Goal: Obtain resource: Obtain resource

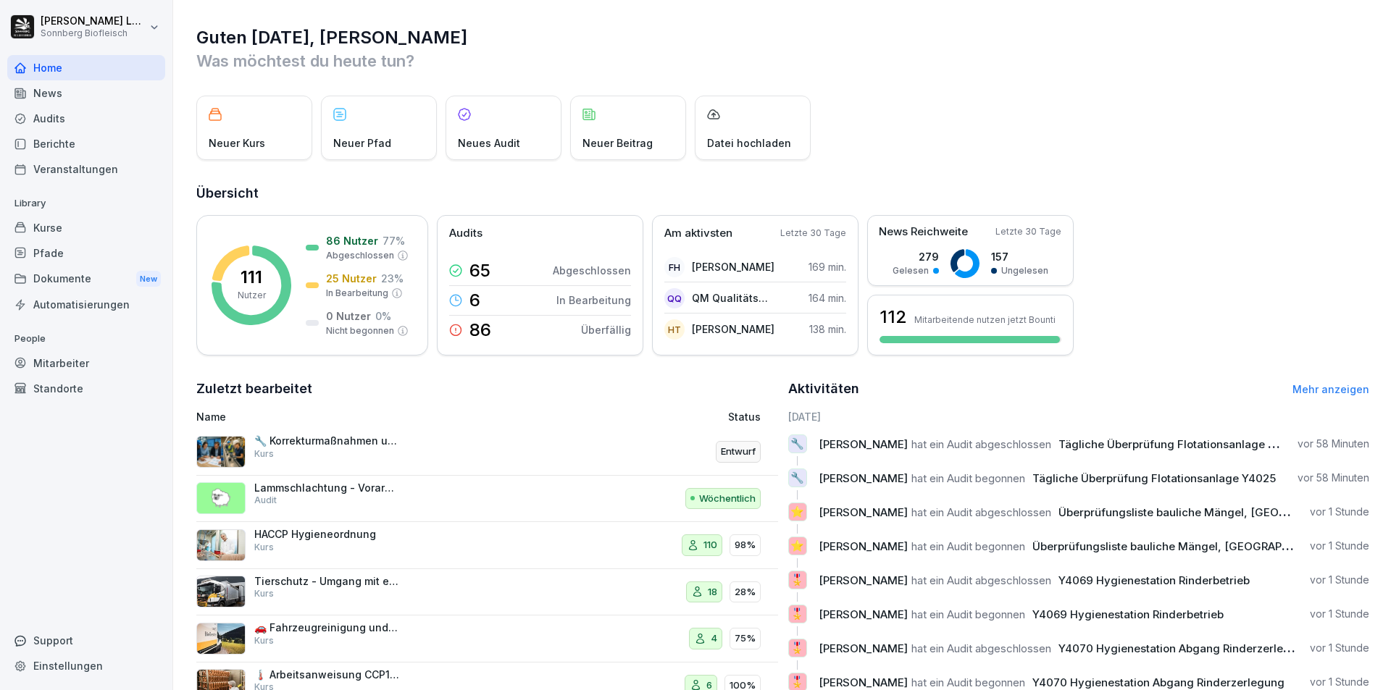
click at [111, 123] on div "Audits" at bounding box center [86, 118] width 158 height 25
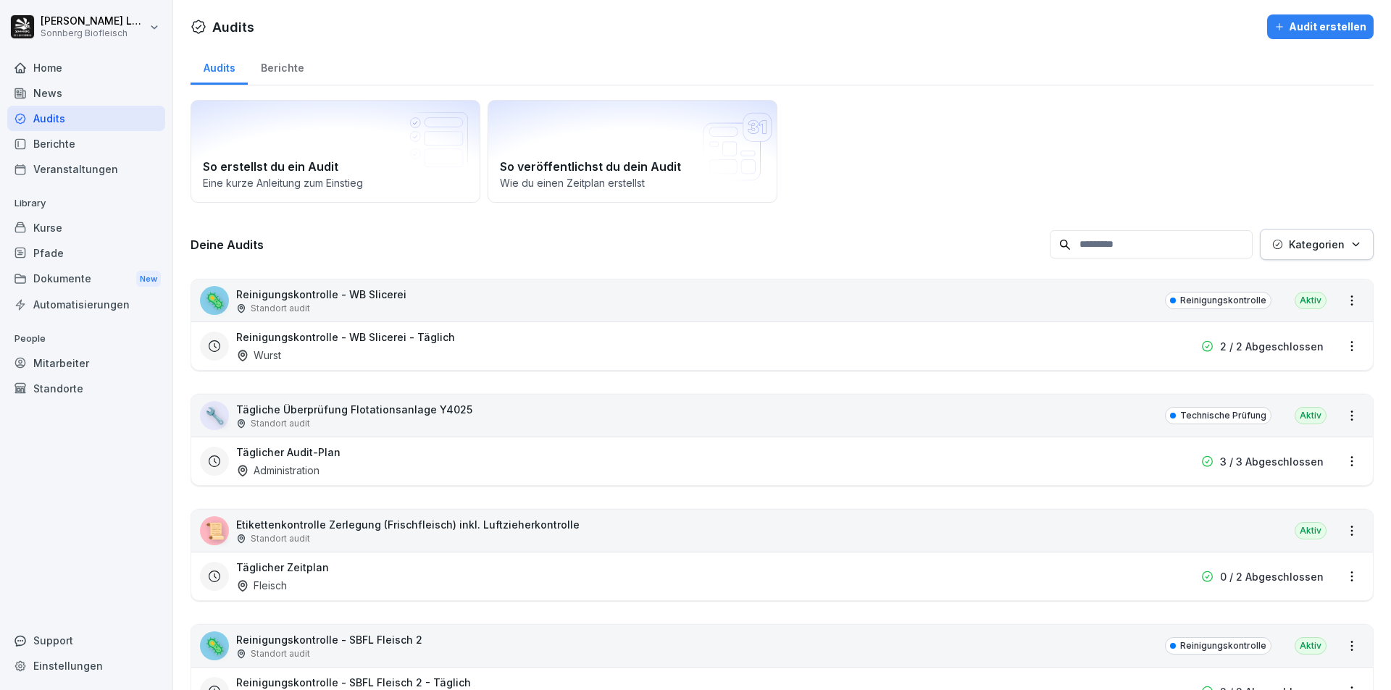
click at [1155, 242] on input at bounding box center [1151, 244] width 203 height 28
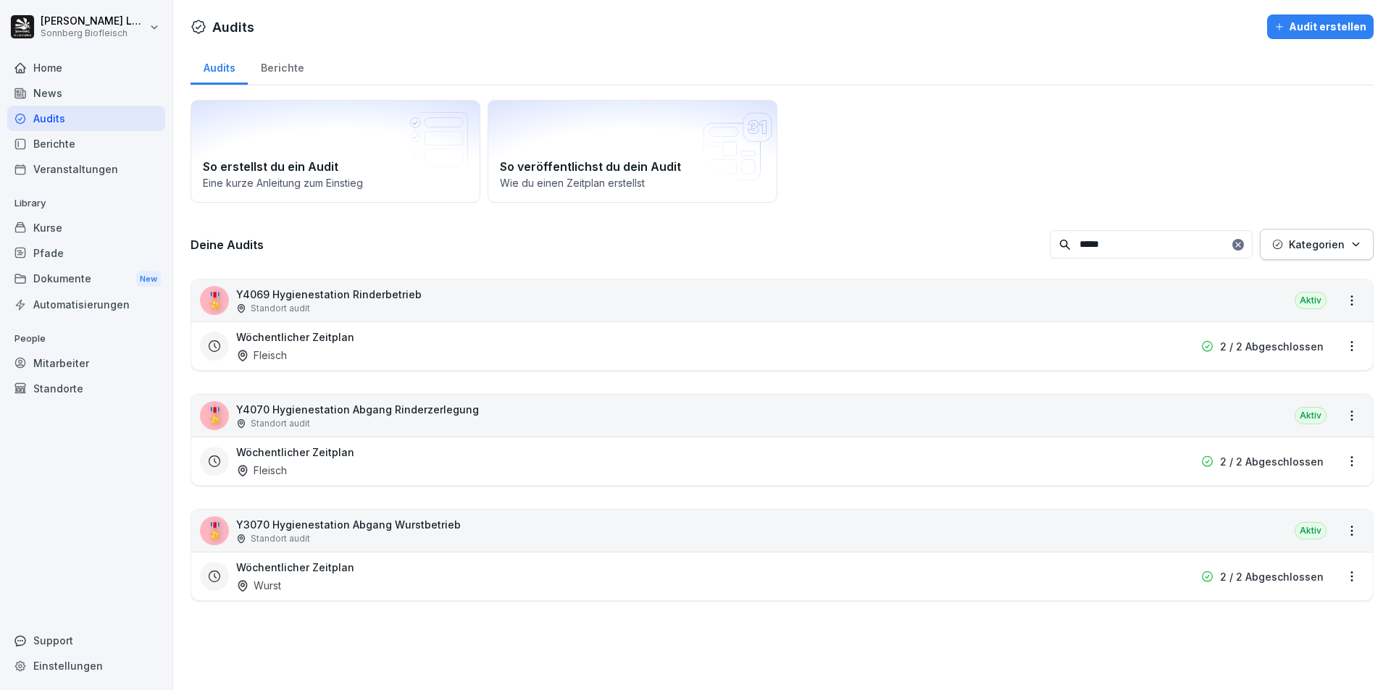
type input "*****"
click at [839, 310] on div "🎖️ Y4069 Hygienestation Rinderbetrieb Standort audit [GEOGRAPHIC_DATA]" at bounding box center [782, 301] width 1182 height 42
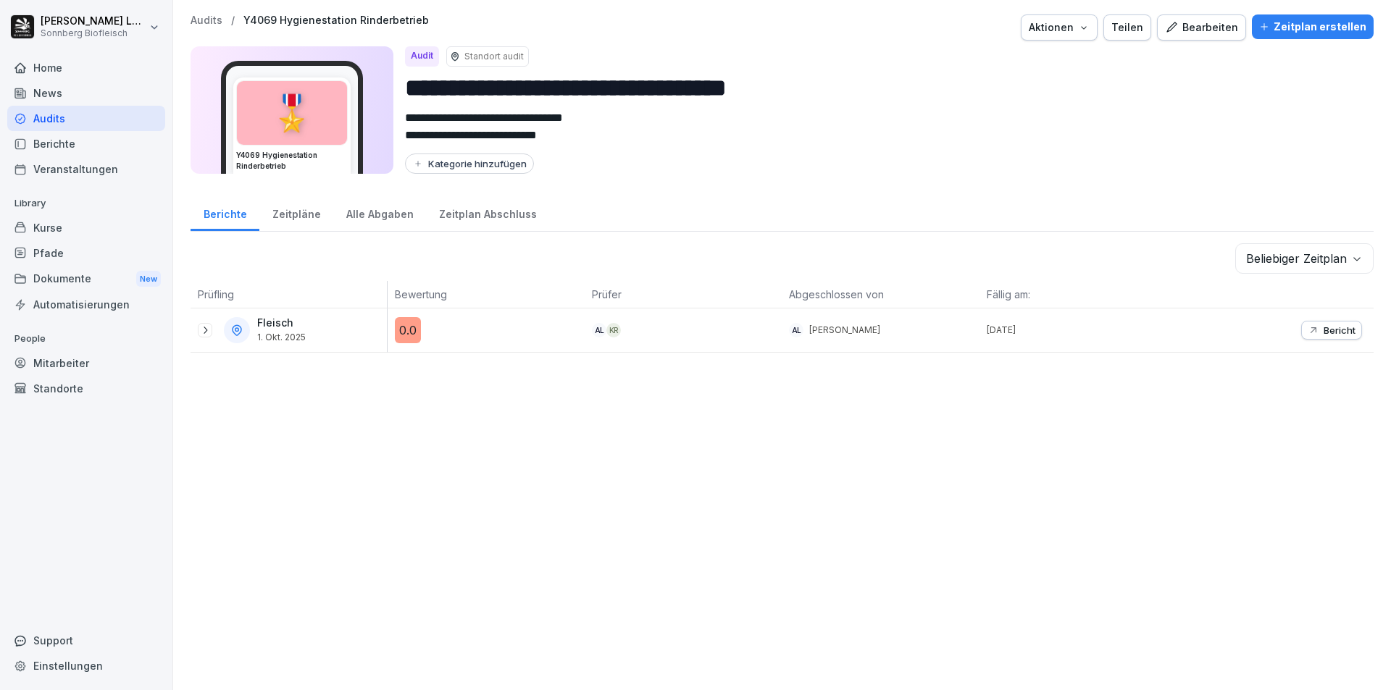
click at [1308, 331] on div "Bericht" at bounding box center [1332, 331] width 48 height 12
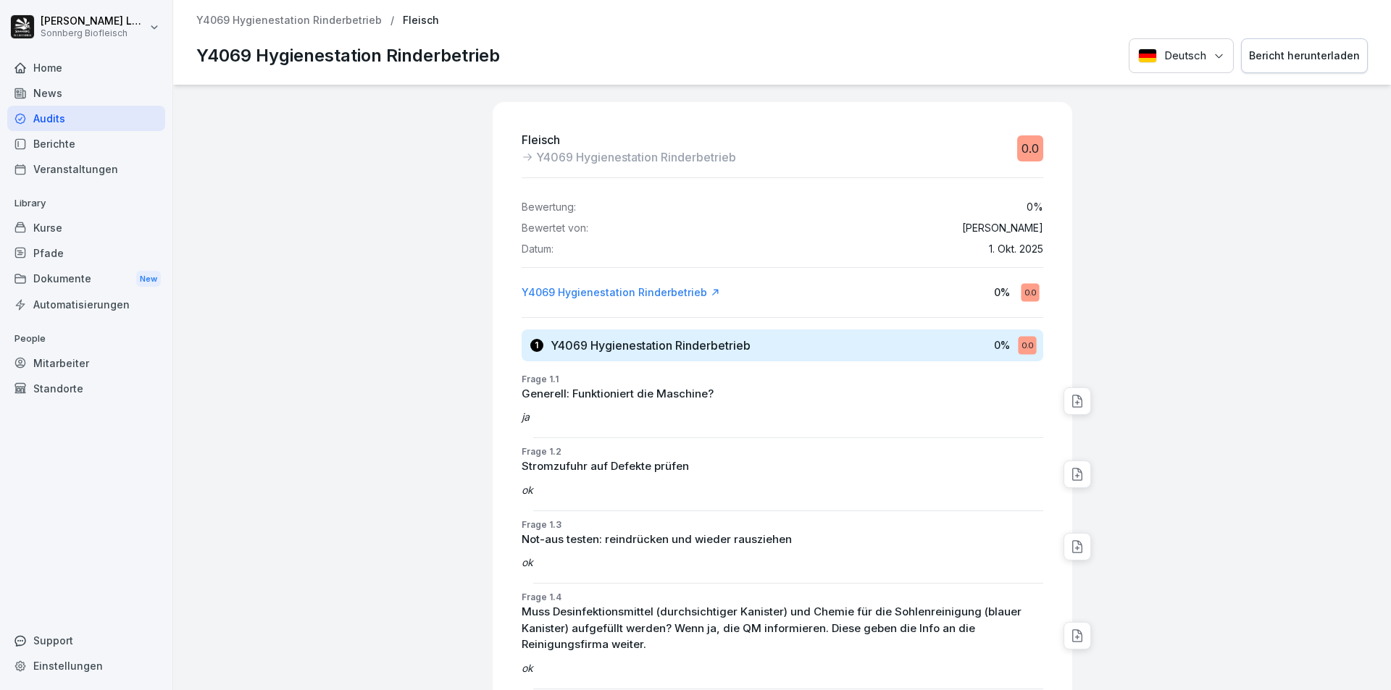
click at [1316, 49] on div "Bericht herunterladen" at bounding box center [1304, 56] width 111 height 16
click at [317, 22] on p "Y4069 Hygienestation Rinderbetrieb" at bounding box center [288, 20] width 185 height 12
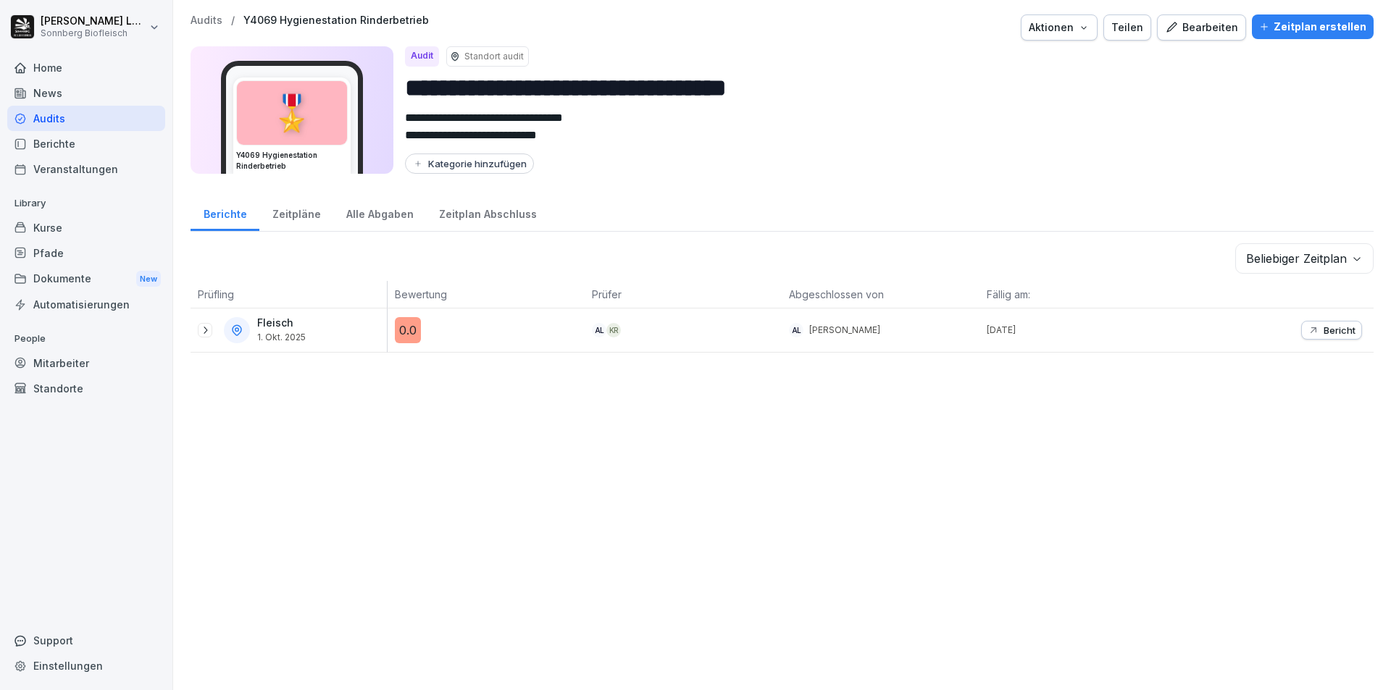
click at [212, 25] on p "Audits" at bounding box center [207, 20] width 32 height 12
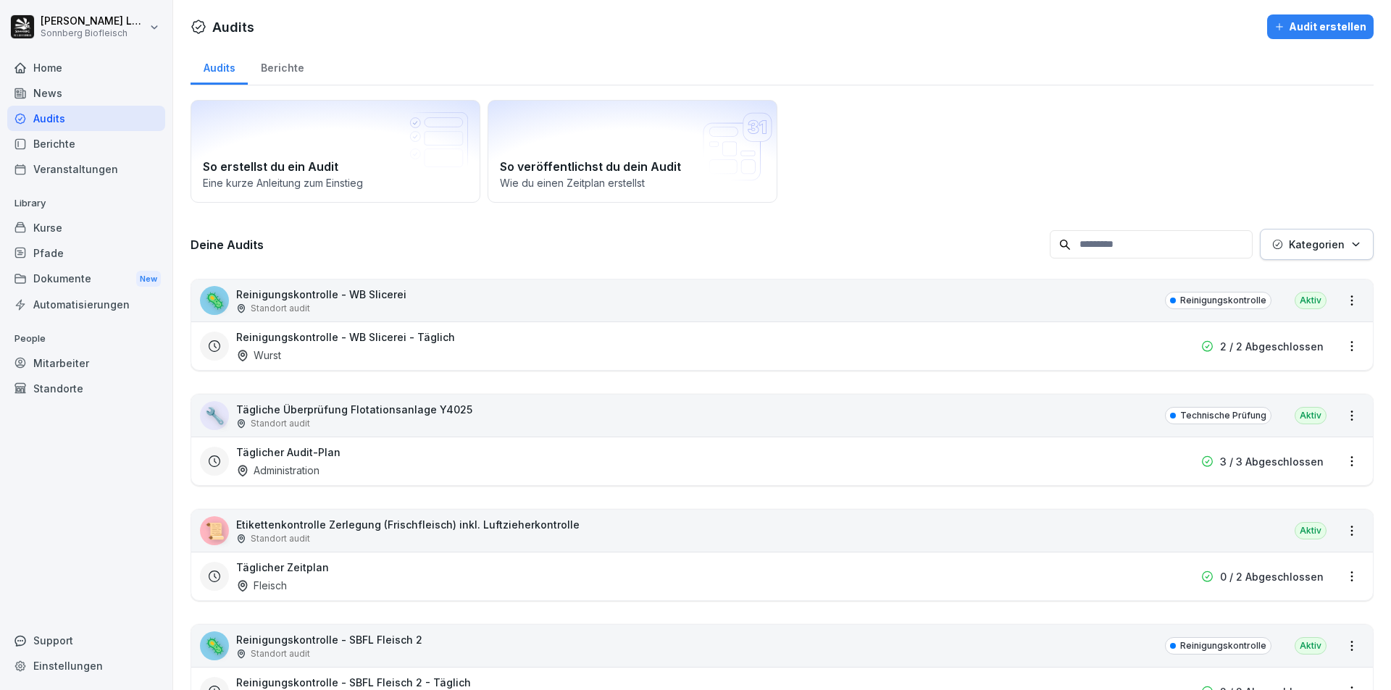
click at [1145, 251] on input at bounding box center [1151, 244] width 203 height 28
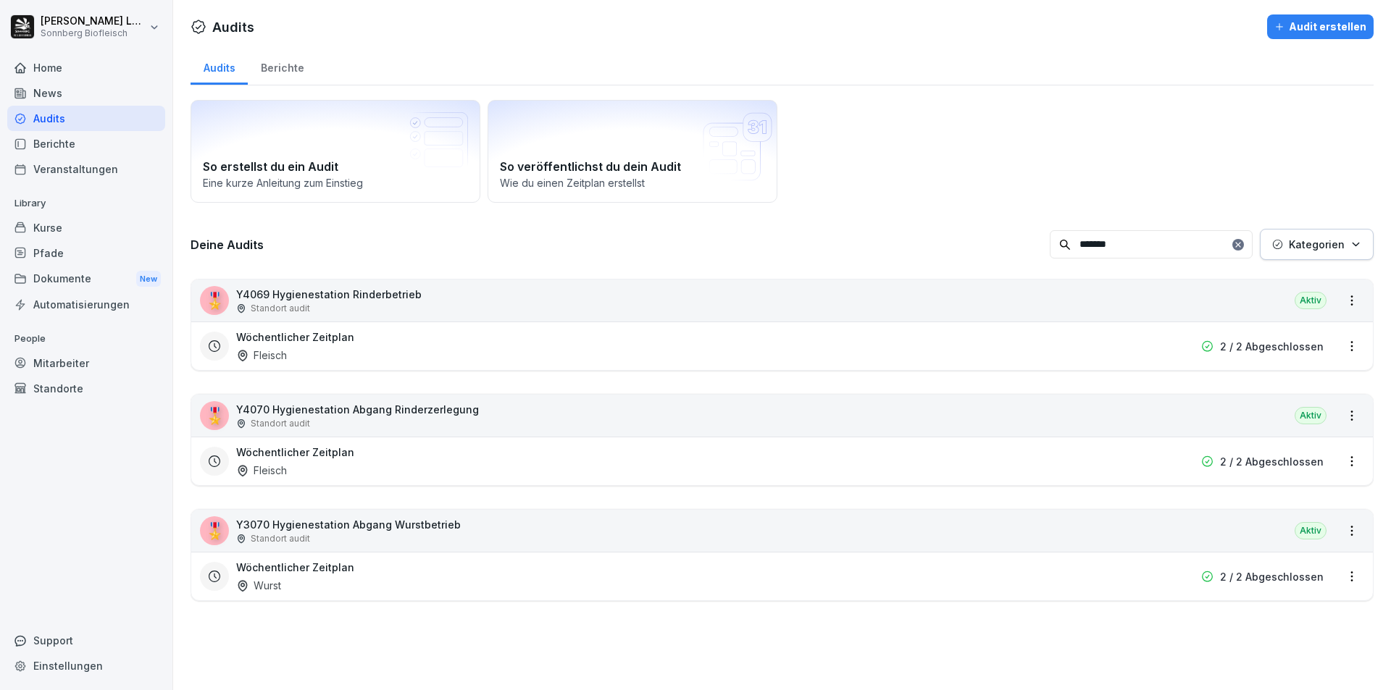
type input "*******"
click at [1108, 419] on div "🎖️ Y4070 Hygienestation Abgang Rinderzerlegung Standort audit [GEOGRAPHIC_DATA]" at bounding box center [782, 416] width 1182 height 42
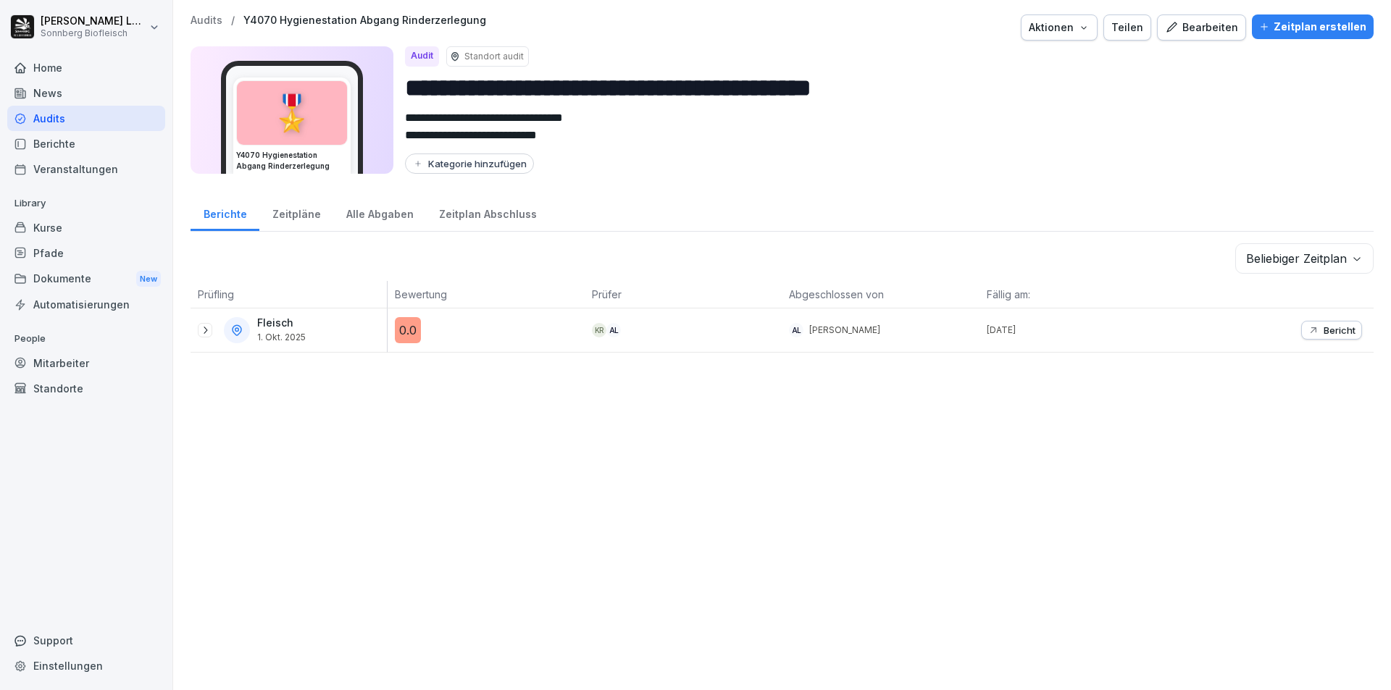
click at [1324, 330] on p "Bericht" at bounding box center [1340, 331] width 32 height 12
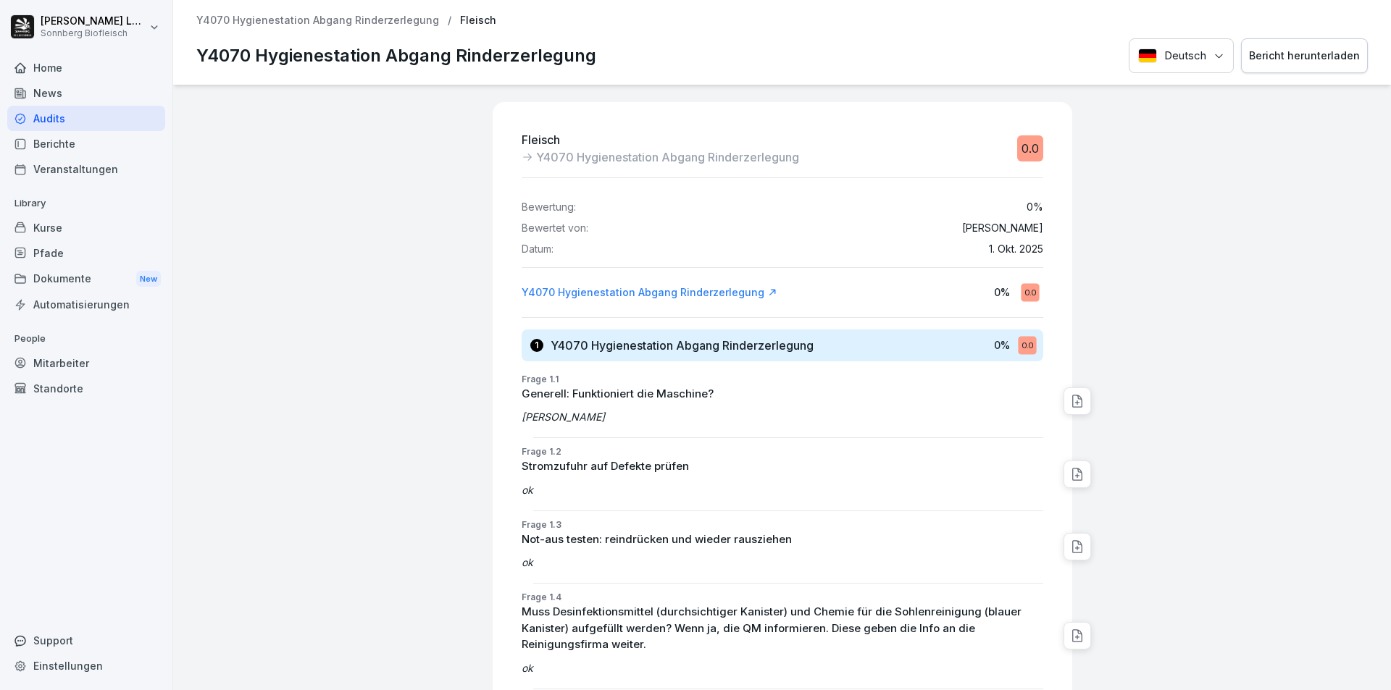
click at [1277, 52] on div "Bericht herunterladen" at bounding box center [1304, 56] width 111 height 16
click at [293, 20] on p "Y4070 Hygienestation Abgang Rinderzerlegung" at bounding box center [317, 20] width 243 height 12
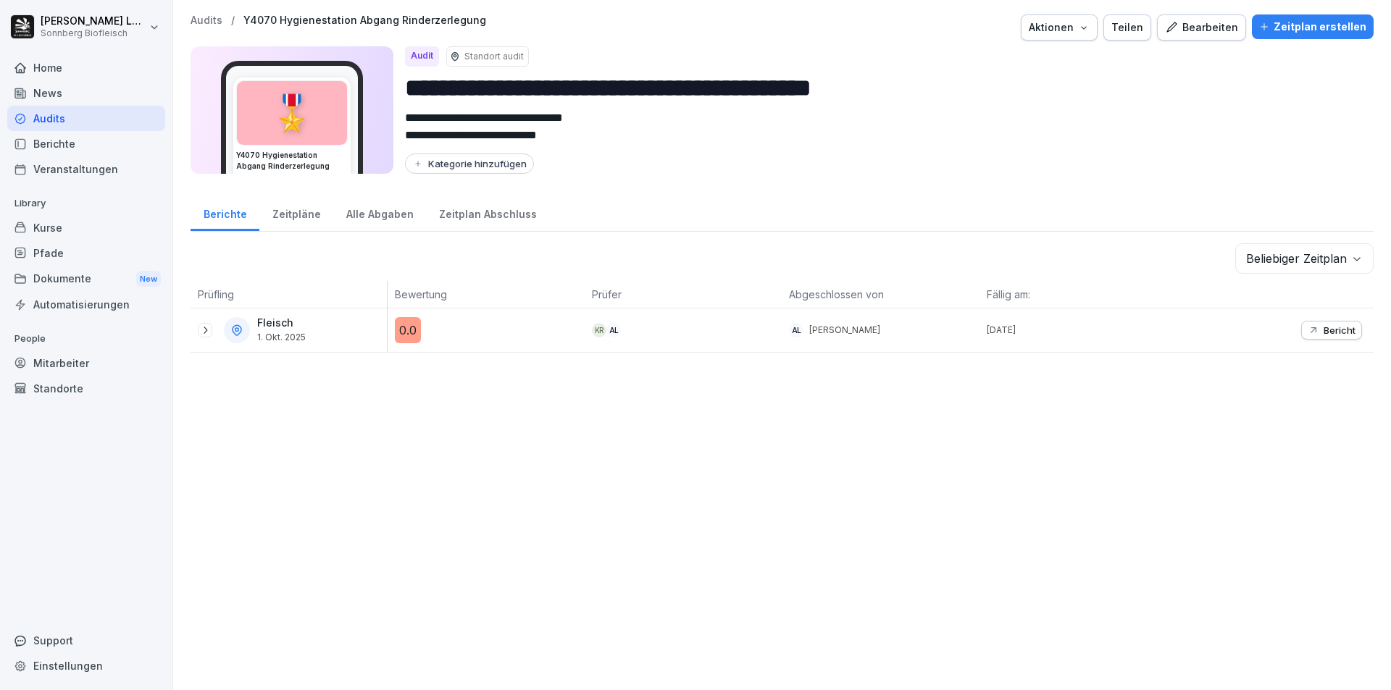
click at [203, 17] on p "Audits" at bounding box center [207, 20] width 32 height 12
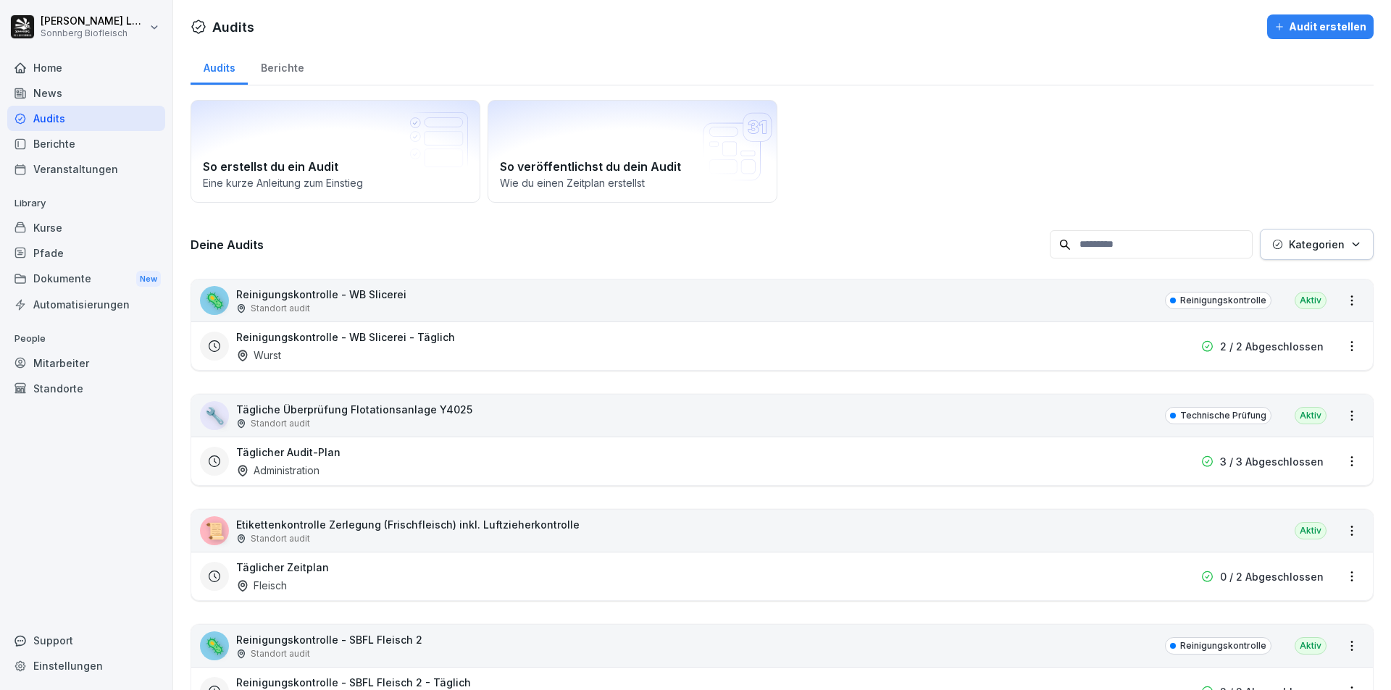
click at [1115, 243] on input at bounding box center [1151, 244] width 203 height 28
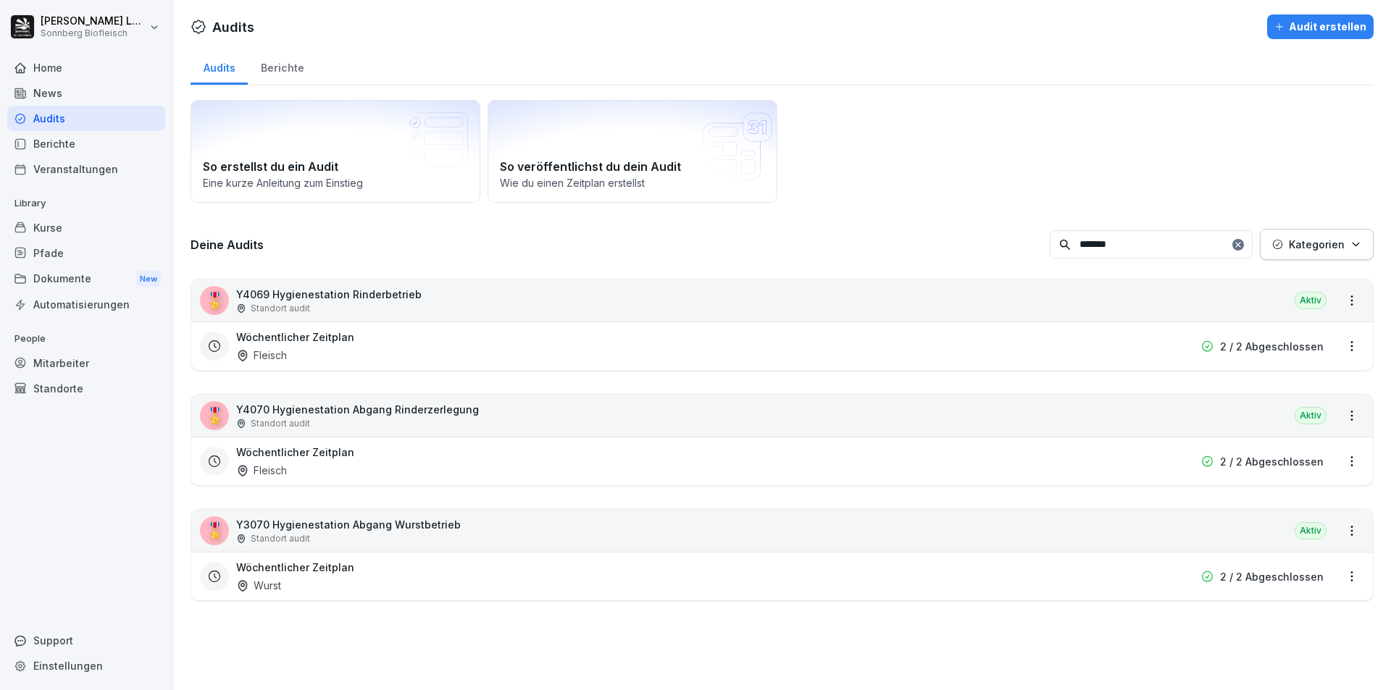
type input "*******"
click at [1123, 531] on div "🎖️ Y3070 Hygienestation Abgang Wurstbetrieb Standort audit [GEOGRAPHIC_DATA]" at bounding box center [782, 531] width 1182 height 42
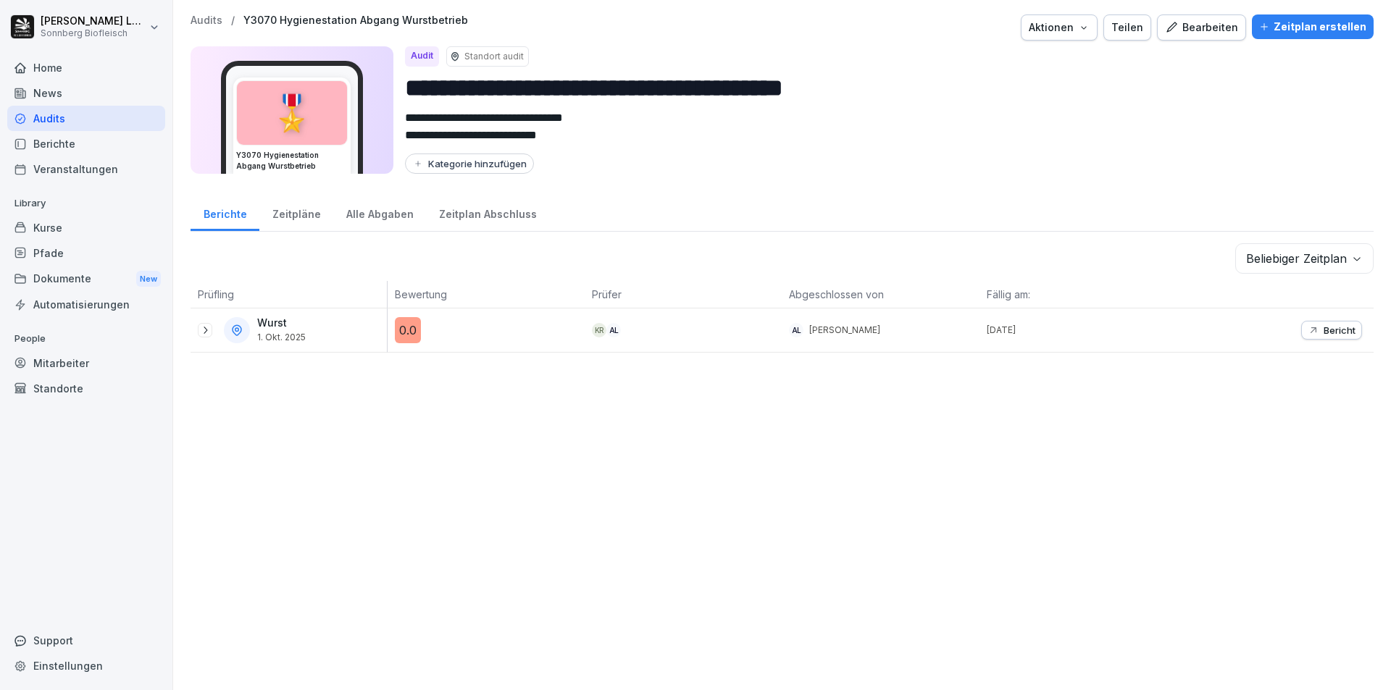
click at [1324, 327] on p "Bericht" at bounding box center [1340, 331] width 32 height 12
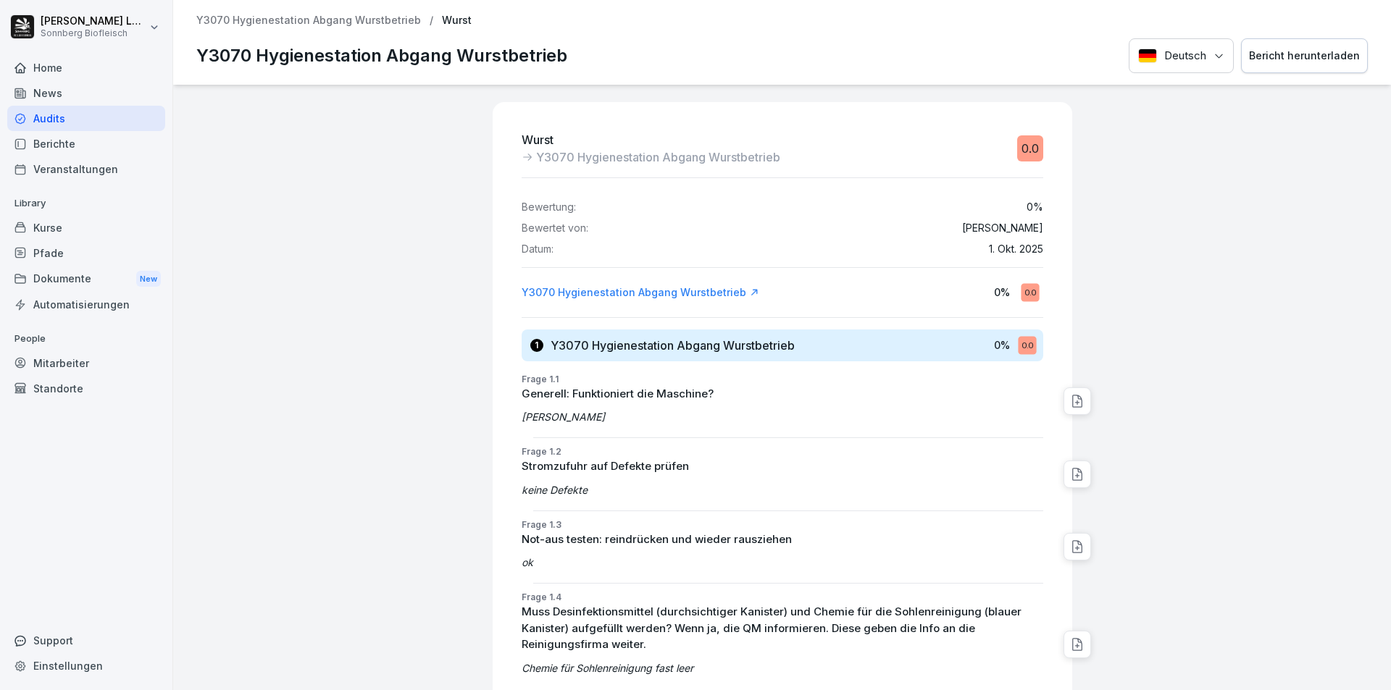
click at [1283, 55] on div "Bericht herunterladen" at bounding box center [1304, 56] width 111 height 16
click at [84, 71] on div "Home" at bounding box center [86, 67] width 158 height 25
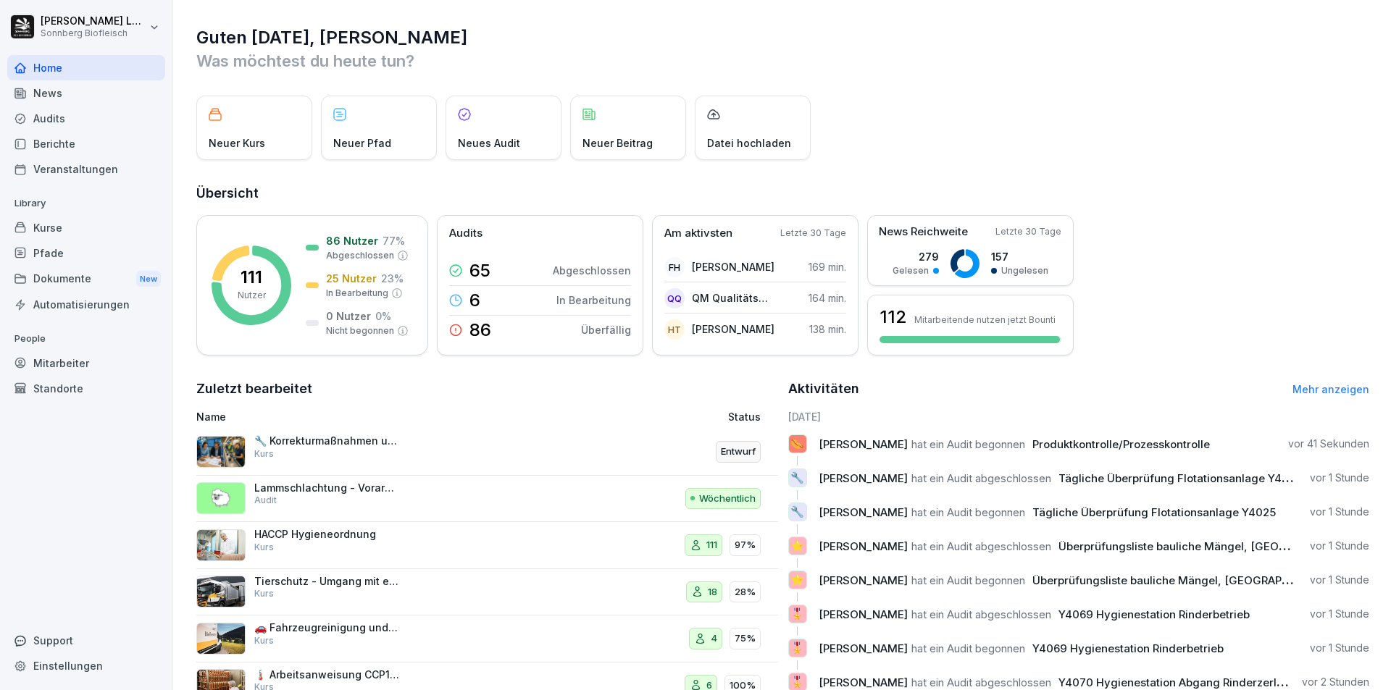
click at [1331, 389] on link "Mehr anzeigen" at bounding box center [1330, 389] width 77 height 12
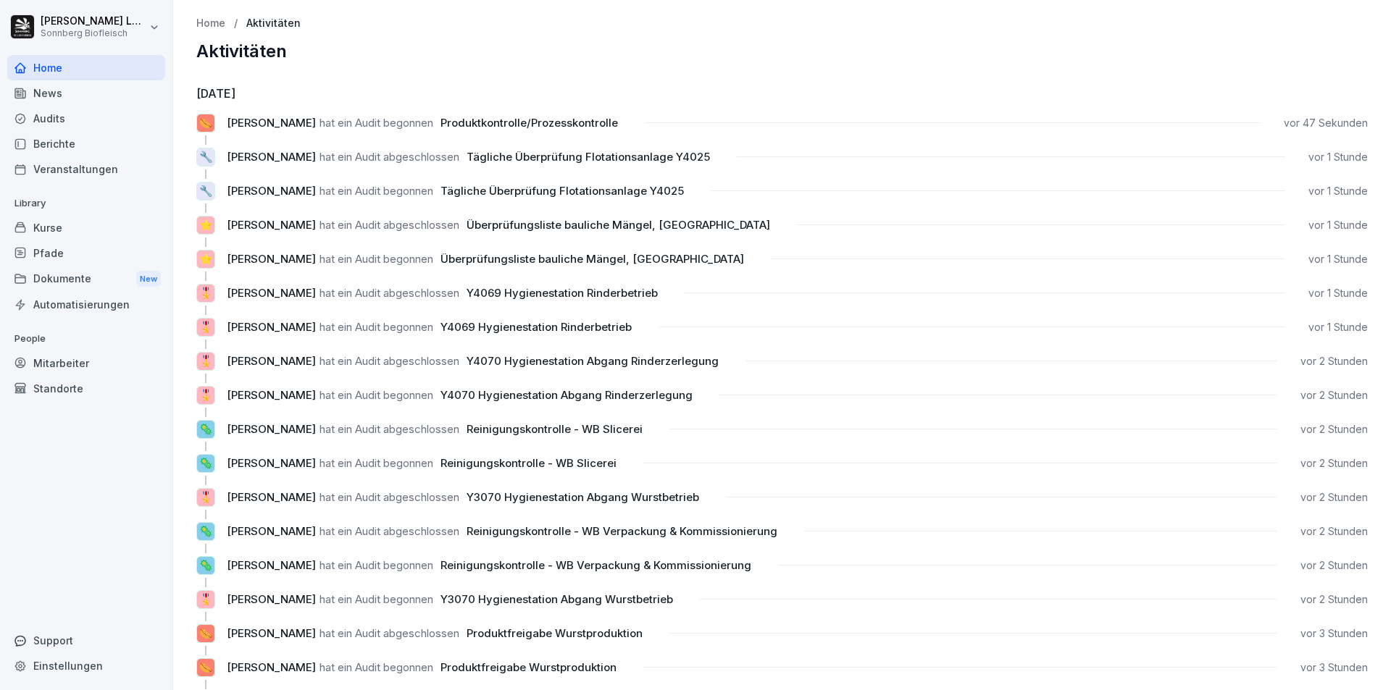
click at [92, 64] on div "Home" at bounding box center [86, 67] width 158 height 25
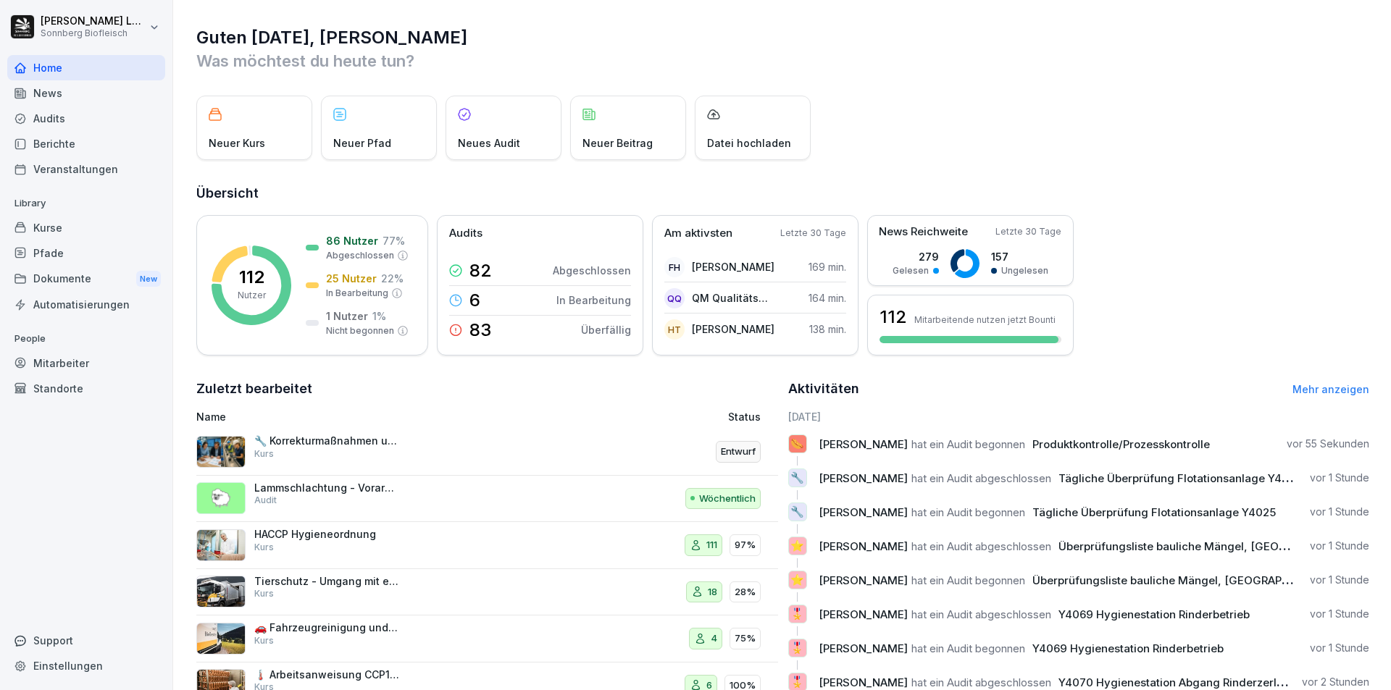
click at [49, 117] on div "Audits" at bounding box center [86, 118] width 158 height 25
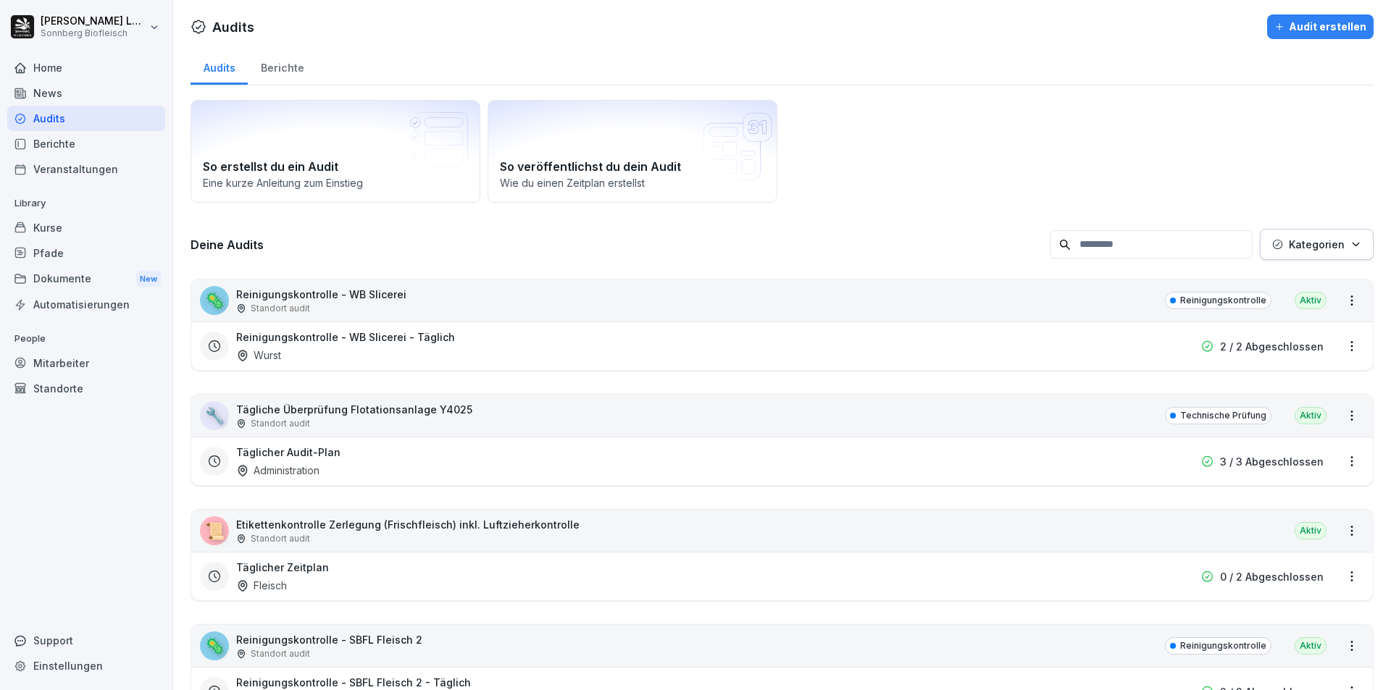
click at [1108, 239] on input at bounding box center [1151, 244] width 203 height 28
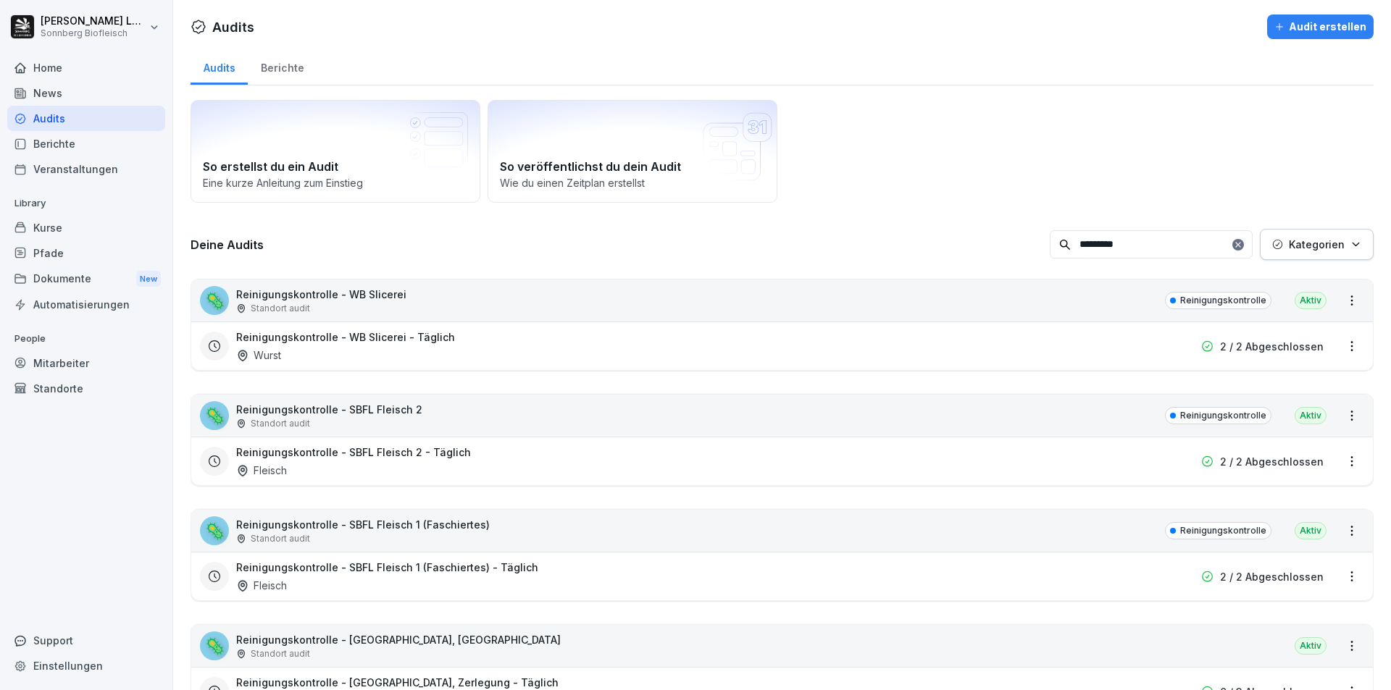
type input "*********"
click at [806, 312] on div "🦠 Reinigungskontrolle - WB Slicerei Standort audit Reinigungskontrolle Aktiv" at bounding box center [782, 301] width 1182 height 42
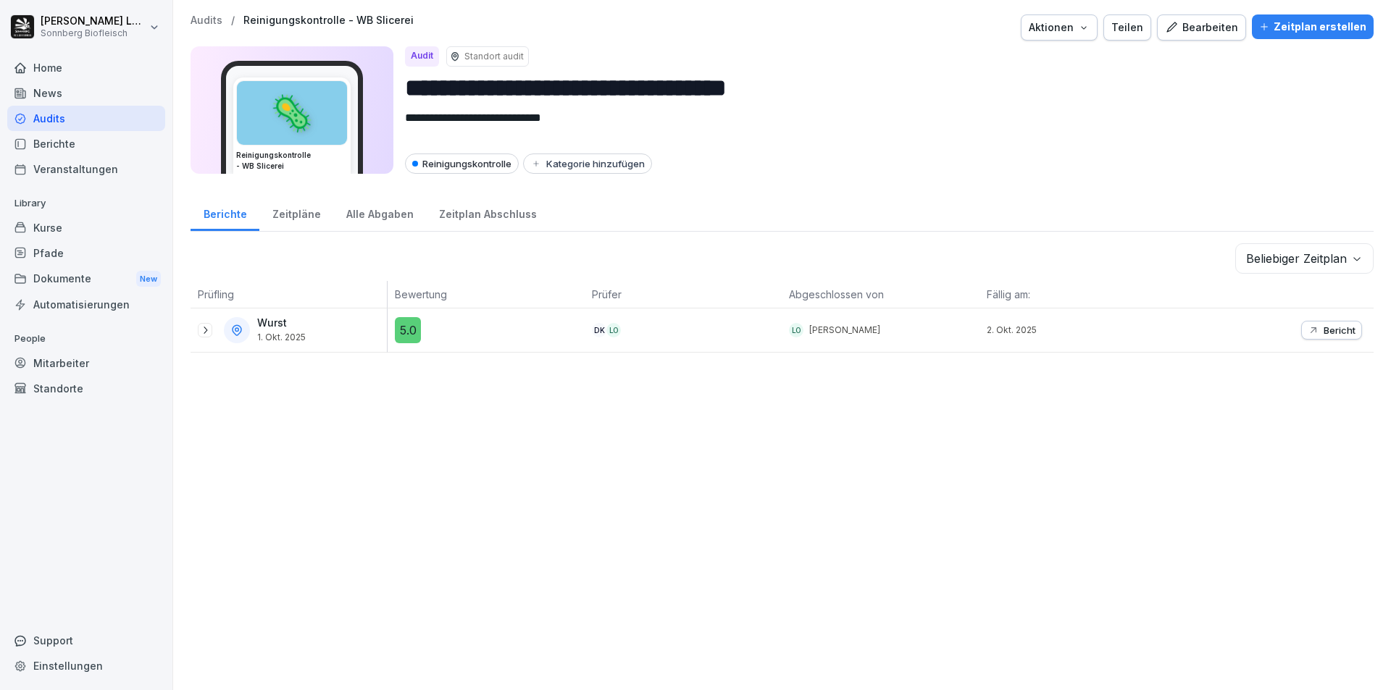
click at [1308, 335] on icon "button" at bounding box center [1314, 331] width 12 height 12
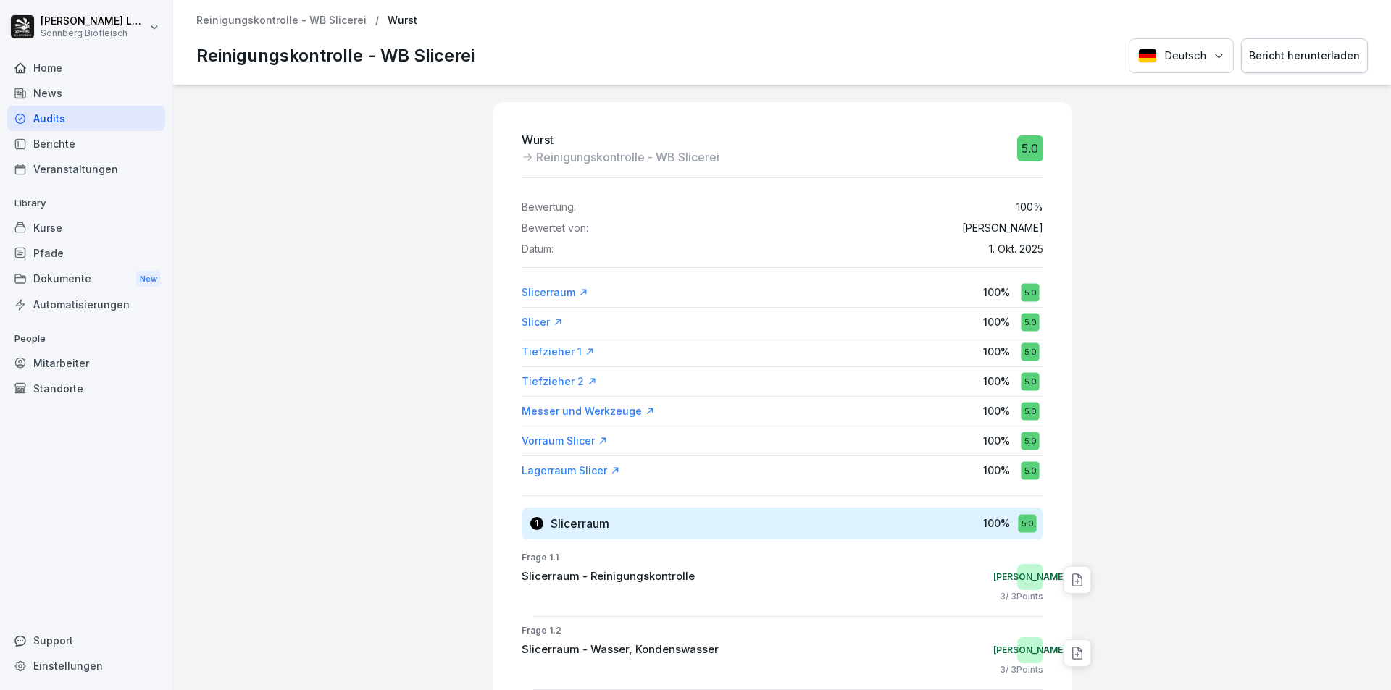
click at [258, 19] on p "Reinigungskontrolle - WB Slicerei" at bounding box center [281, 20] width 170 height 12
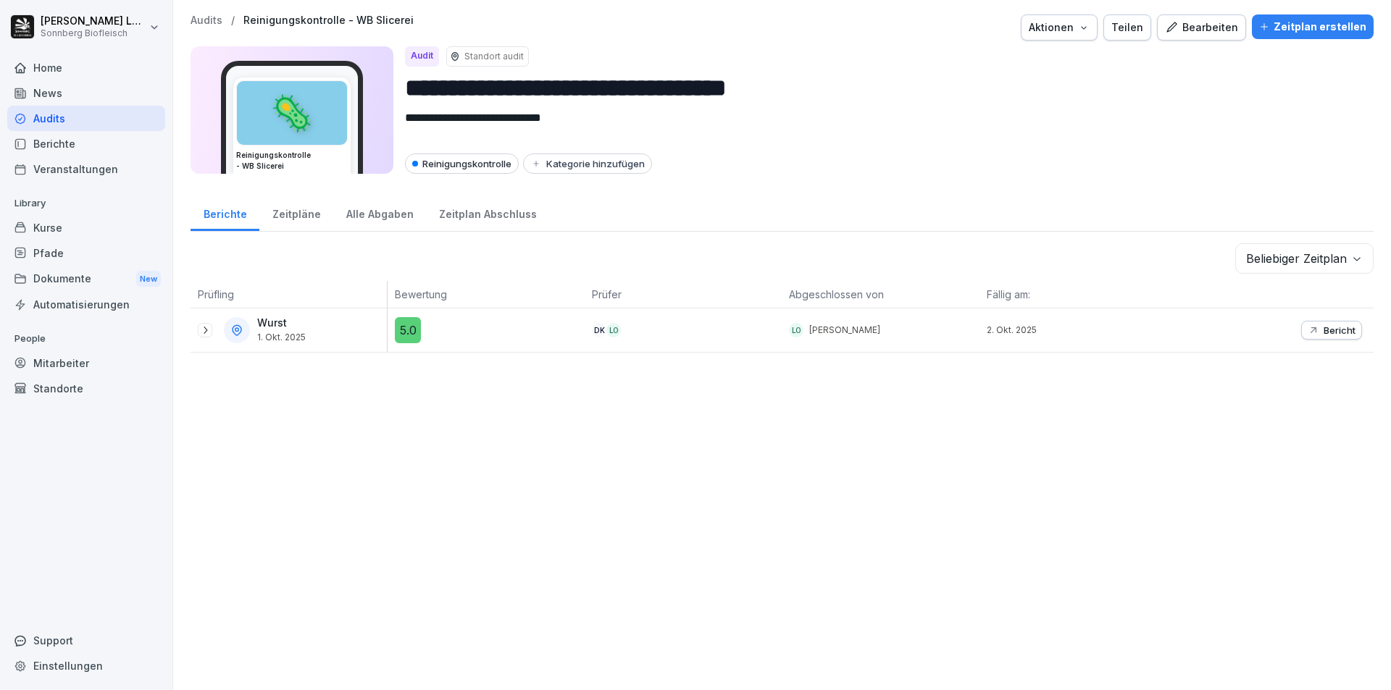
click at [212, 23] on p "Audits" at bounding box center [207, 20] width 32 height 12
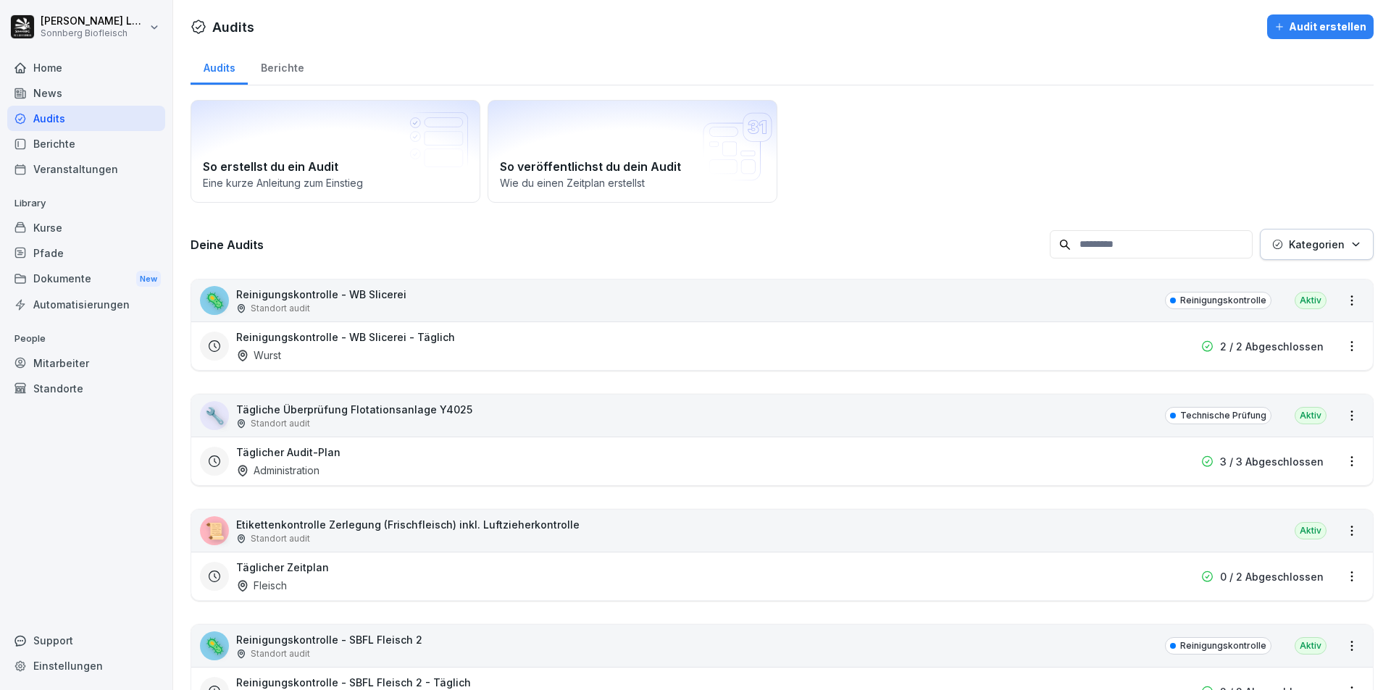
scroll to position [145, 0]
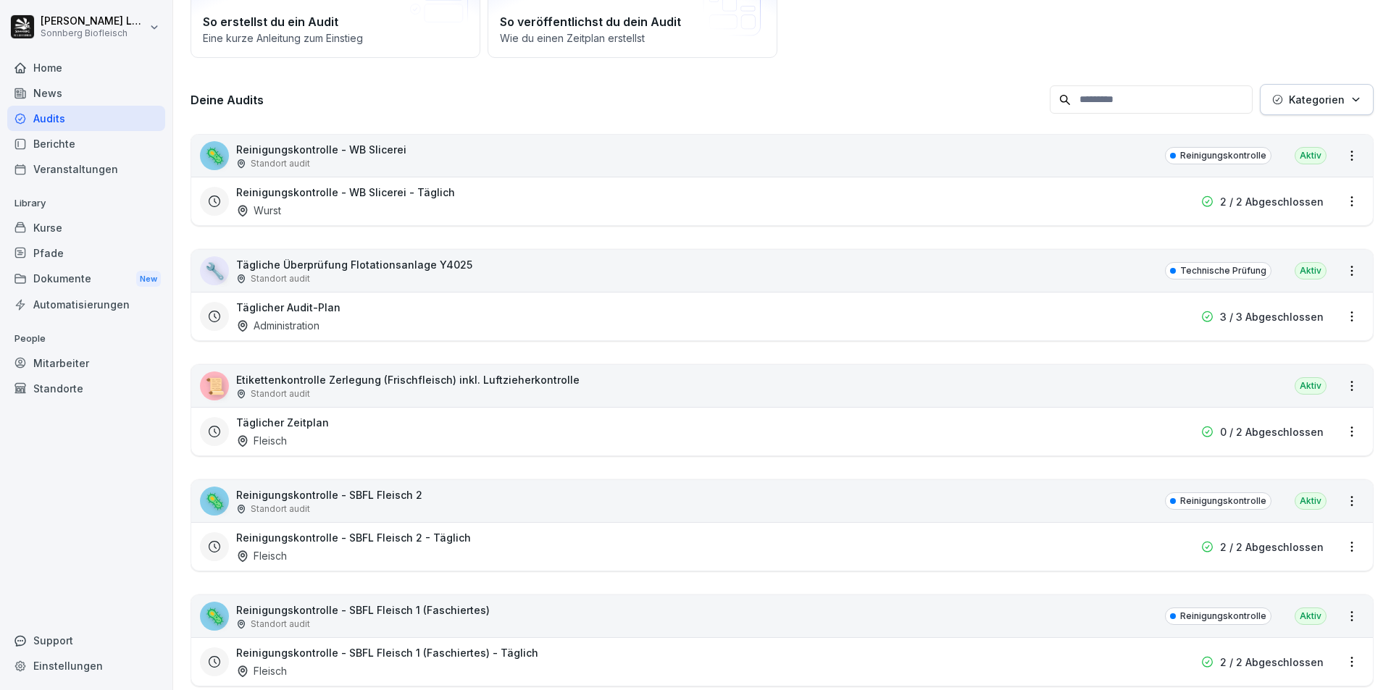
click at [627, 383] on div "📜 Etikettenkontrolle Zerlegung (Frischfleisch) inkl. Luftzieherkontrolle Stando…" at bounding box center [782, 386] width 1182 height 42
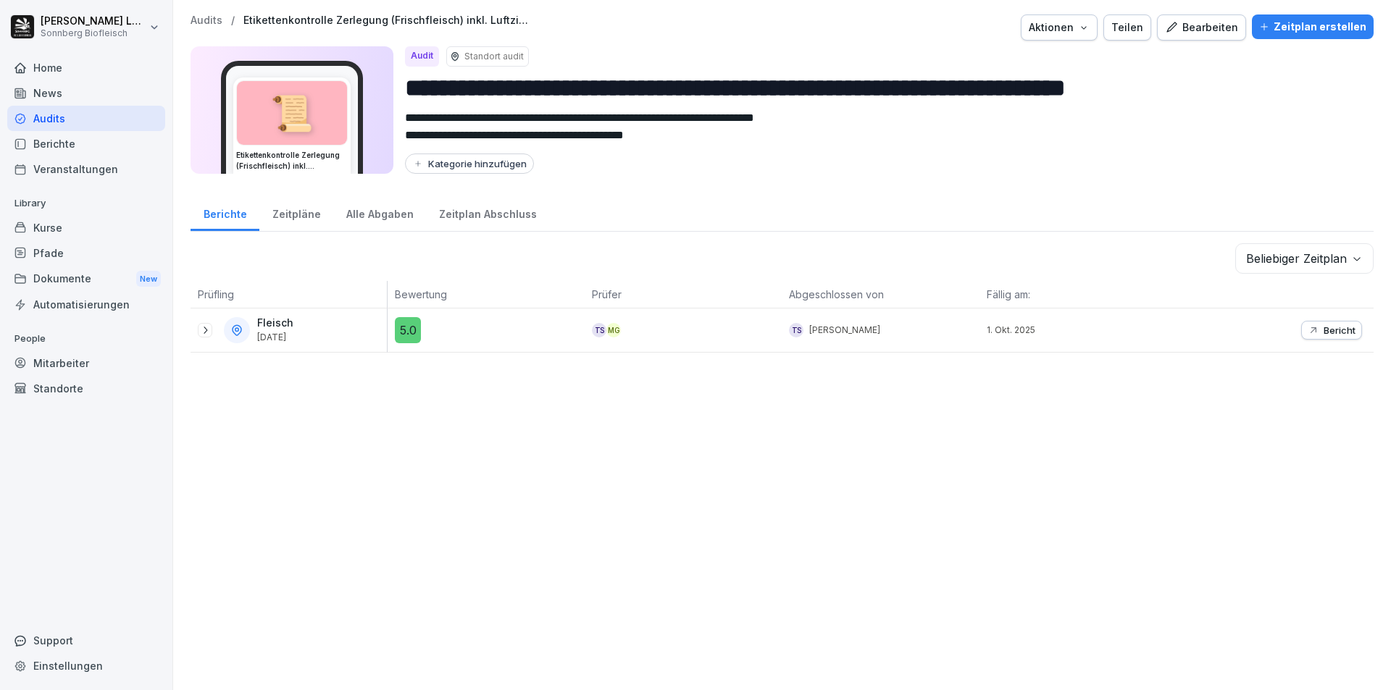
click at [1324, 330] on p "Bericht" at bounding box center [1340, 331] width 32 height 12
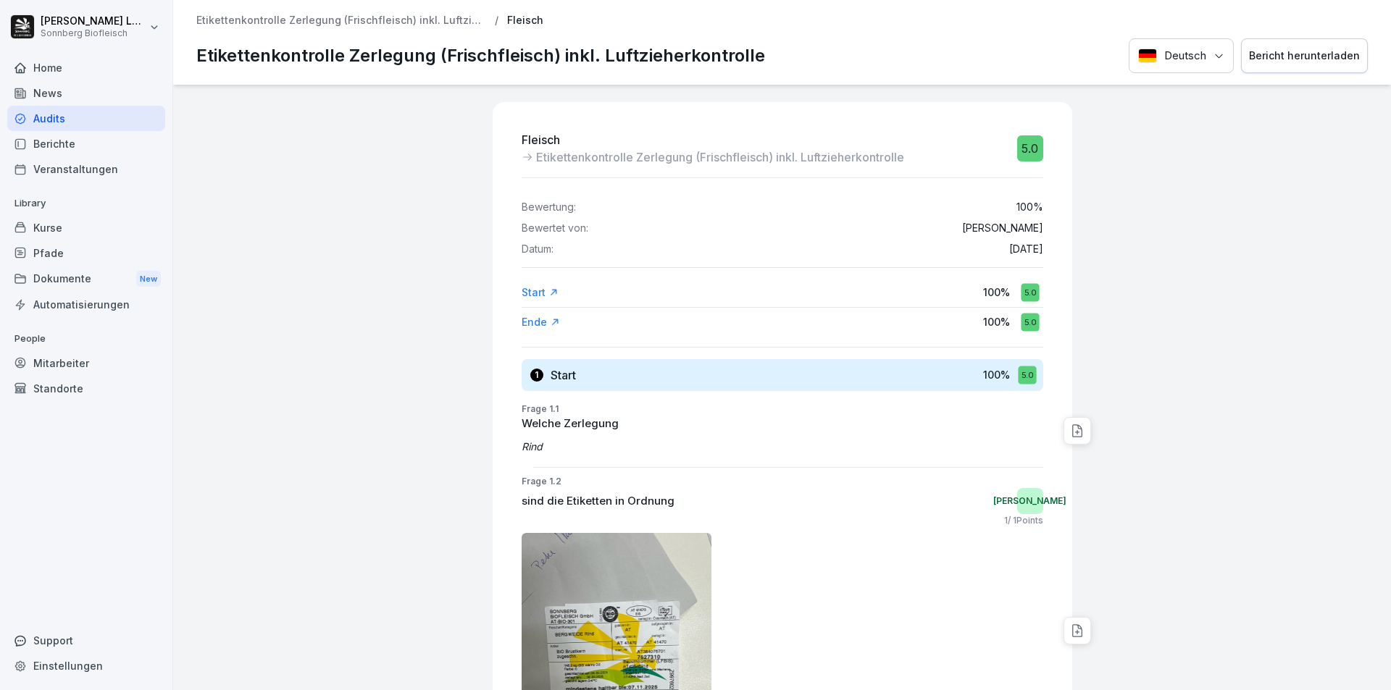
click at [225, 18] on p "Etikettenkontrolle Zerlegung (Frischfleisch) inkl. Luftzieherkontrolle" at bounding box center [341, 20] width 290 height 12
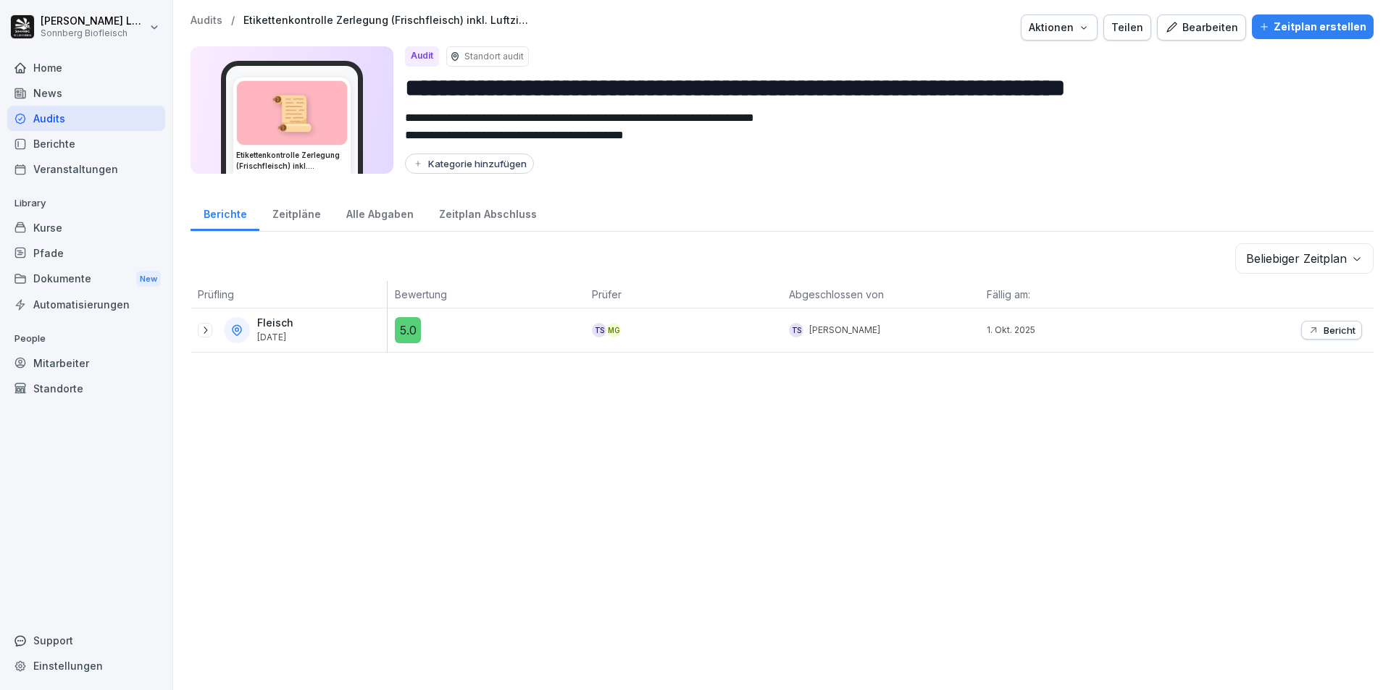
click at [194, 25] on p "Audits" at bounding box center [207, 20] width 32 height 12
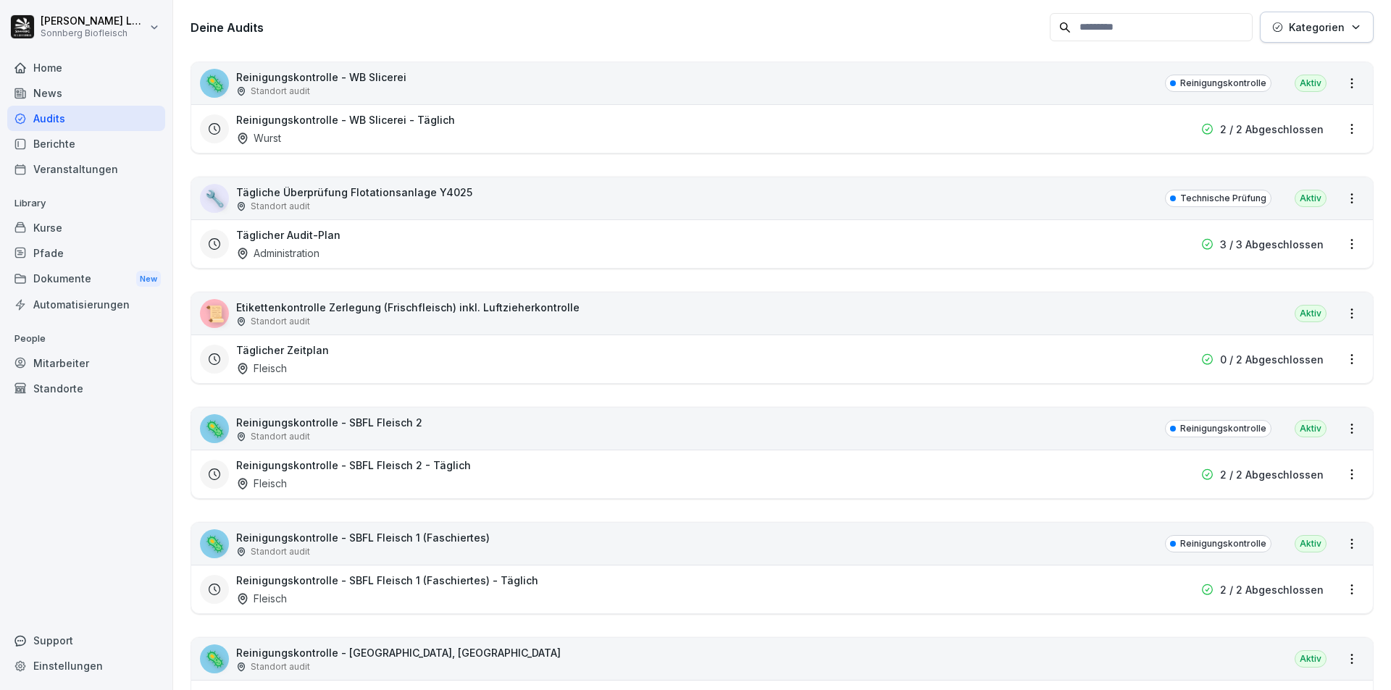
scroll to position [435, 0]
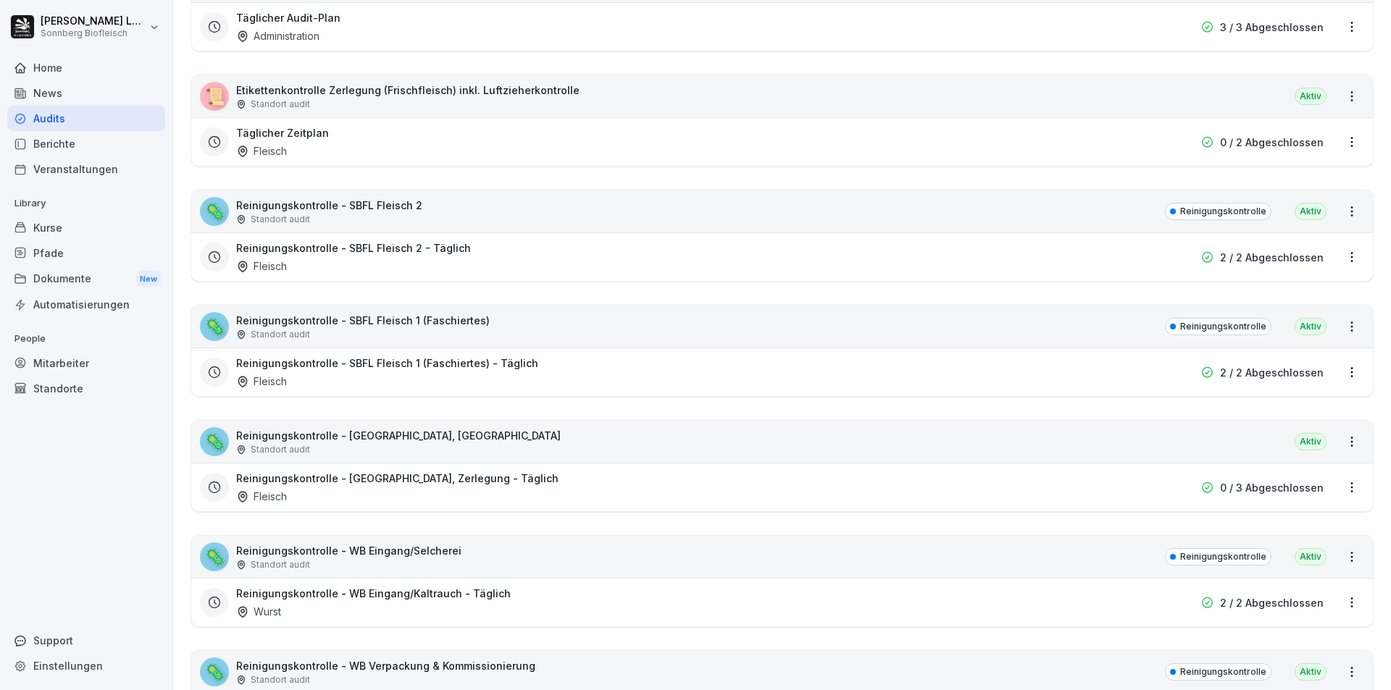
click at [496, 206] on div "🦠 Reinigungskontrolle - SBFL Fleisch 2 Standort audit Reinigungskontrolle Aktiv" at bounding box center [782, 212] width 1182 height 42
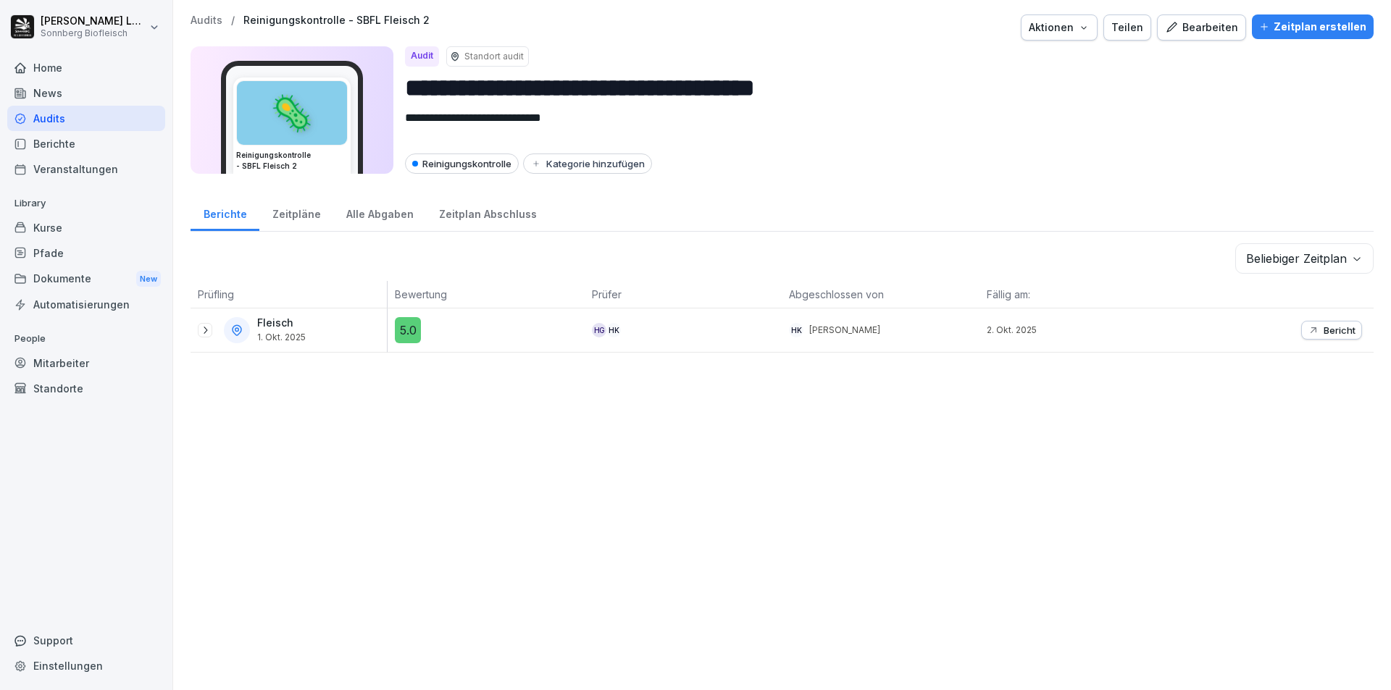
click at [1325, 330] on p "Bericht" at bounding box center [1340, 331] width 32 height 12
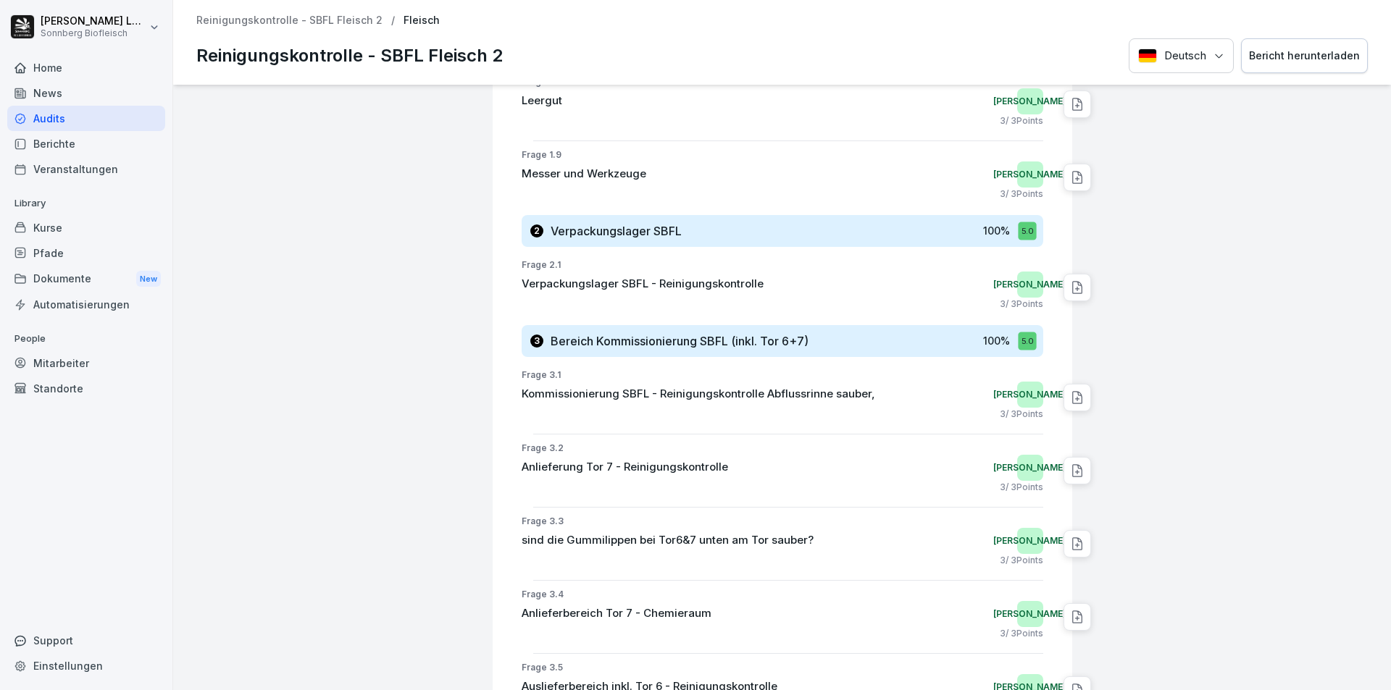
scroll to position [1155, 0]
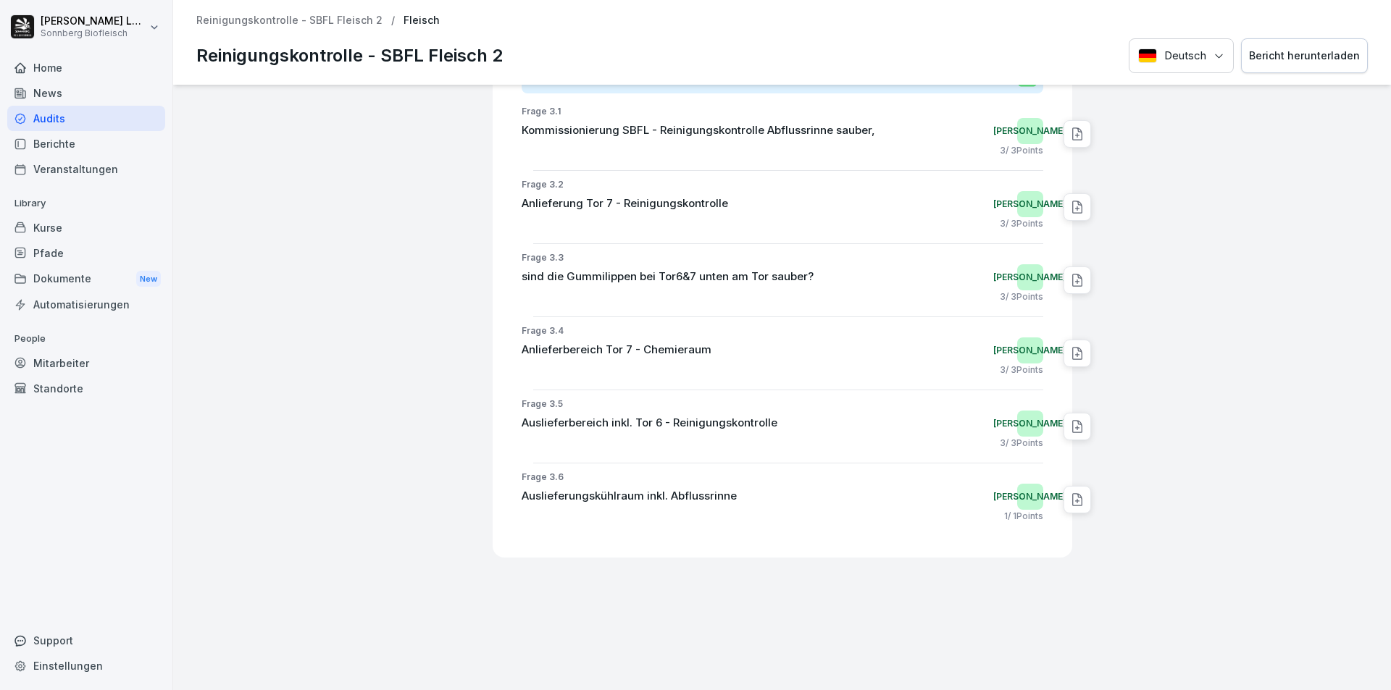
click at [254, 19] on p "Reinigungskontrolle - SBFL Fleisch 2" at bounding box center [289, 20] width 186 height 12
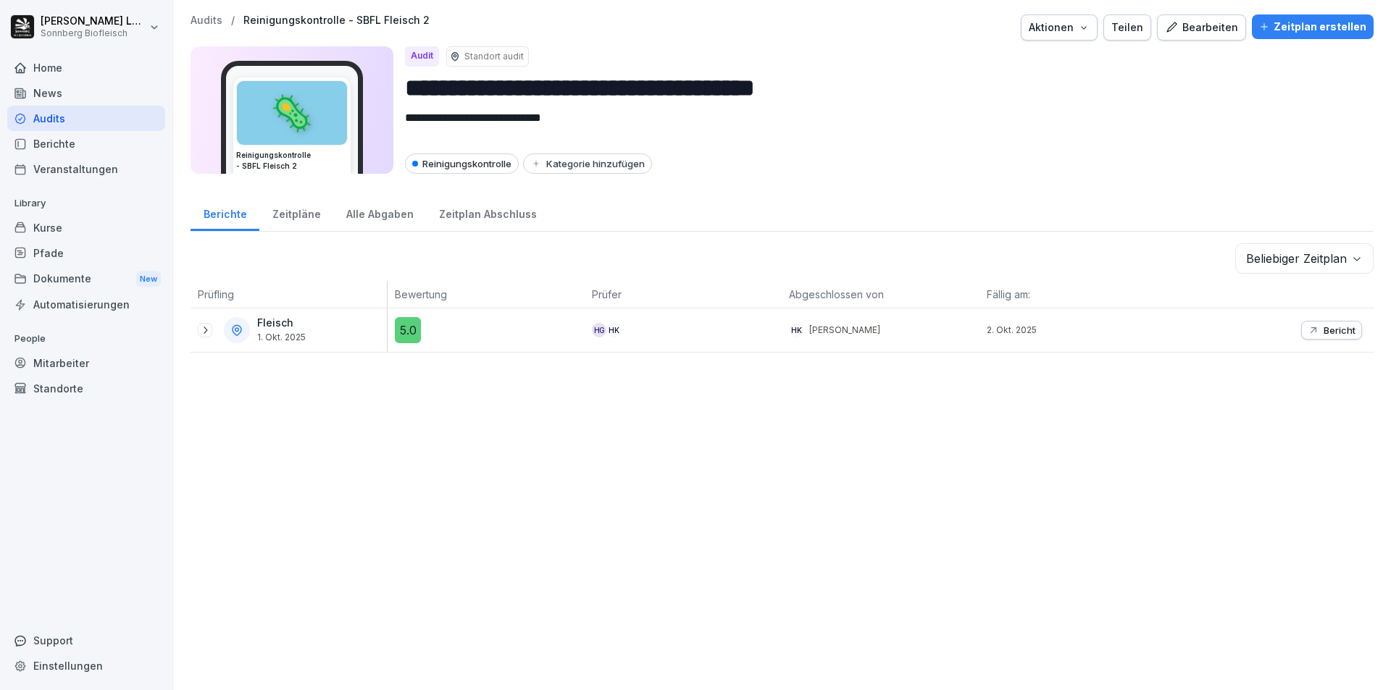
click at [201, 15] on p "Audits" at bounding box center [207, 20] width 32 height 12
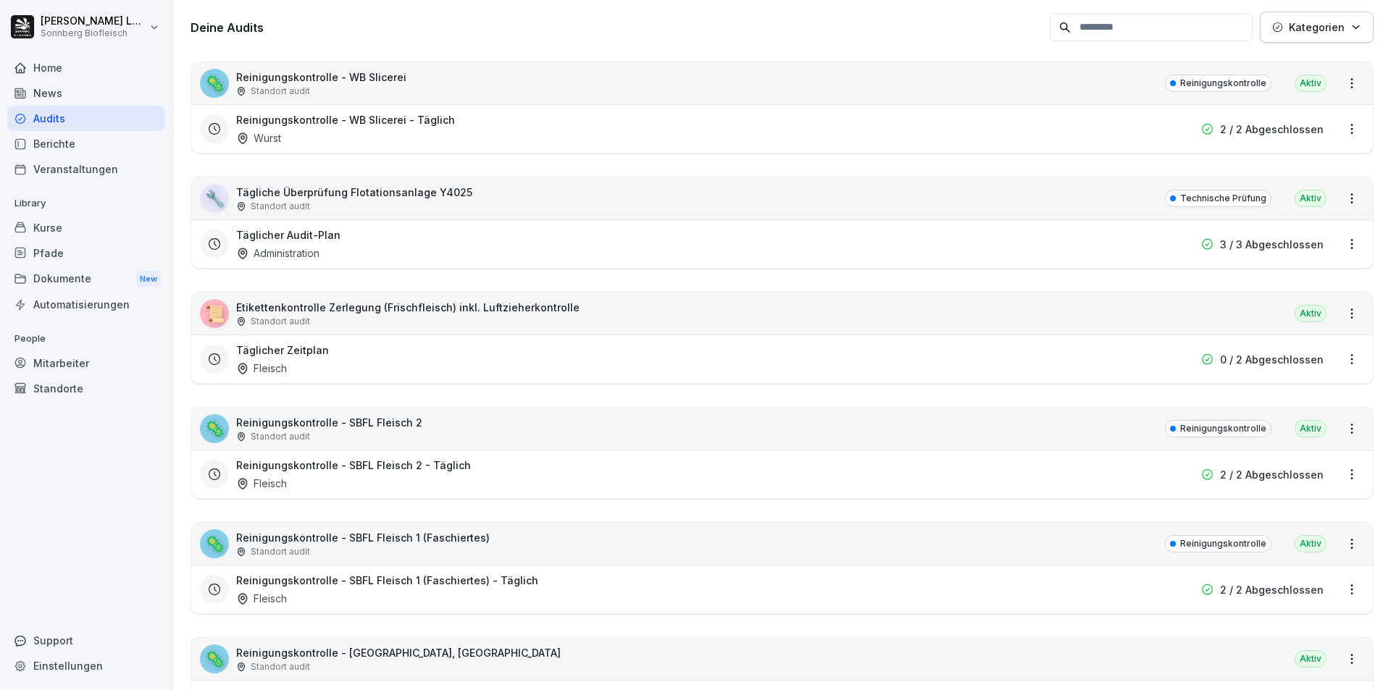
scroll to position [362, 0]
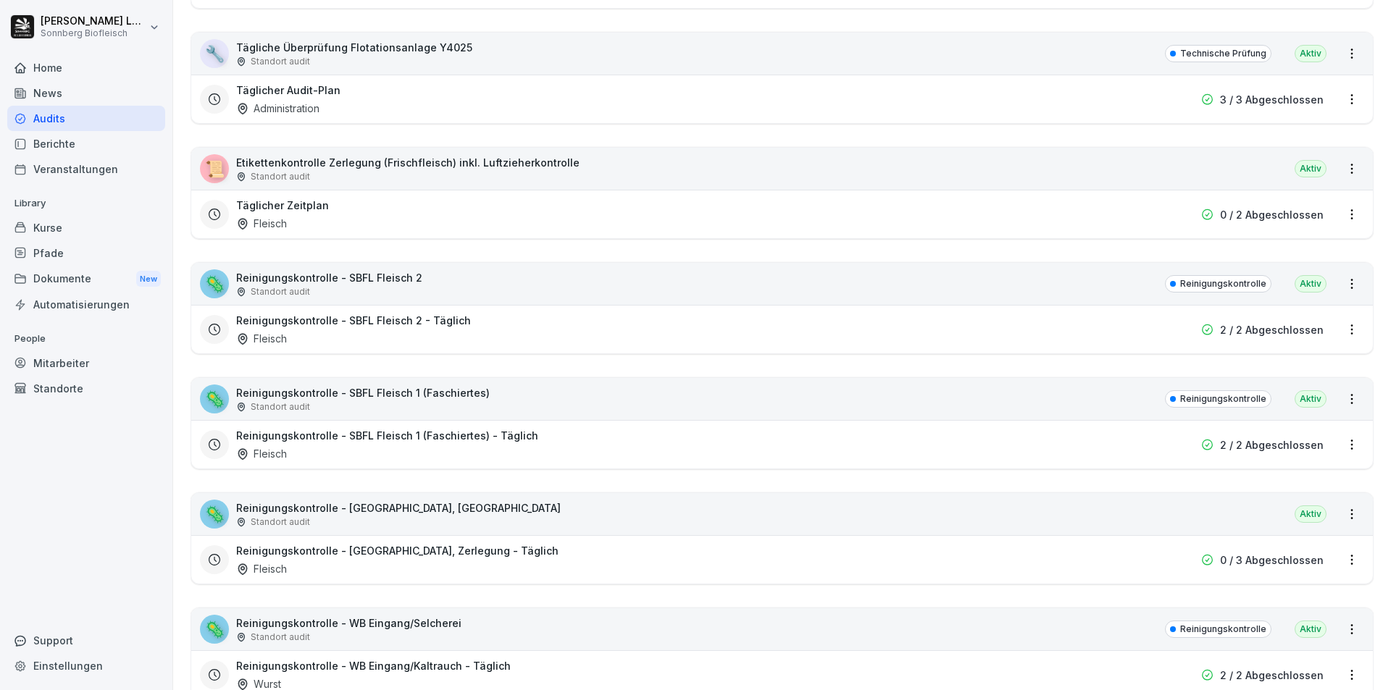
click at [530, 407] on div "🦠 Reinigungskontrolle - SBFL Fleisch 1 (Faschiertes) Standort audit Reinigungsk…" at bounding box center [782, 399] width 1182 height 42
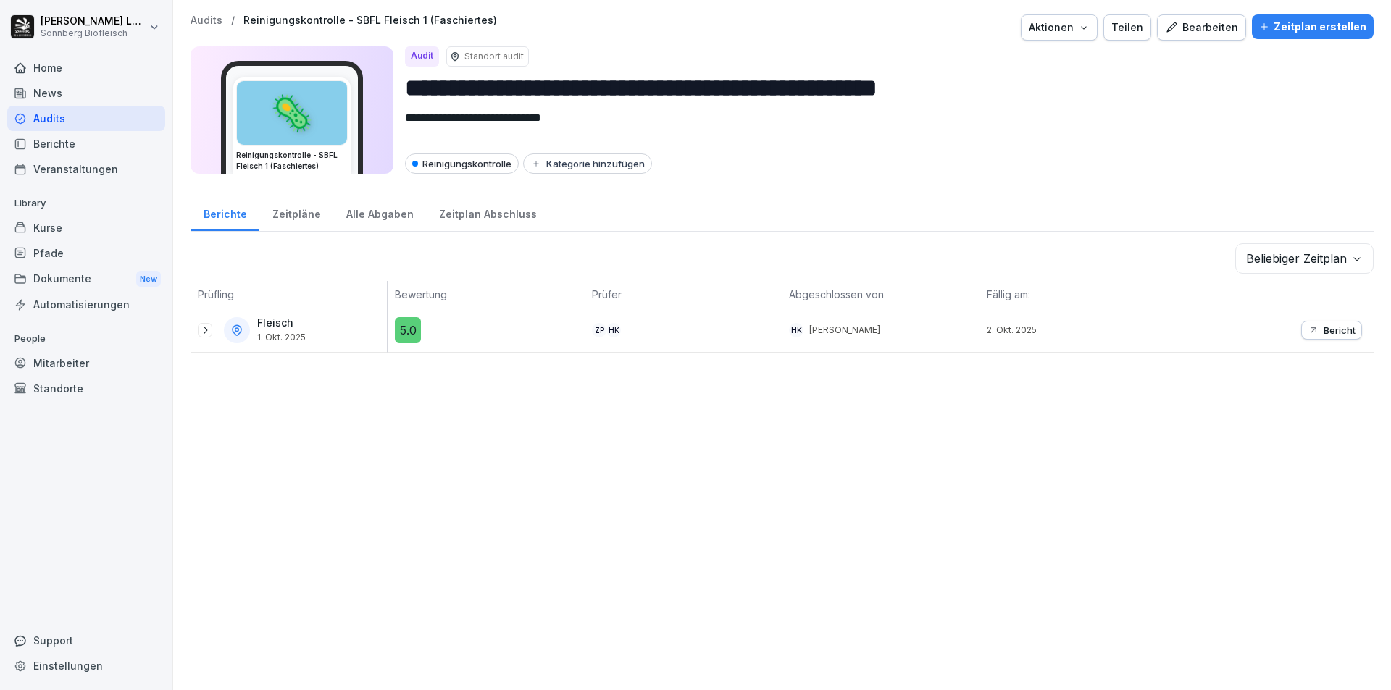
click at [201, 332] on icon at bounding box center [205, 331] width 12 height 12
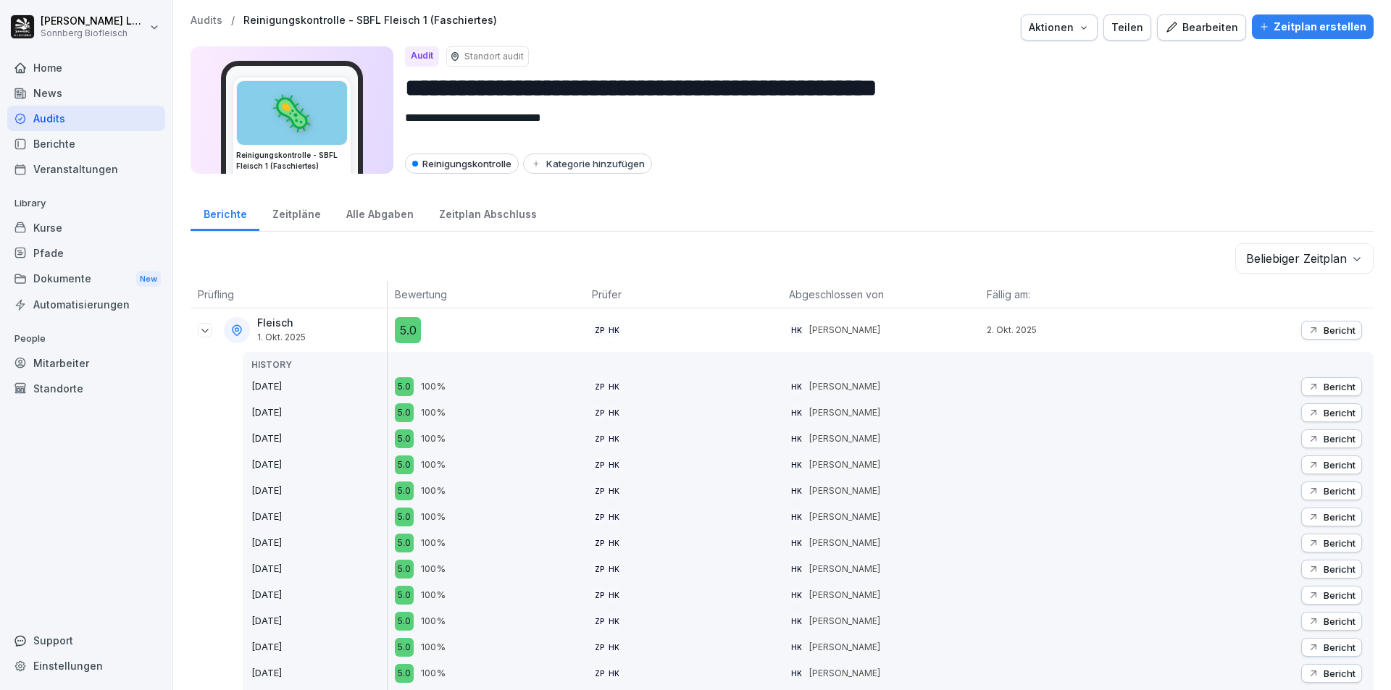
click at [204, 329] on icon at bounding box center [205, 331] width 12 height 12
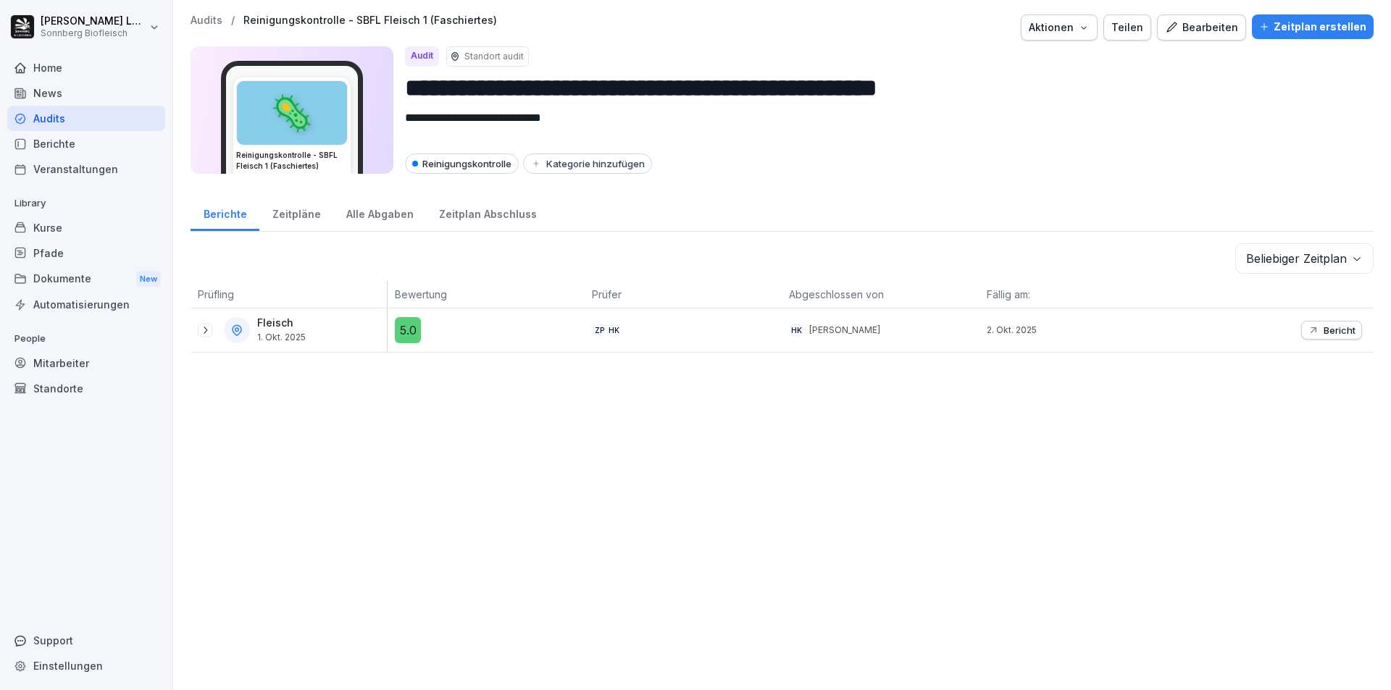
click at [209, 20] on p "Audits" at bounding box center [207, 20] width 32 height 12
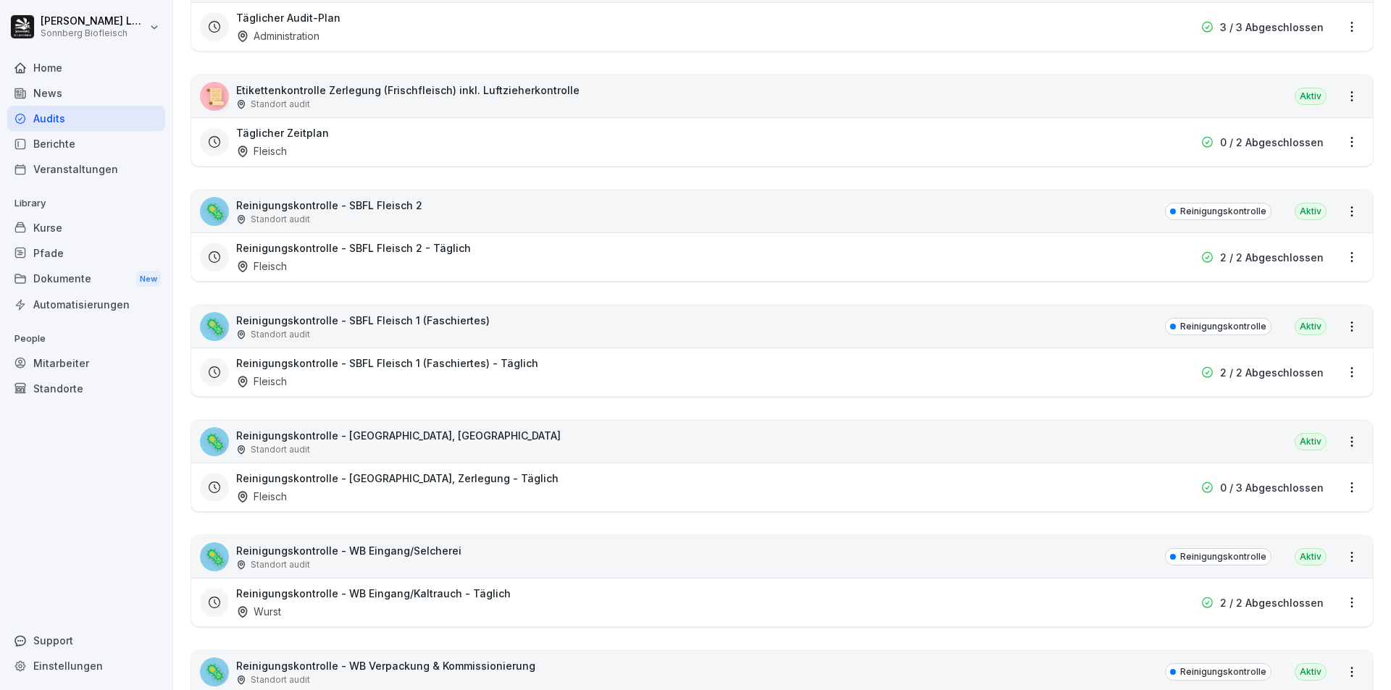
scroll to position [580, 0]
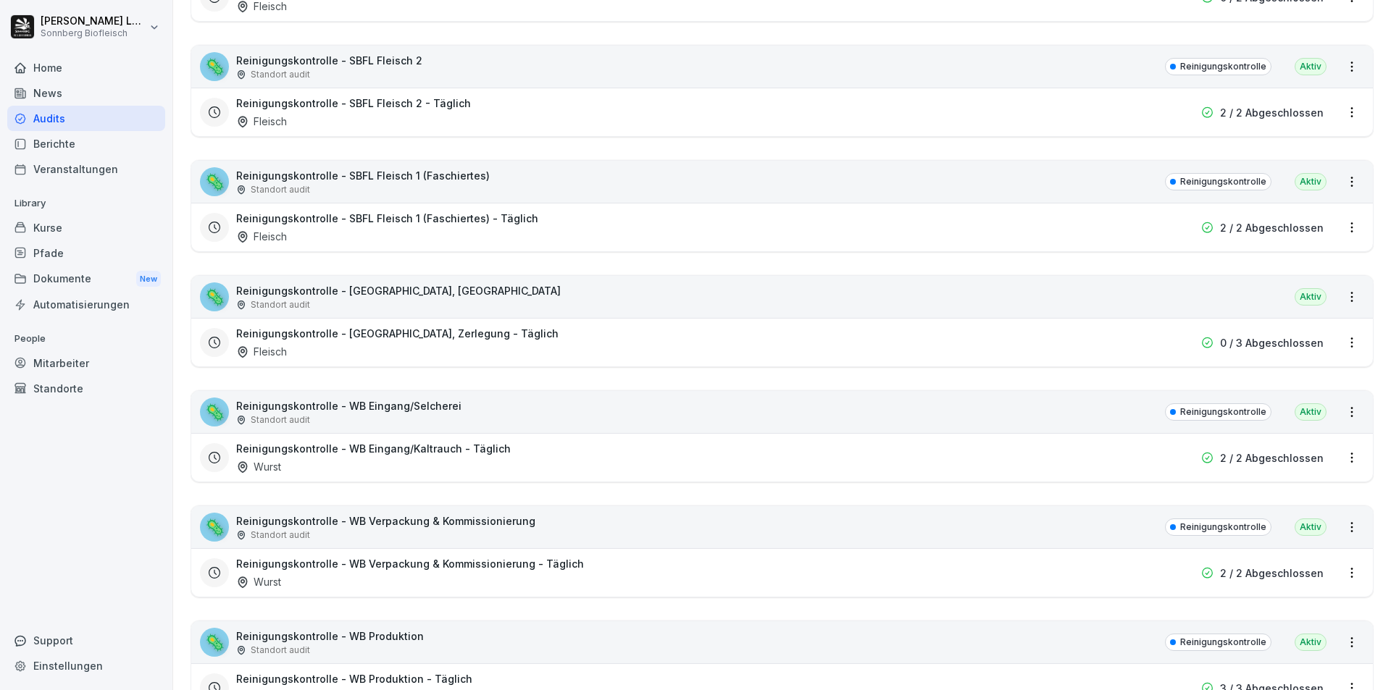
click at [514, 298] on div "🦠 Reinigungskontrolle - [GEOGRAPHIC_DATA], Zerlegung Standort audit [GEOGRAPHIC…" at bounding box center [782, 297] width 1182 height 42
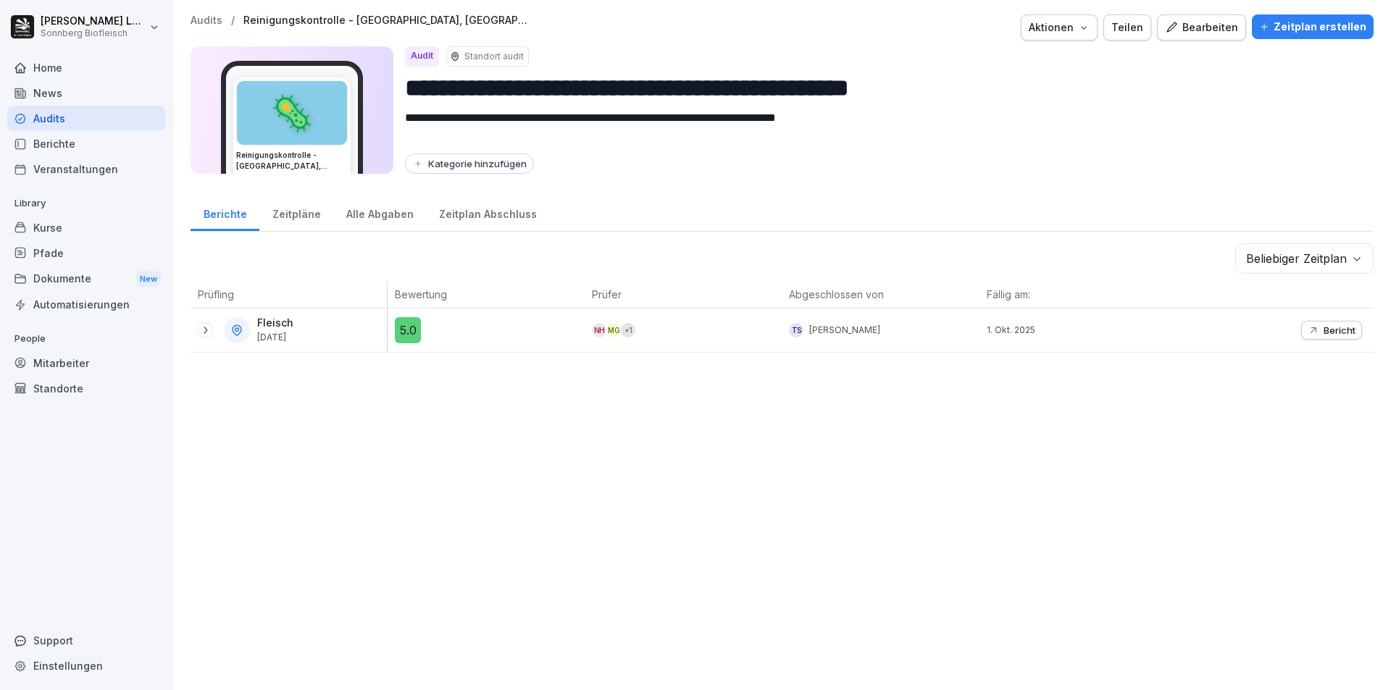
click at [204, 330] on icon at bounding box center [205, 331] width 12 height 12
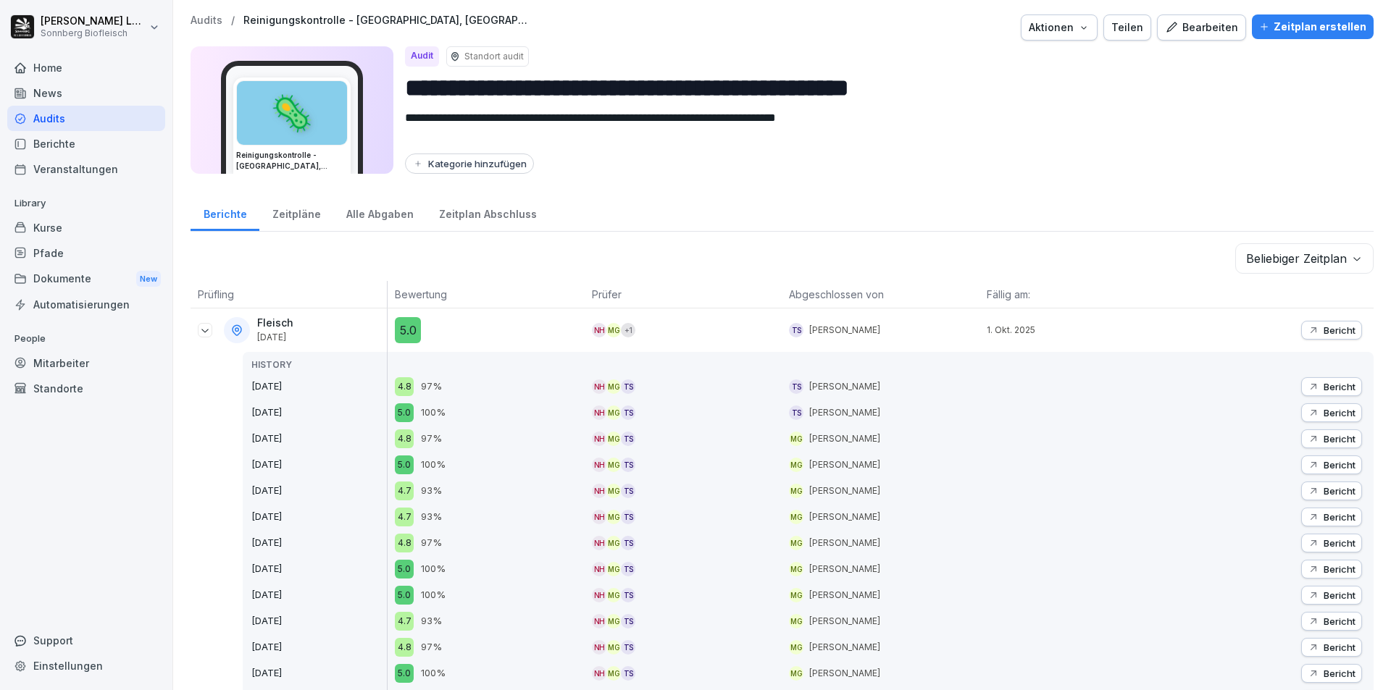
click at [1340, 383] on p "Bericht" at bounding box center [1340, 387] width 32 height 12
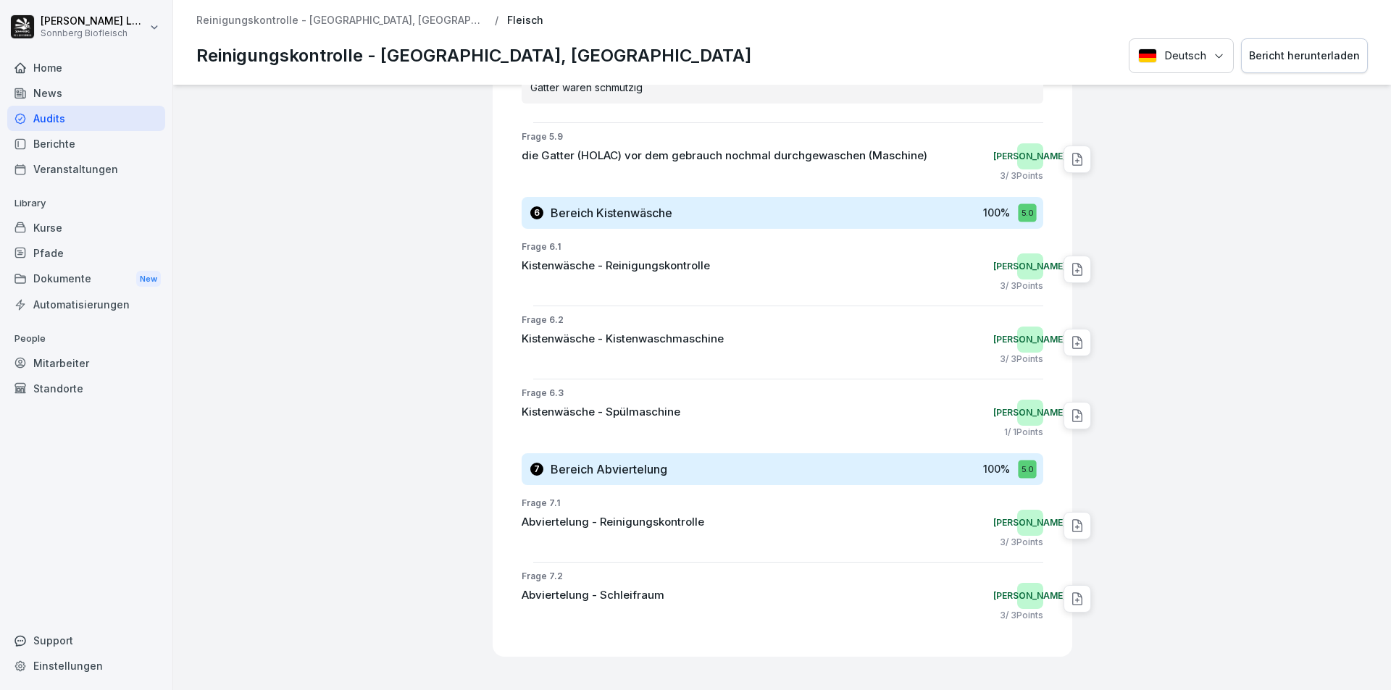
scroll to position [2657, 0]
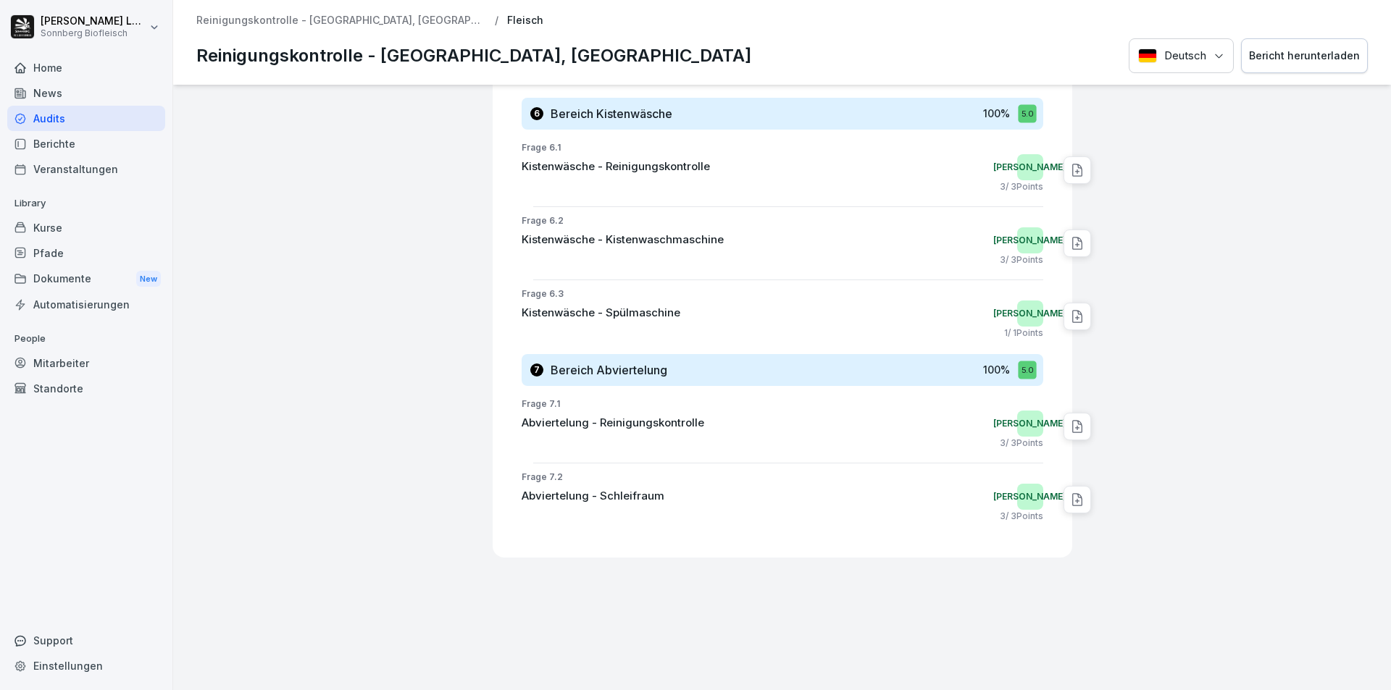
click at [222, 25] on p "Reinigungskontrolle - [GEOGRAPHIC_DATA], [GEOGRAPHIC_DATA]" at bounding box center [341, 20] width 290 height 12
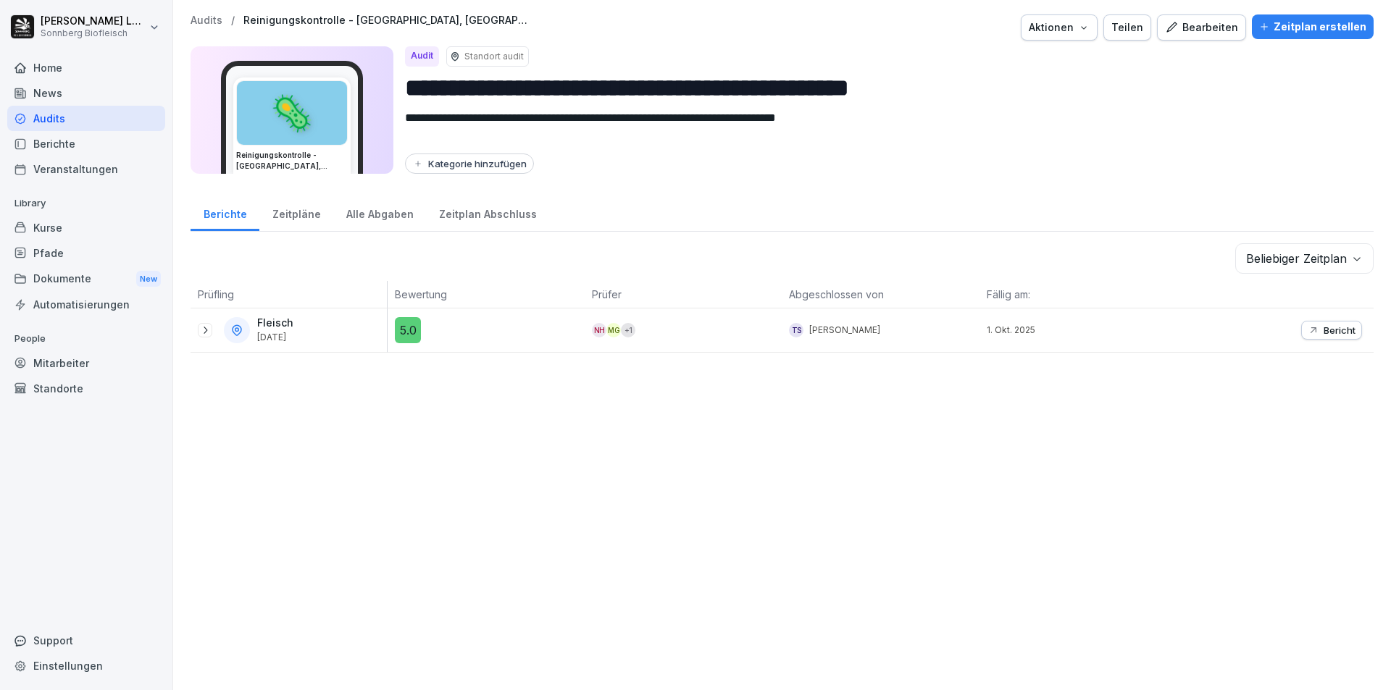
click at [197, 20] on p "Audits" at bounding box center [207, 20] width 32 height 12
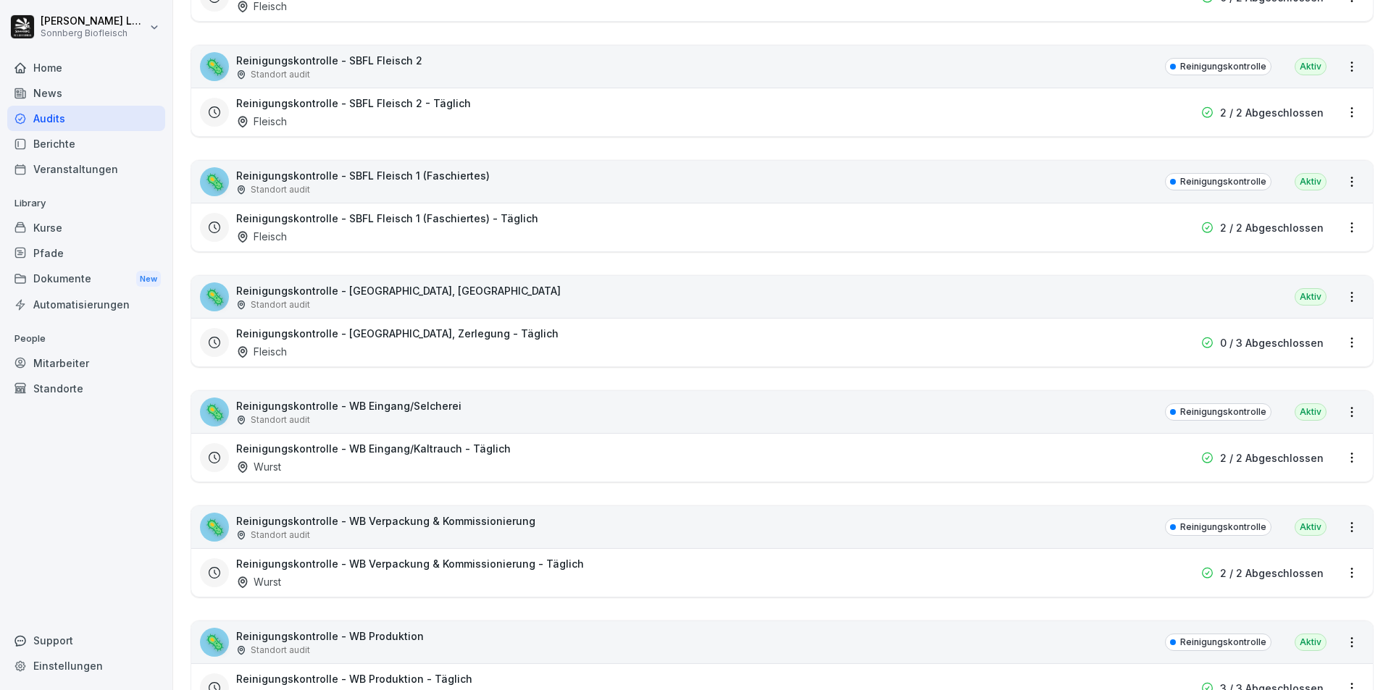
scroll to position [724, 0]
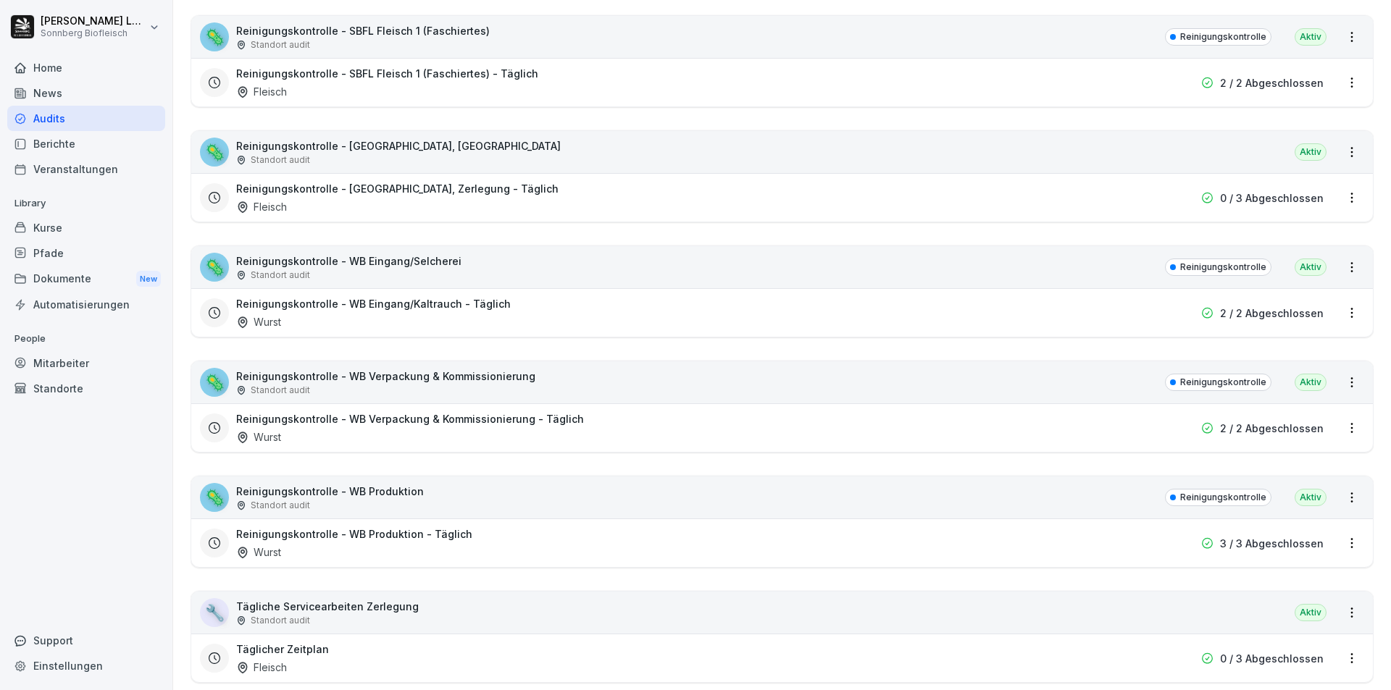
click at [478, 267] on div "🦠 Reinigungskontrolle - WB Eingang/Selcherei Standort audit Reinigungskontrolle…" at bounding box center [782, 267] width 1182 height 42
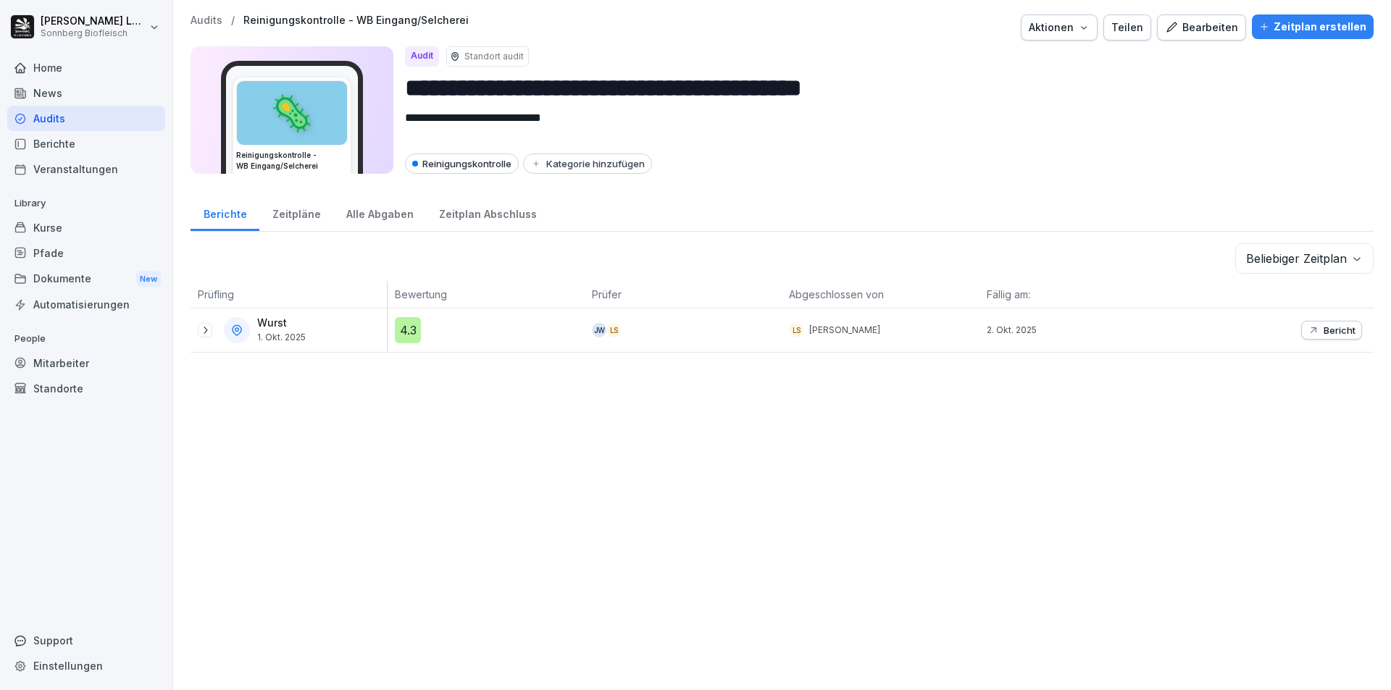
click at [1324, 327] on p "Bericht" at bounding box center [1340, 331] width 32 height 12
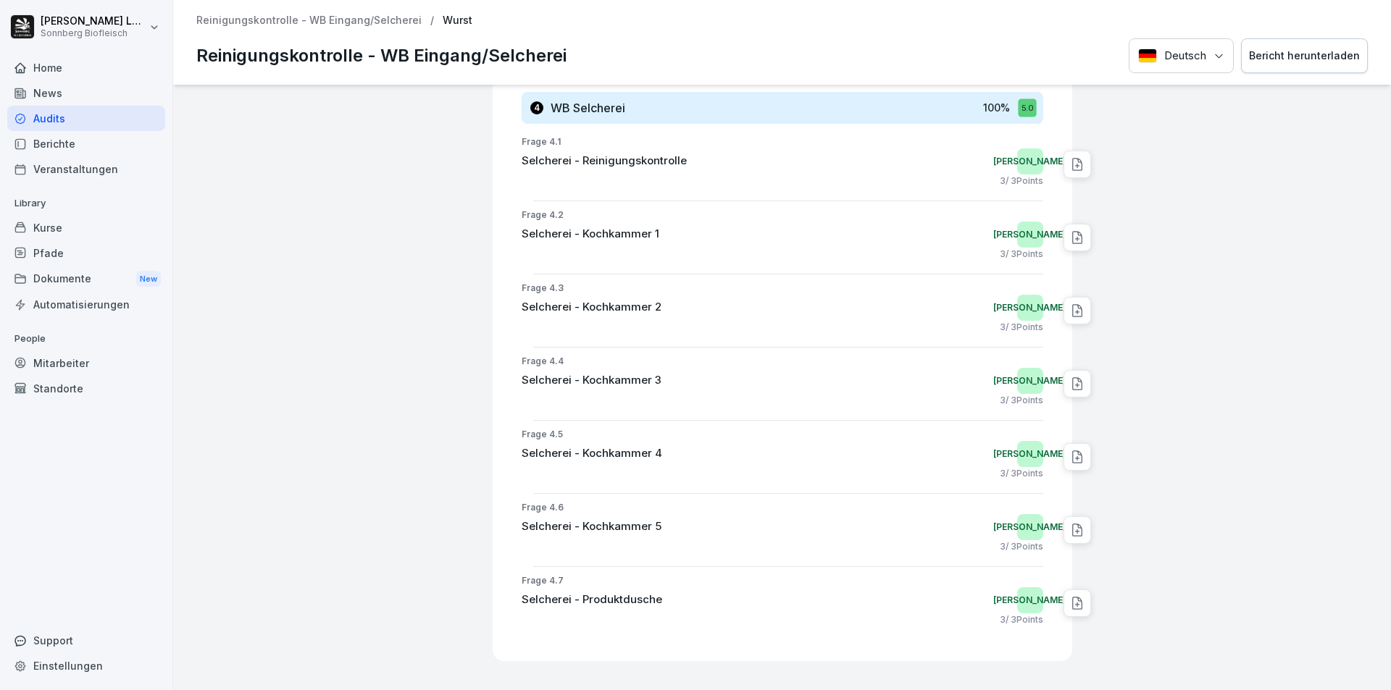
scroll to position [1140, 0]
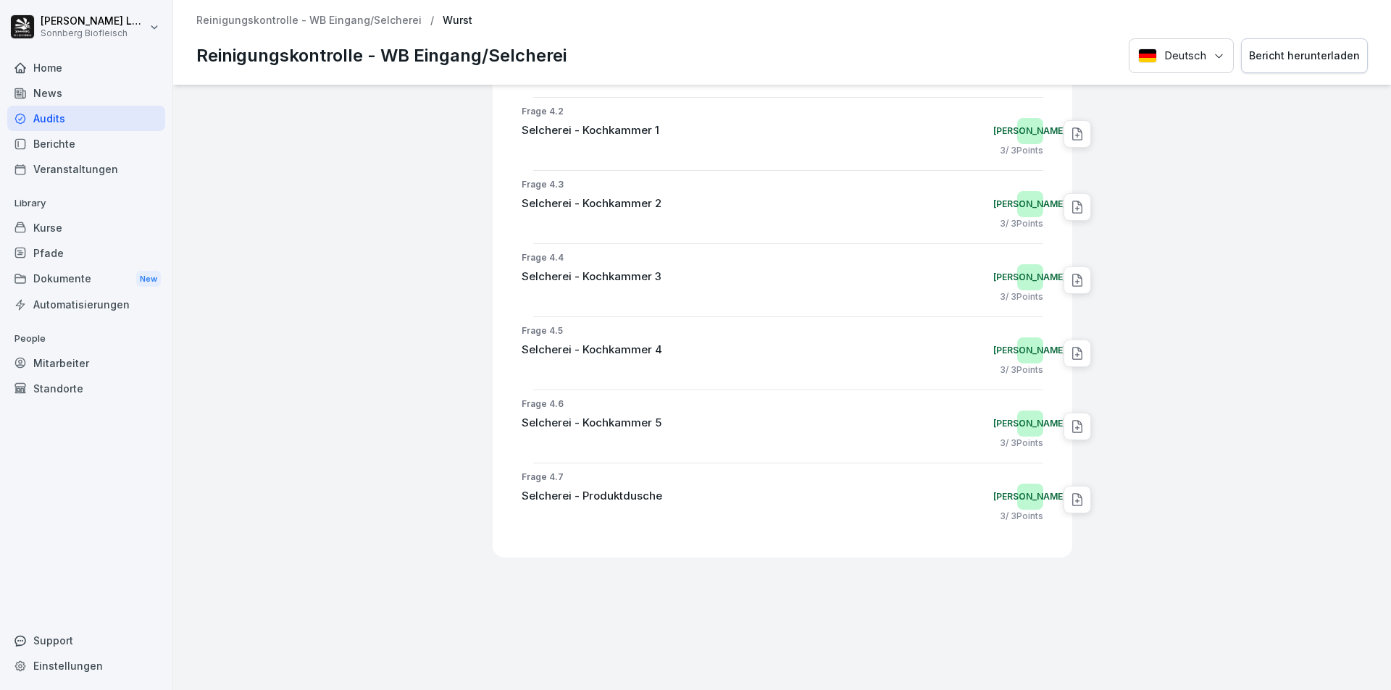
click at [258, 20] on p "Reinigungskontrolle - WB Eingang/Selcherei" at bounding box center [308, 20] width 225 height 12
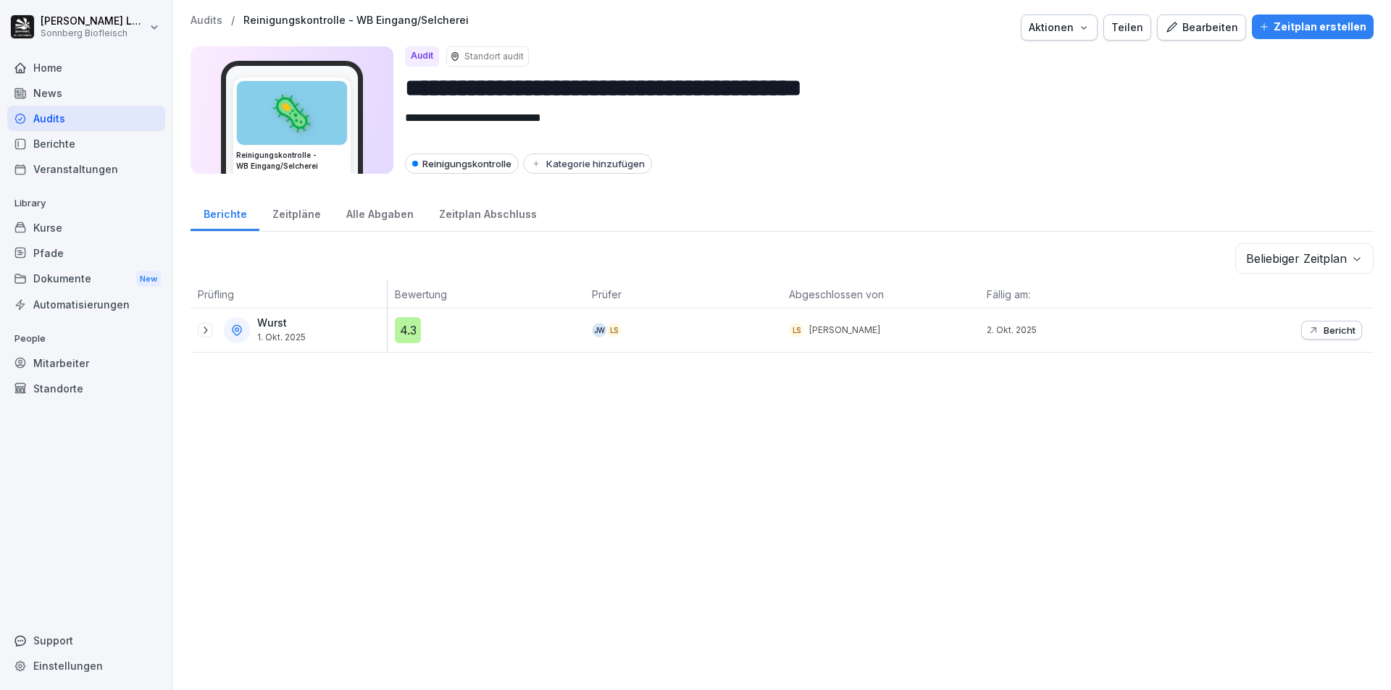
click at [201, 22] on p "Audits" at bounding box center [207, 20] width 32 height 12
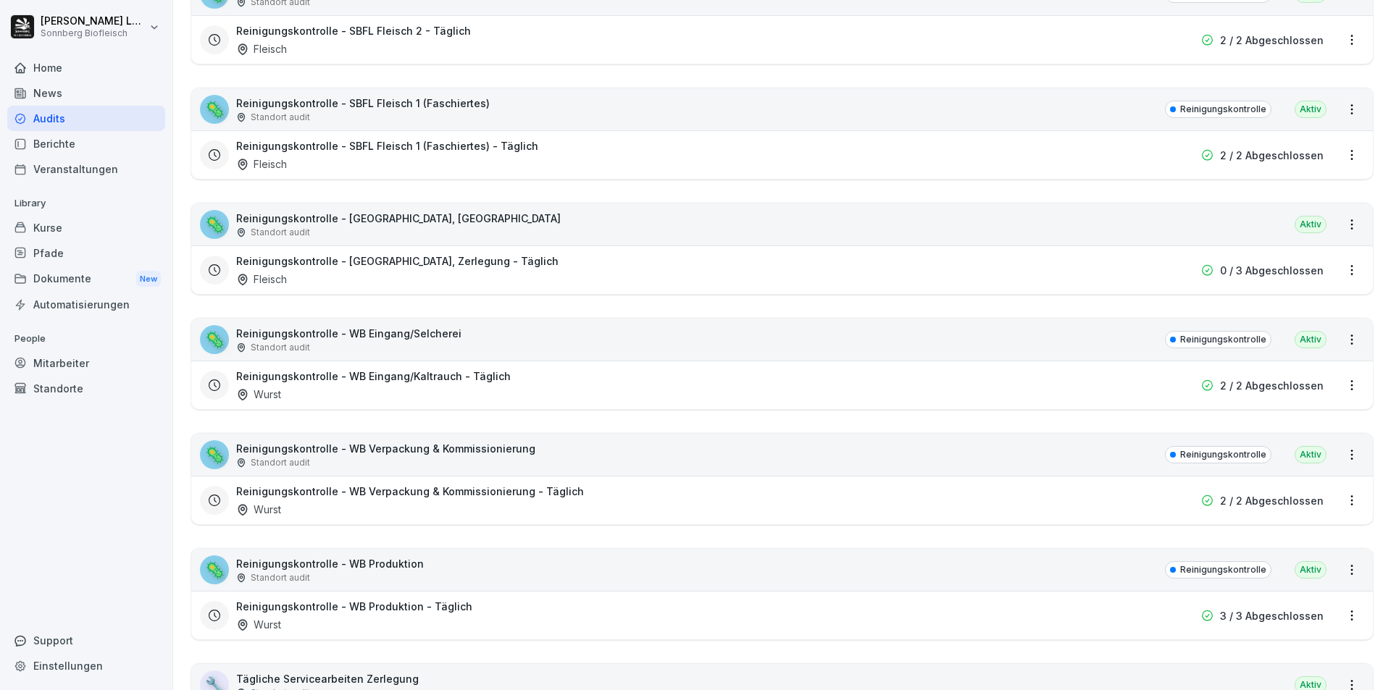
scroll to position [797, 0]
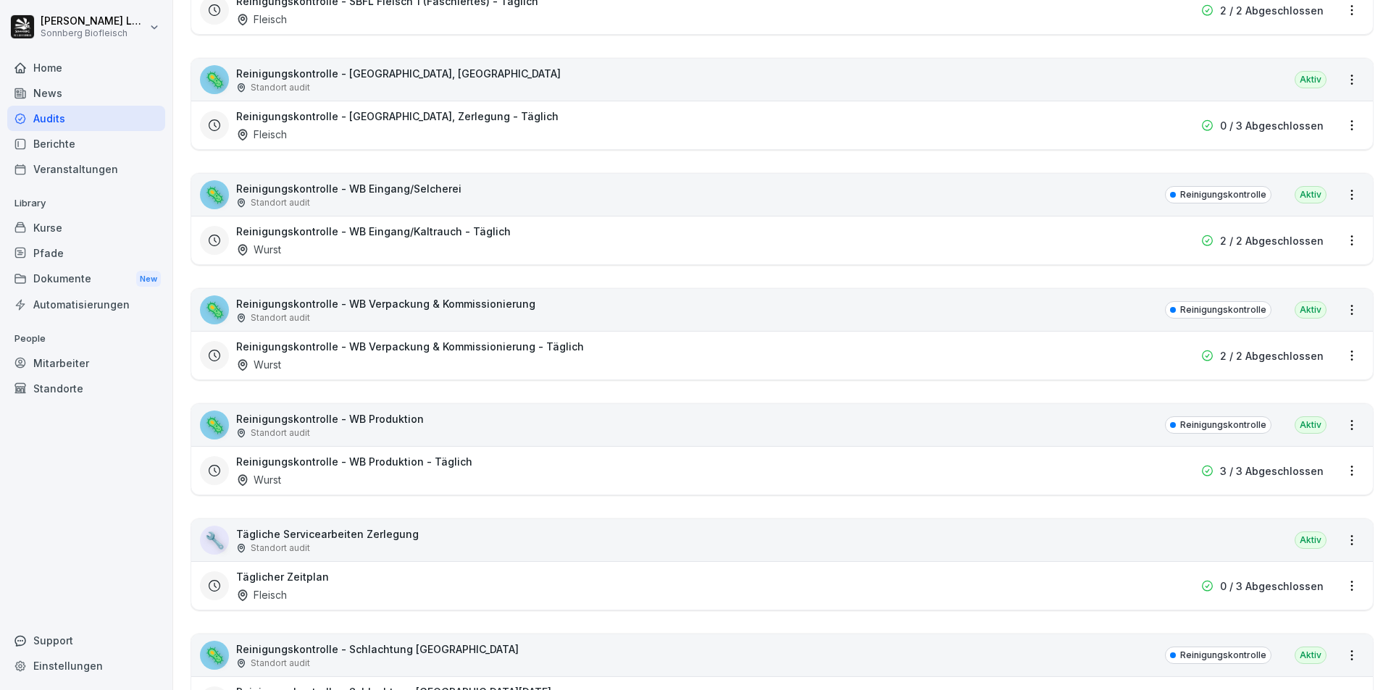
click at [552, 308] on div "🦠 Reinigungskontrolle - WB Verpackung & Kommissionierung Standort audit Reinigu…" at bounding box center [782, 310] width 1182 height 42
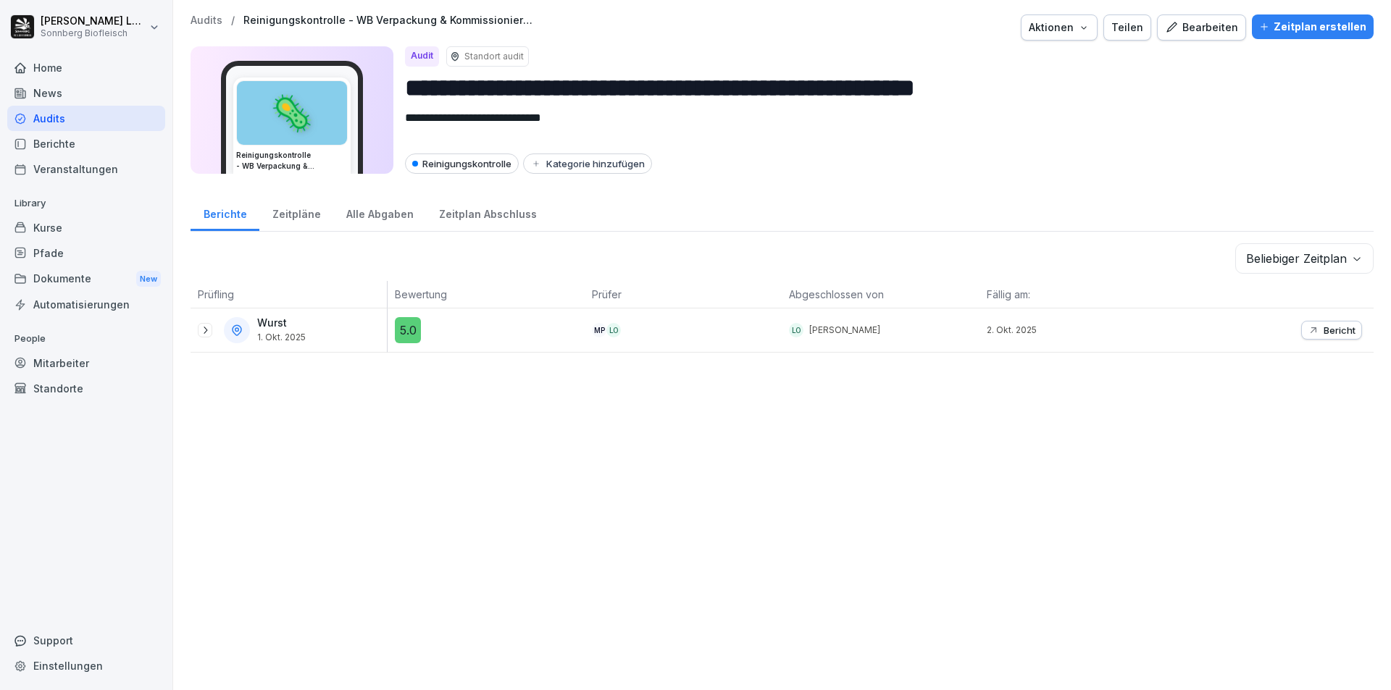
click at [209, 21] on p "Audits" at bounding box center [207, 20] width 32 height 12
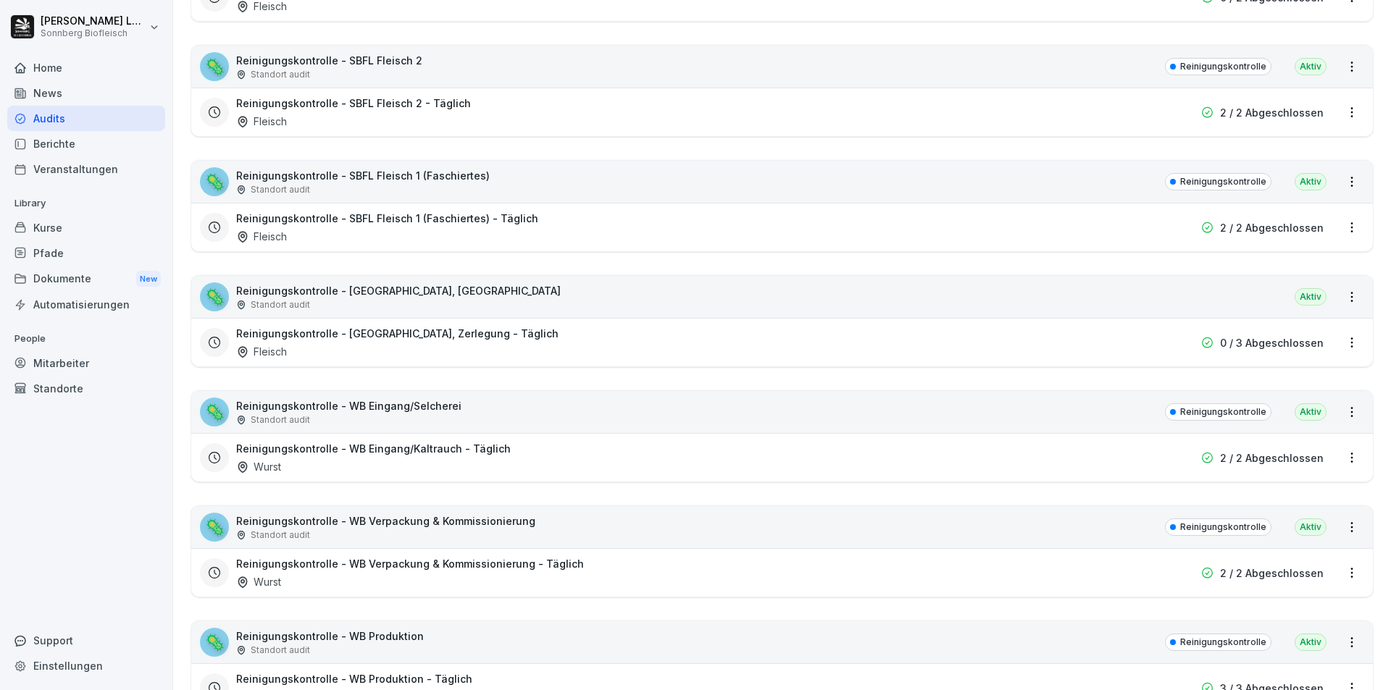
scroll to position [724, 0]
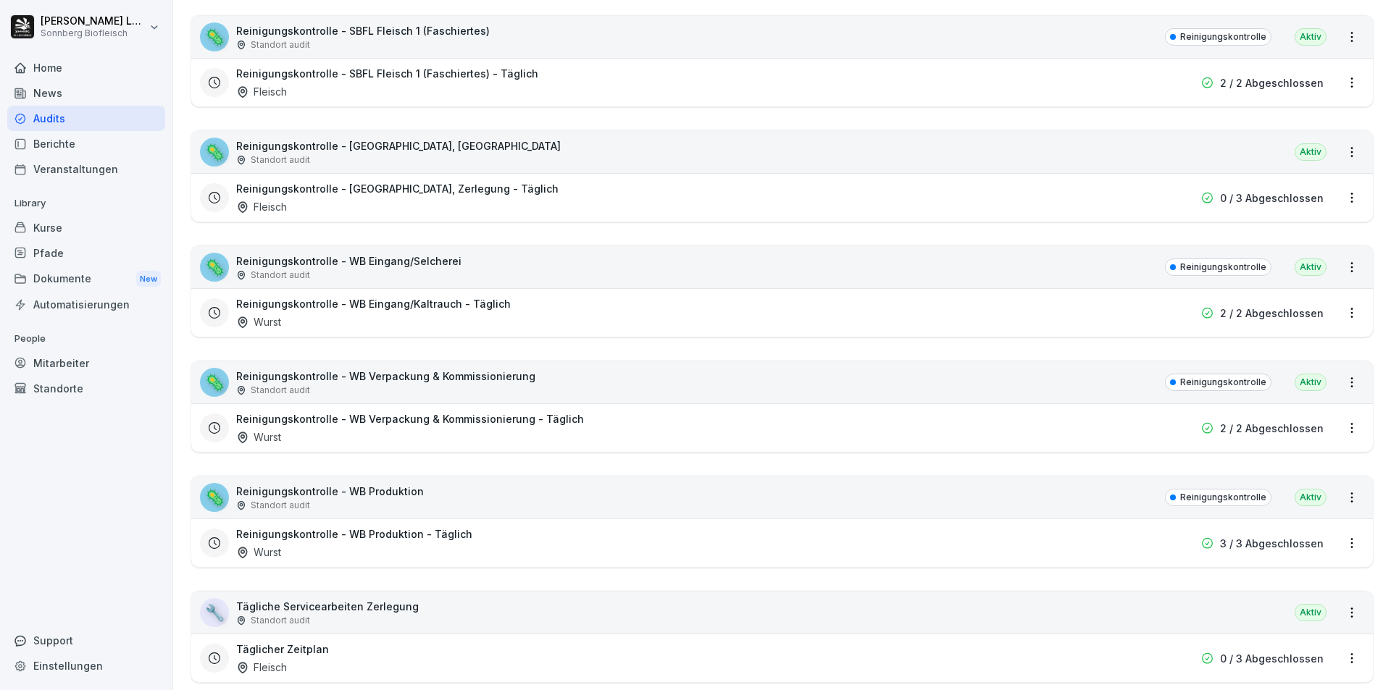
click at [455, 496] on div "🦠 Reinigungskontrolle - WB Produktion Standort audit Reinigungskontrolle Aktiv" at bounding box center [782, 498] width 1182 height 42
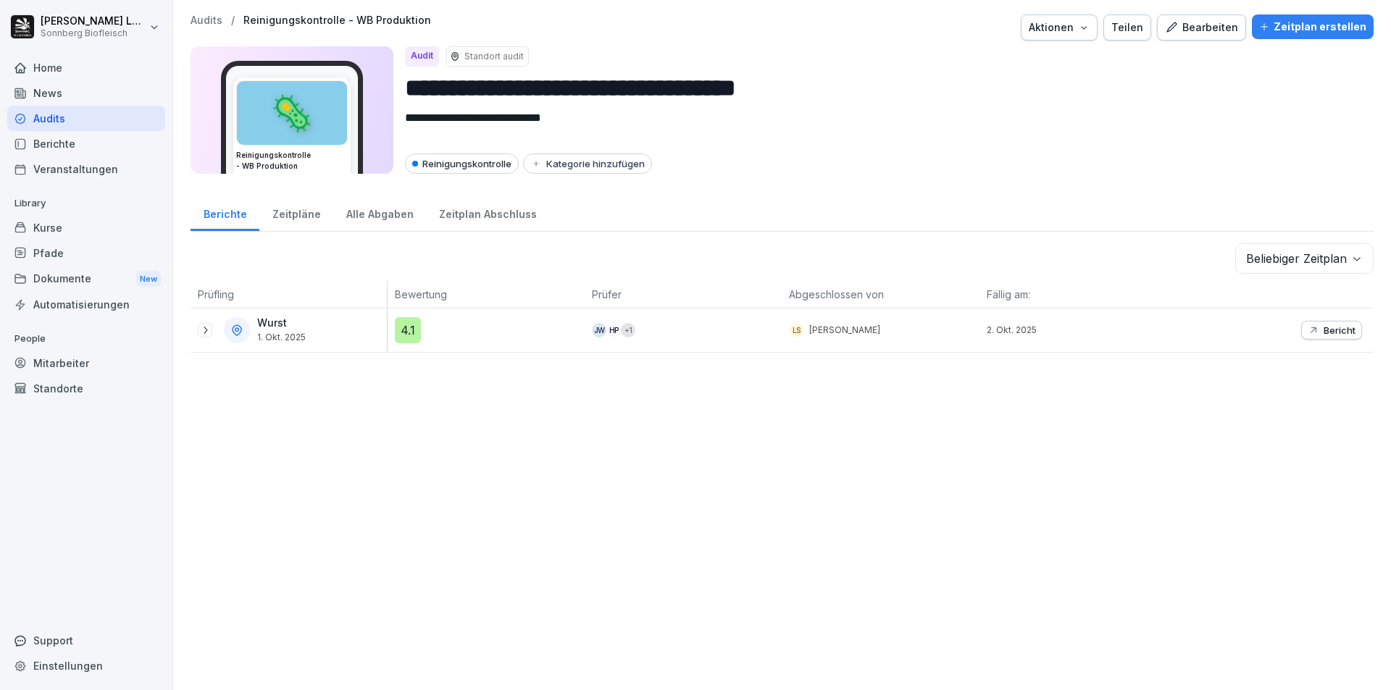
click at [1324, 331] on p "Bericht" at bounding box center [1340, 331] width 32 height 12
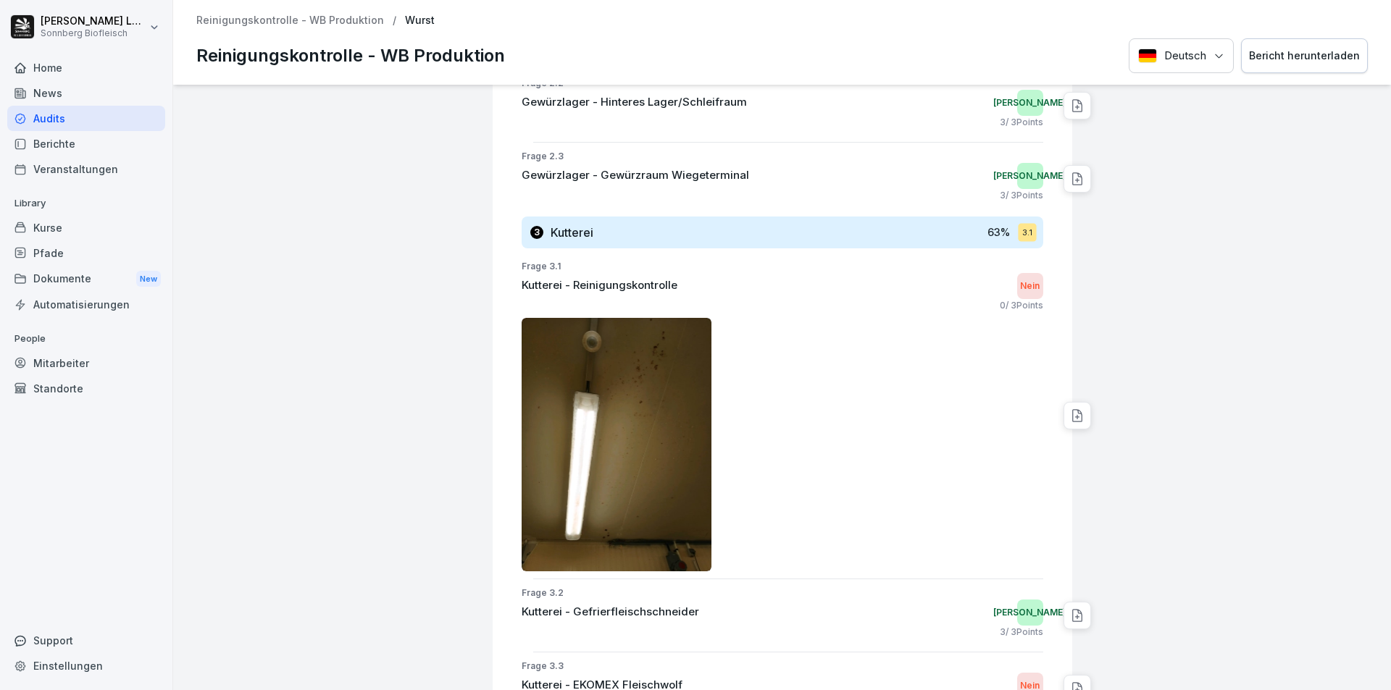
scroll to position [1159, 0]
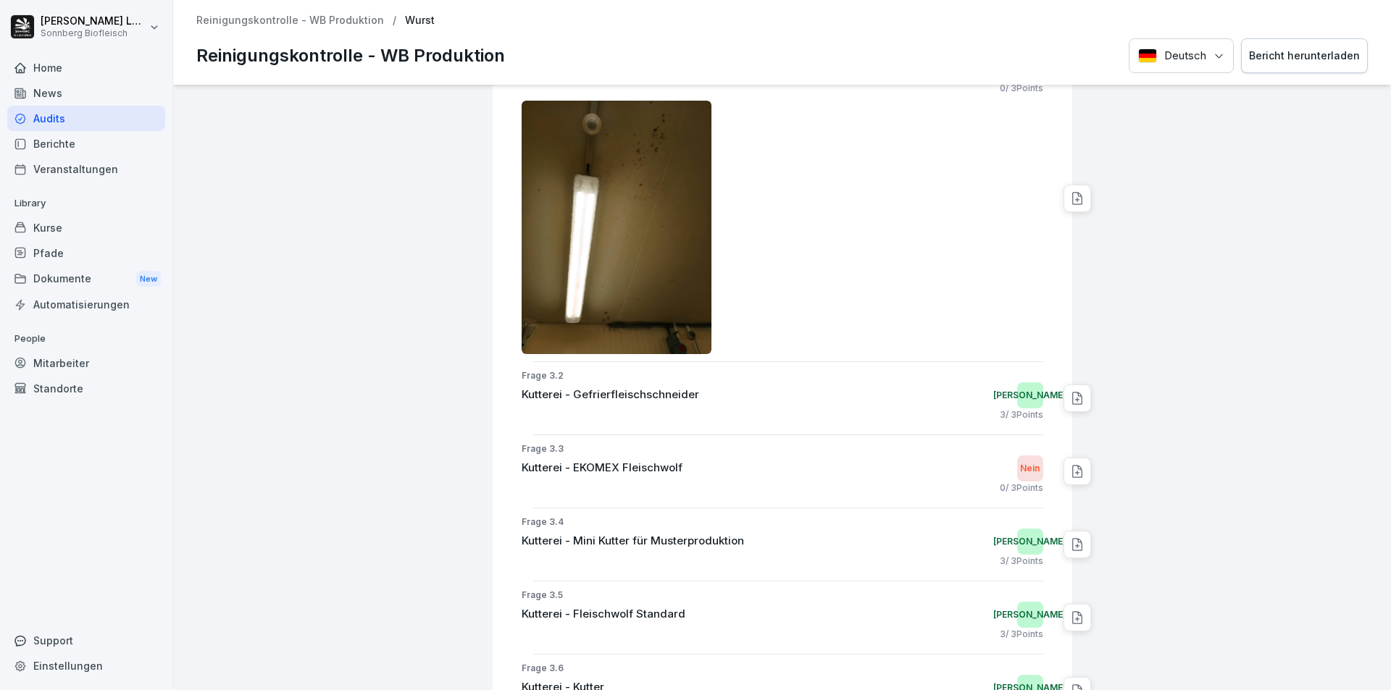
click at [555, 266] on img at bounding box center [617, 228] width 191 height 254
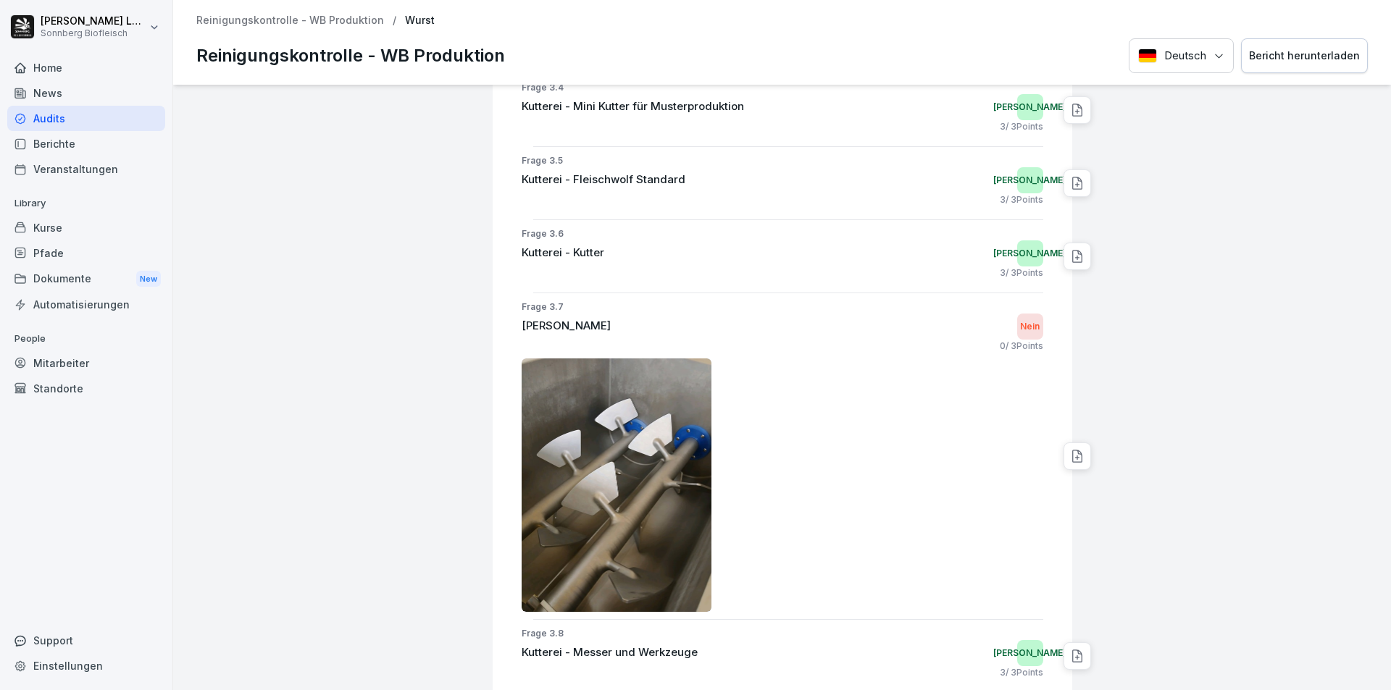
scroll to position [1739, 0]
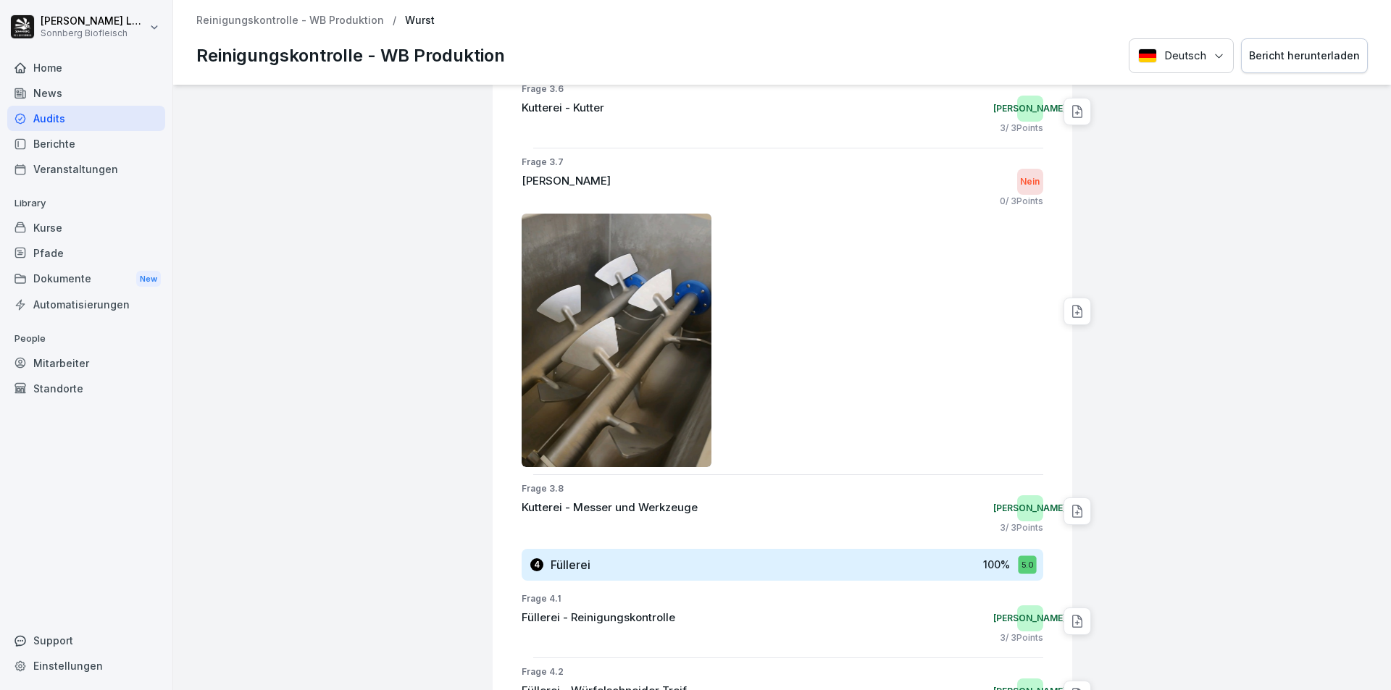
click at [646, 374] on img at bounding box center [617, 341] width 191 height 254
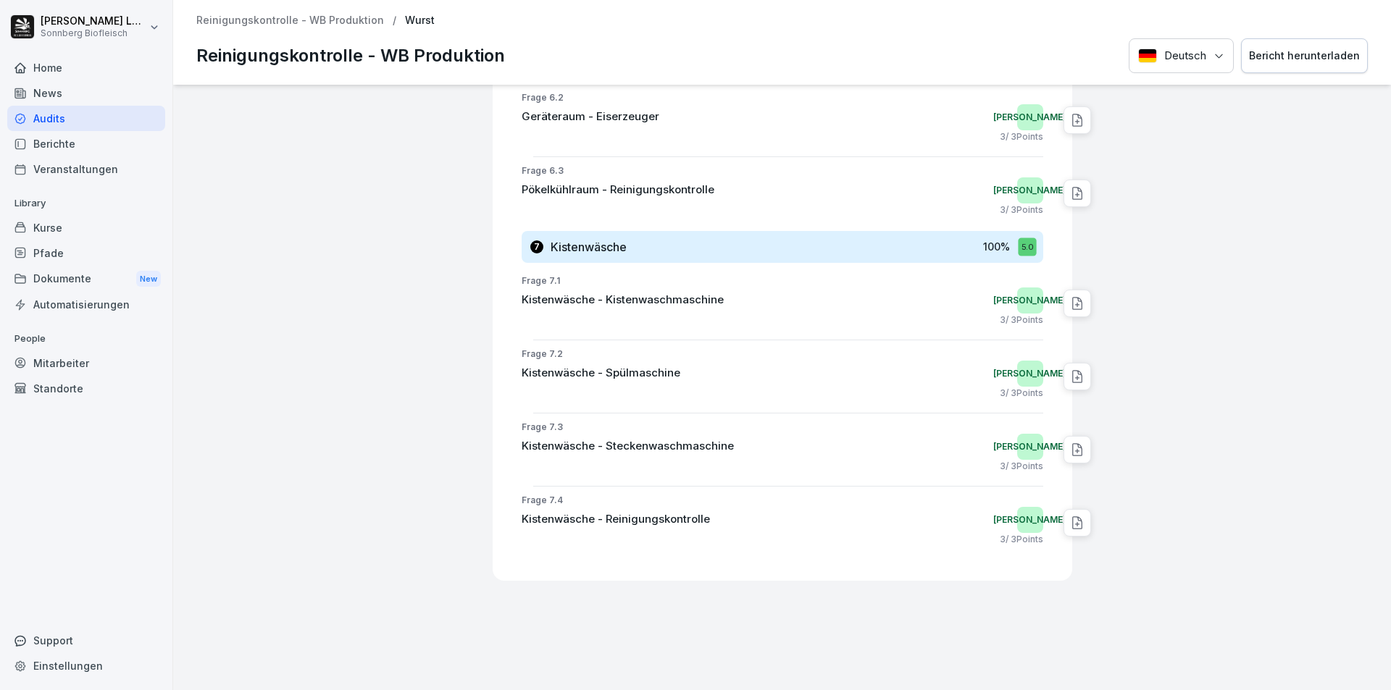
scroll to position [3667, 0]
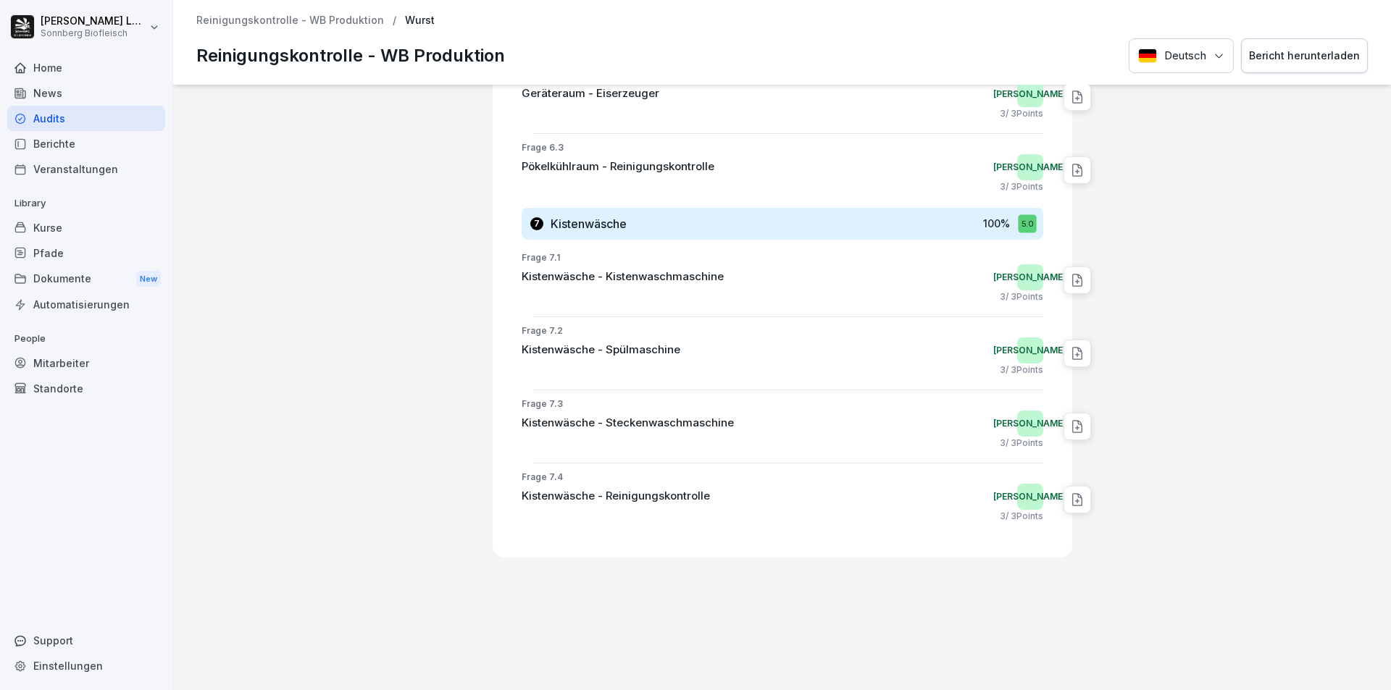
click at [277, 22] on p "Reinigungskontrolle - WB Produktion" at bounding box center [290, 20] width 188 height 12
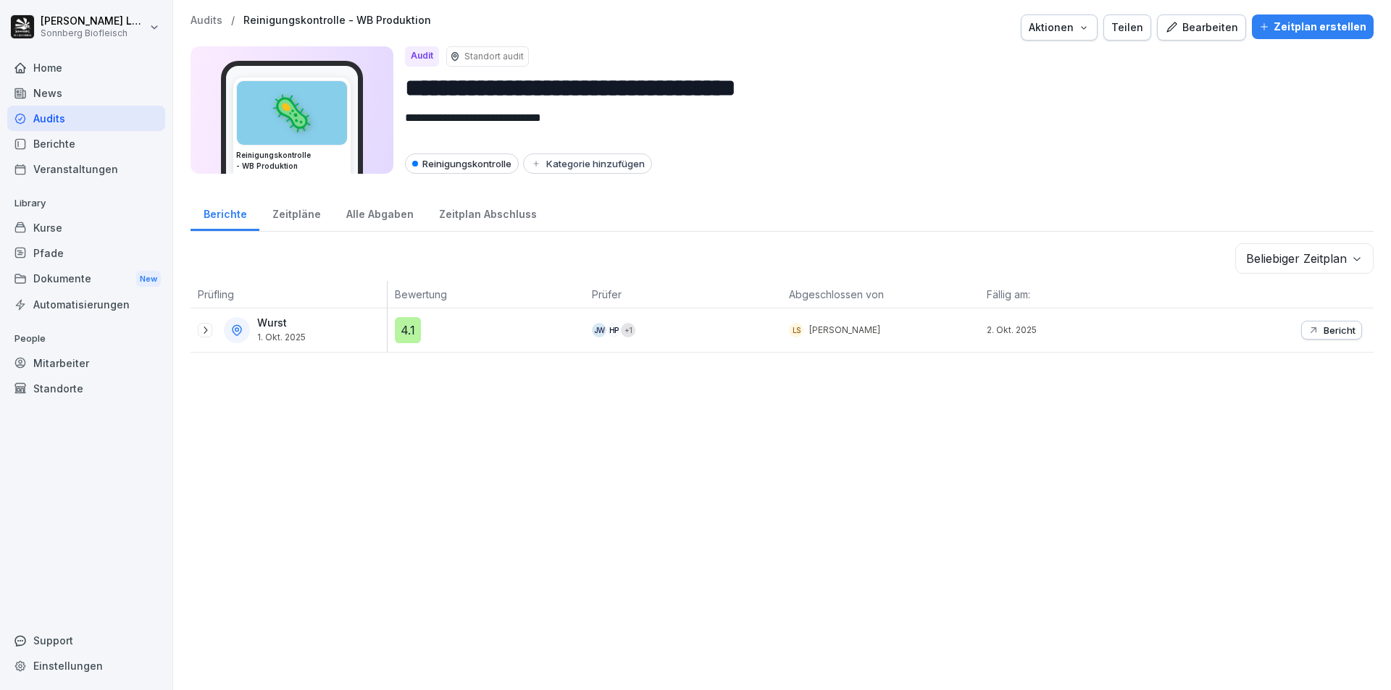
click at [206, 18] on p "Audits" at bounding box center [207, 20] width 32 height 12
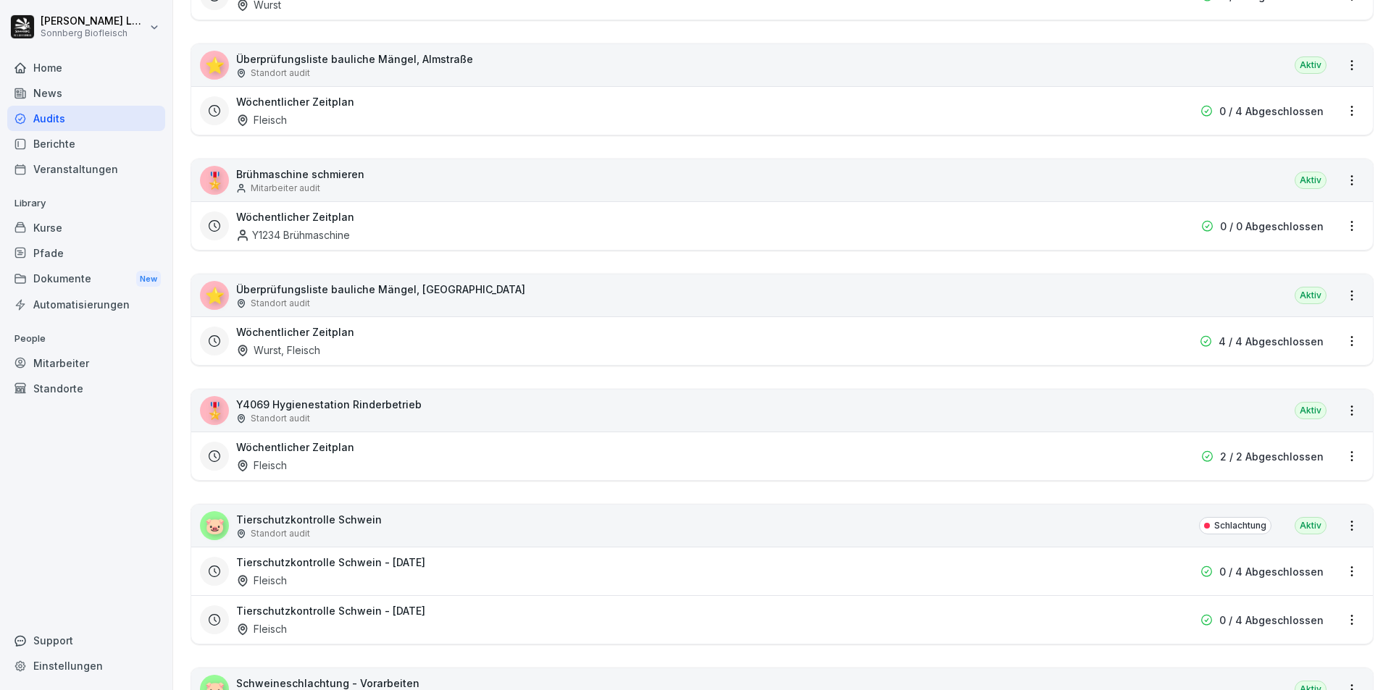
scroll to position [1811, 0]
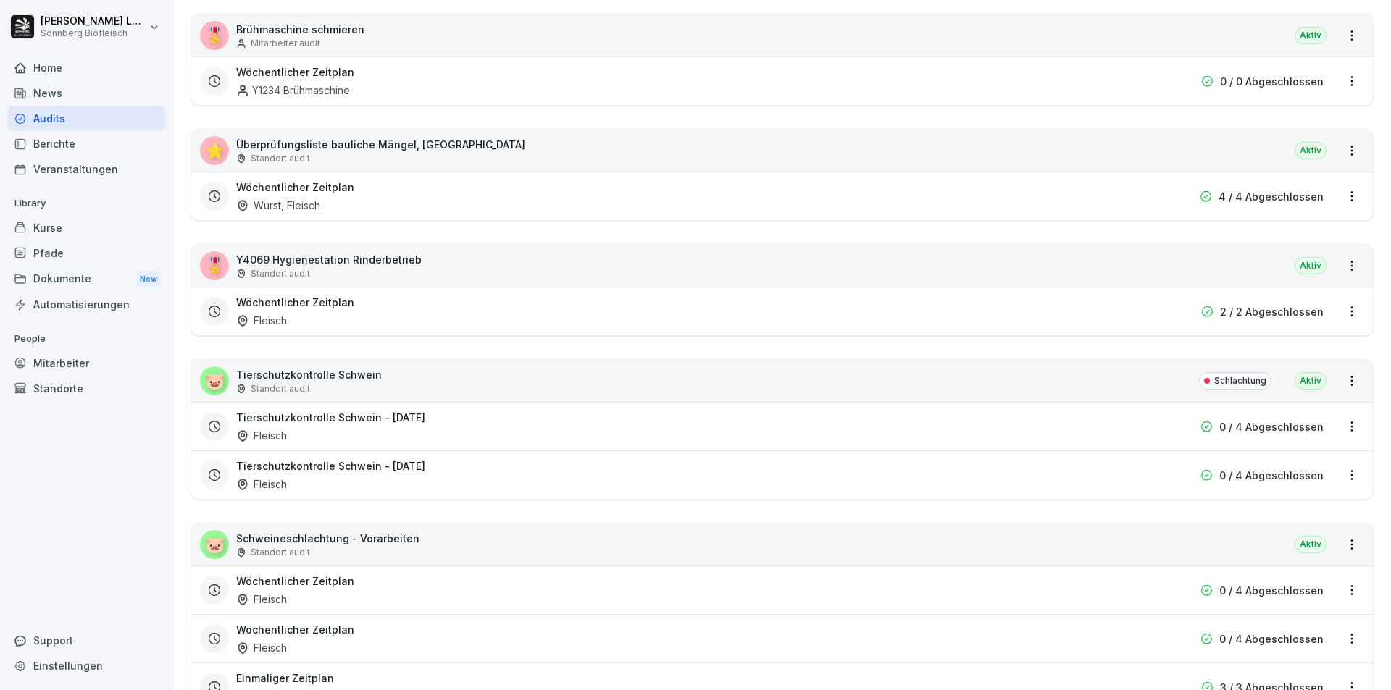
click at [466, 379] on div "🐷 Tierschutzkontrolle Schwein Standort audit Schlachtung [GEOGRAPHIC_DATA]" at bounding box center [782, 381] width 1182 height 42
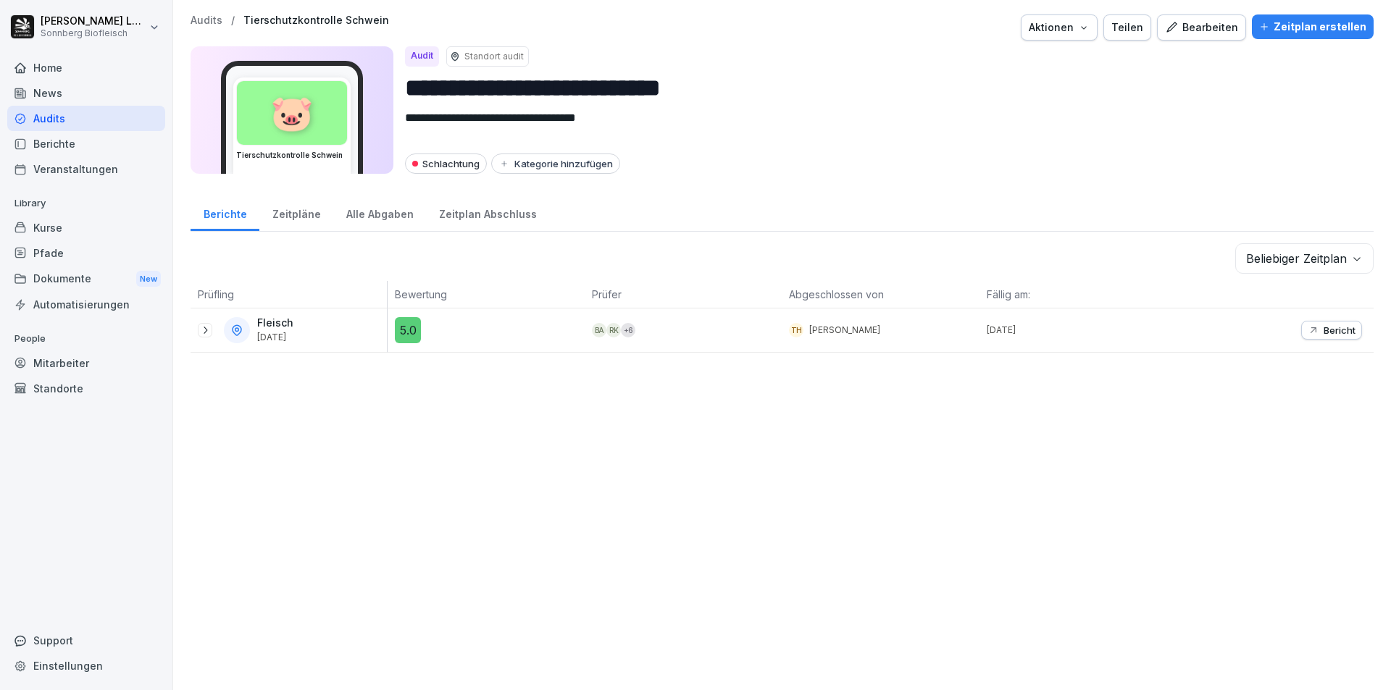
click at [209, 332] on icon at bounding box center [205, 331] width 12 height 12
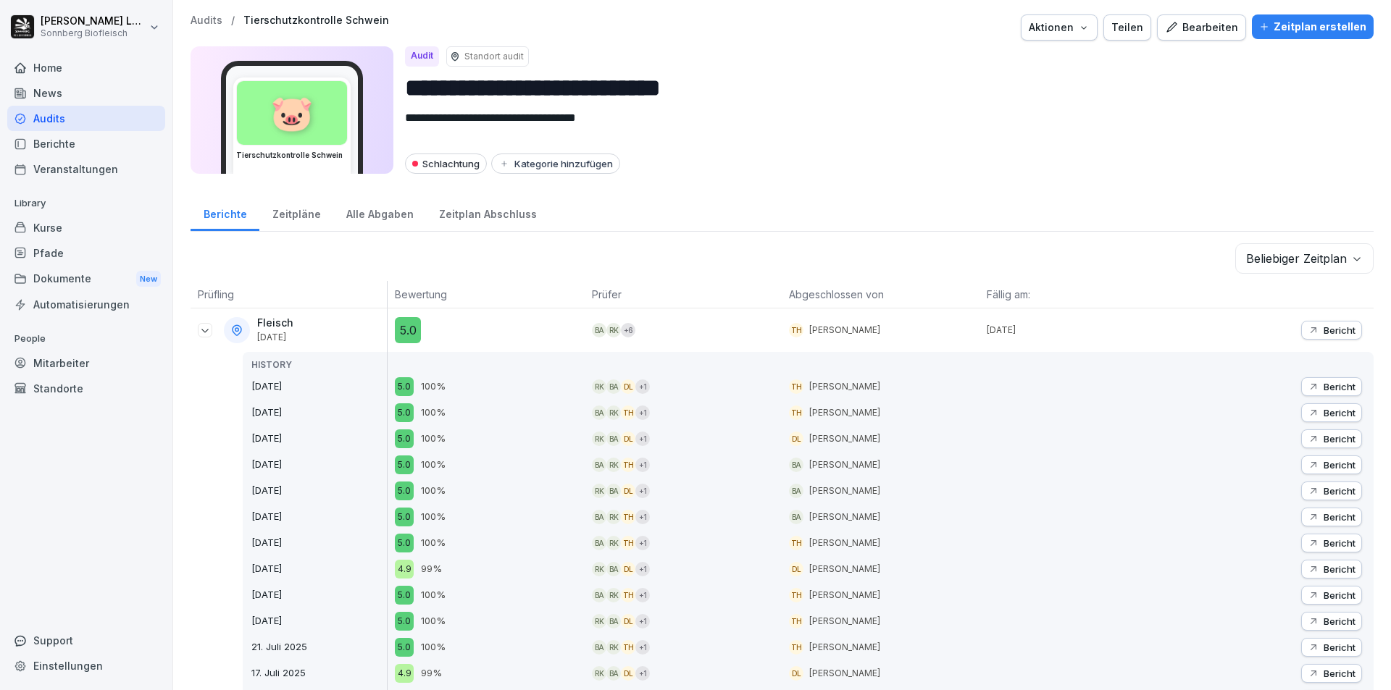
click at [209, 332] on icon at bounding box center [205, 331] width 12 height 12
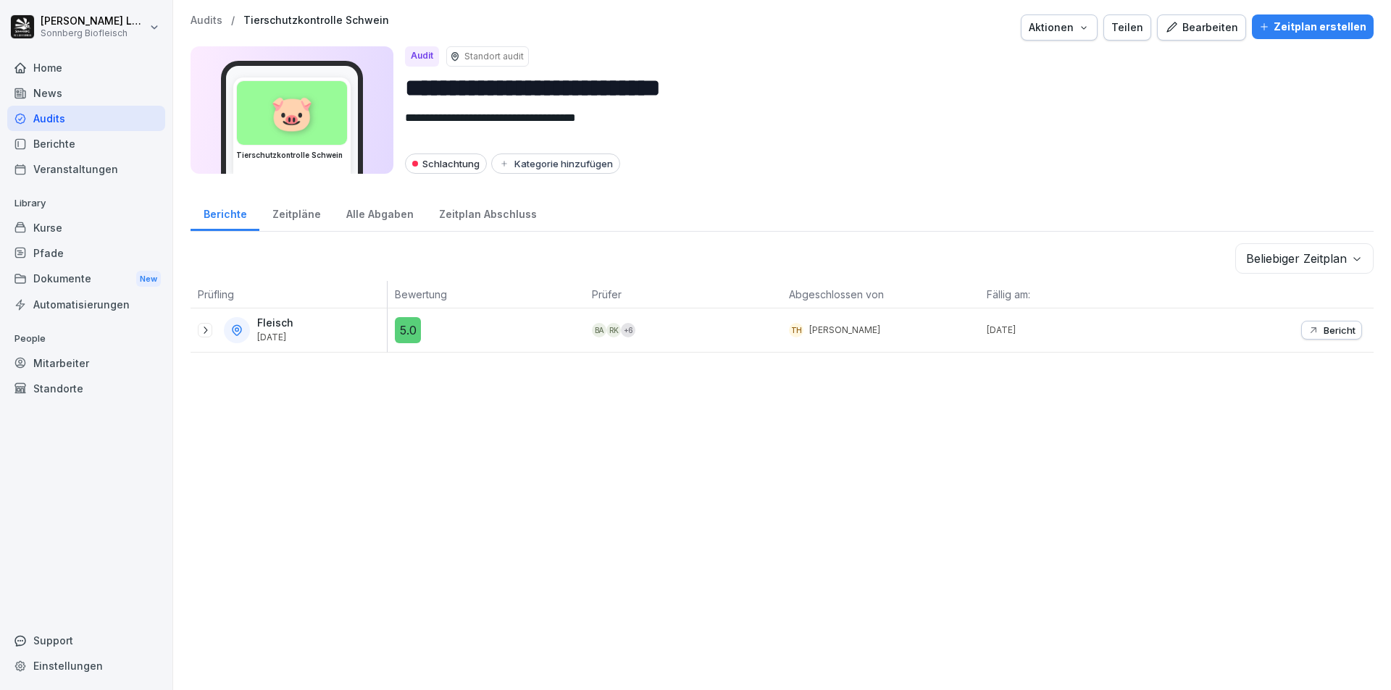
click at [209, 327] on icon at bounding box center [205, 331] width 12 height 12
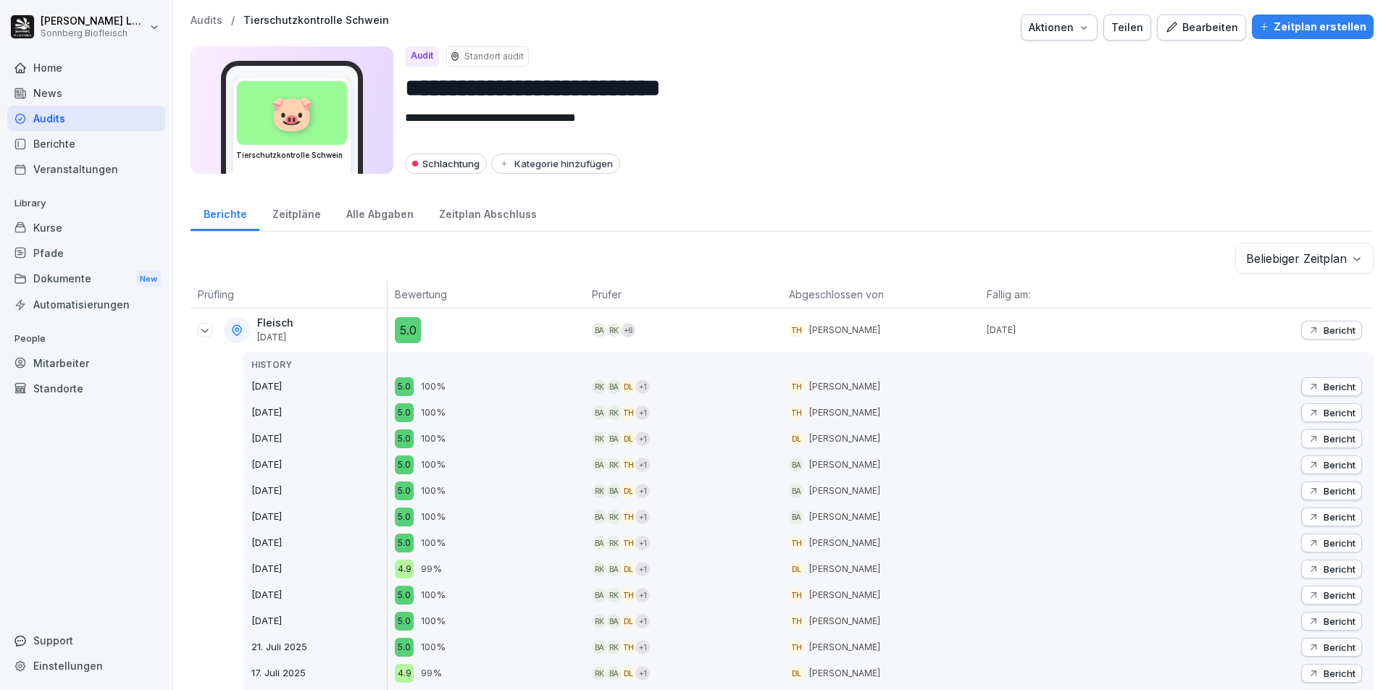
click at [209, 14] on p "Audits" at bounding box center [207, 20] width 32 height 12
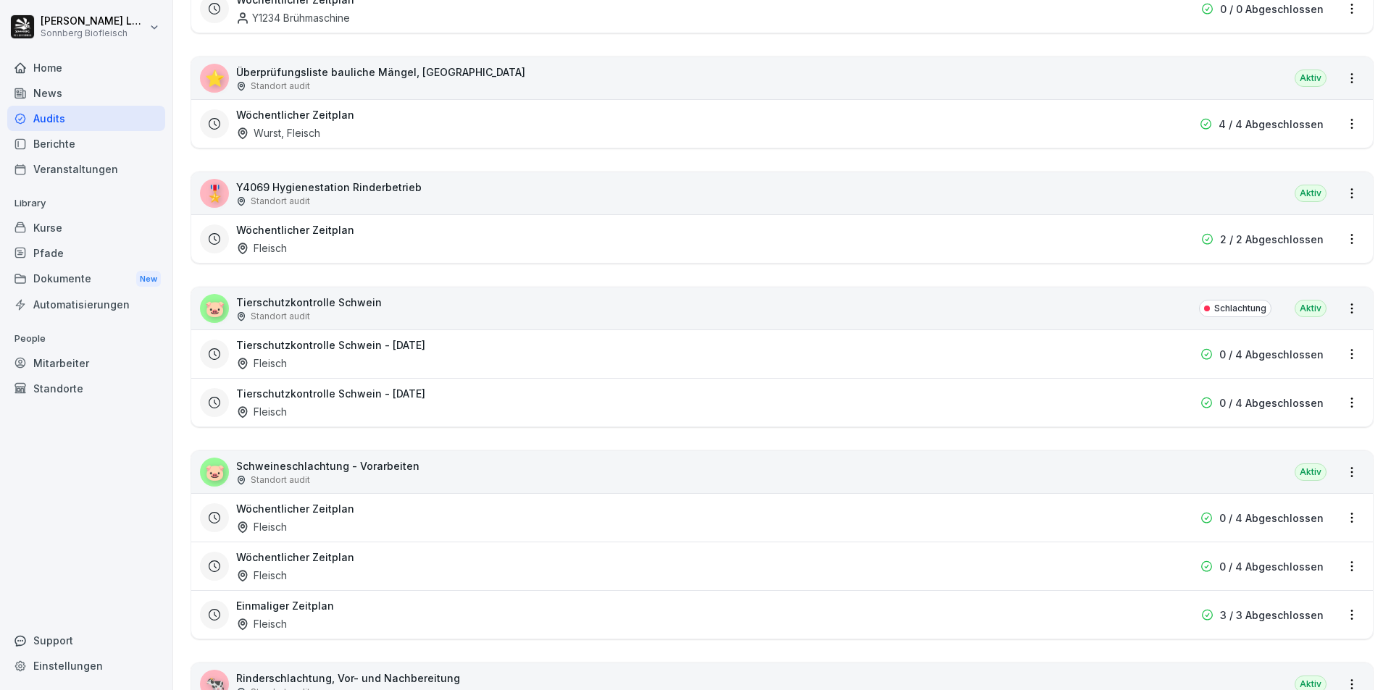
scroll to position [2029, 0]
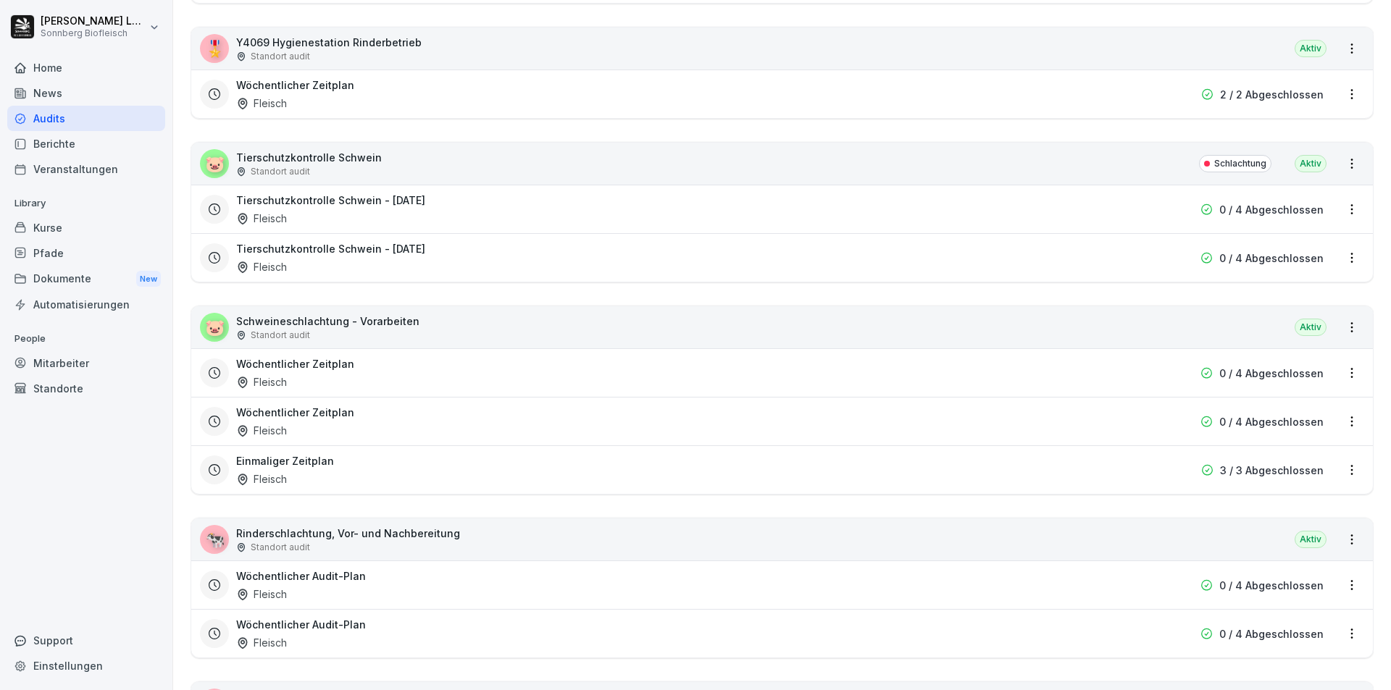
click at [460, 332] on div "🐷 Schweineschlachtung - Vorarbeiten Standort audit Aktiv" at bounding box center [782, 327] width 1182 height 42
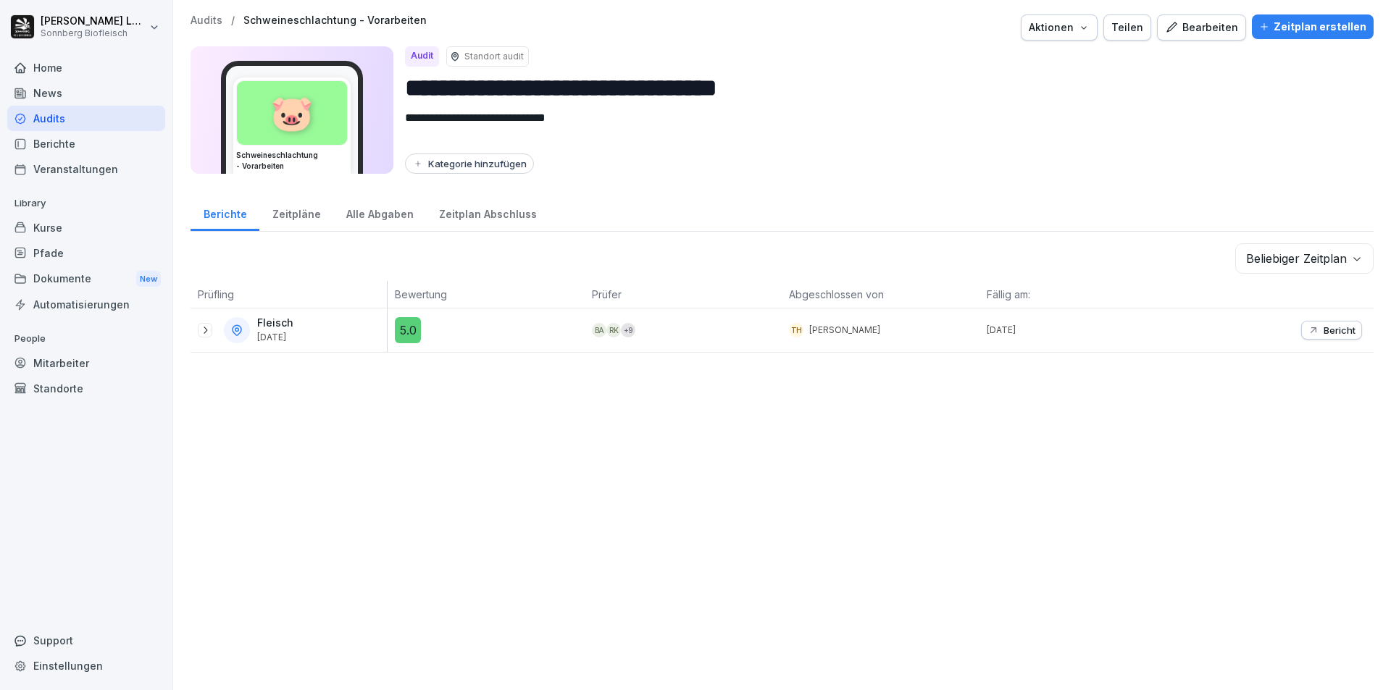
click at [204, 17] on p "Audits" at bounding box center [207, 20] width 32 height 12
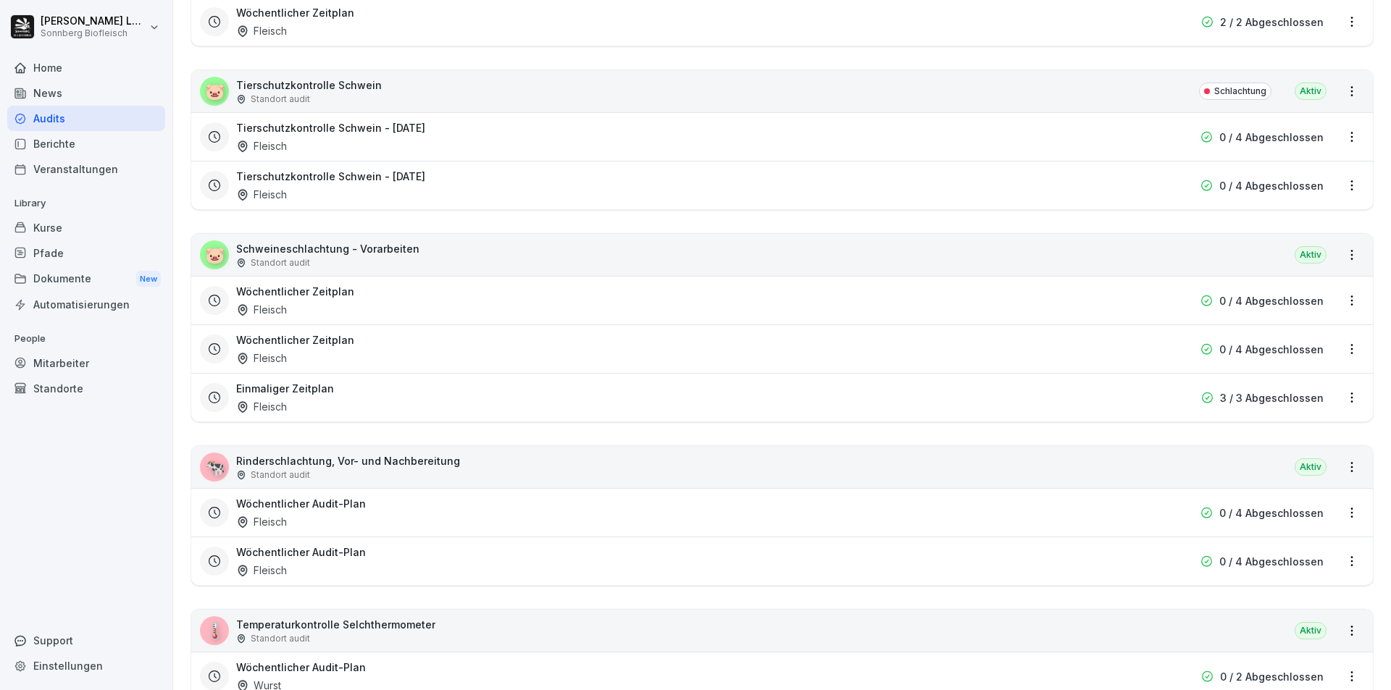
scroll to position [2173, 0]
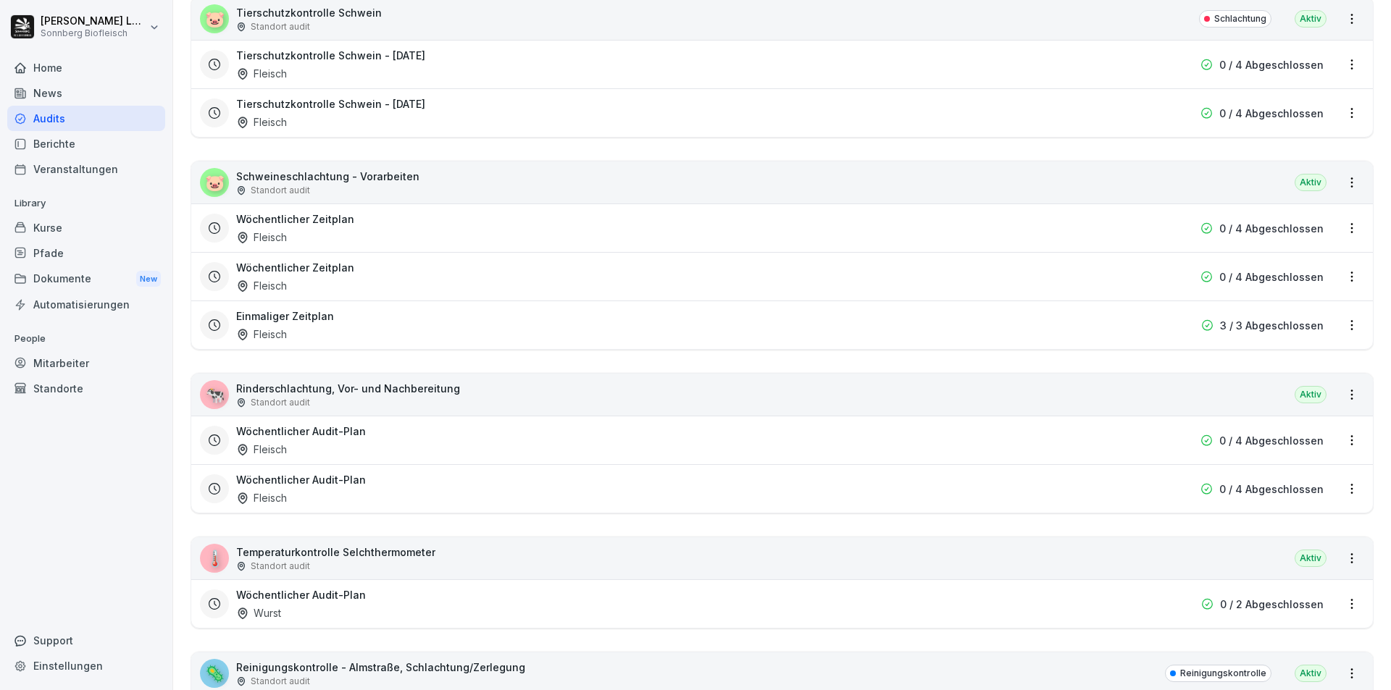
click at [493, 396] on div "🐄 Rinderschlachtung, Vor- und Nachbereitung Standort audit Aktiv" at bounding box center [782, 395] width 1182 height 42
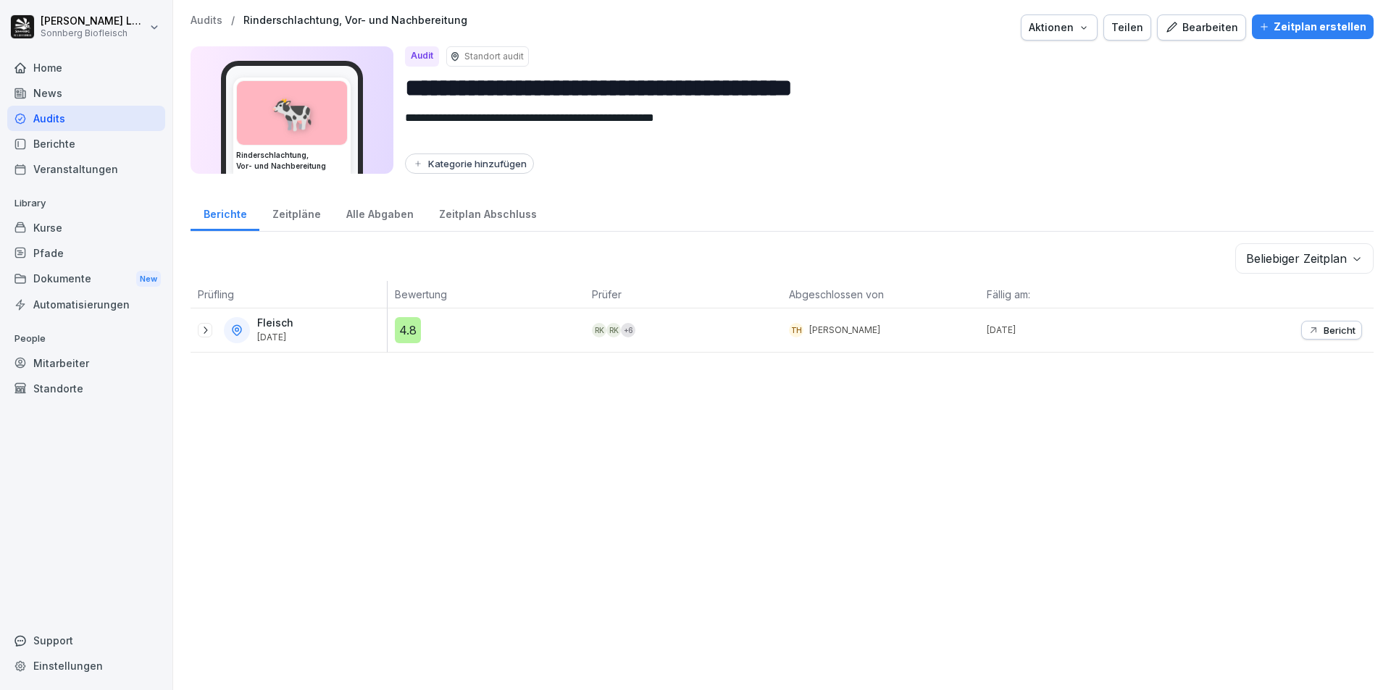
click at [209, 327] on icon at bounding box center [205, 331] width 12 height 12
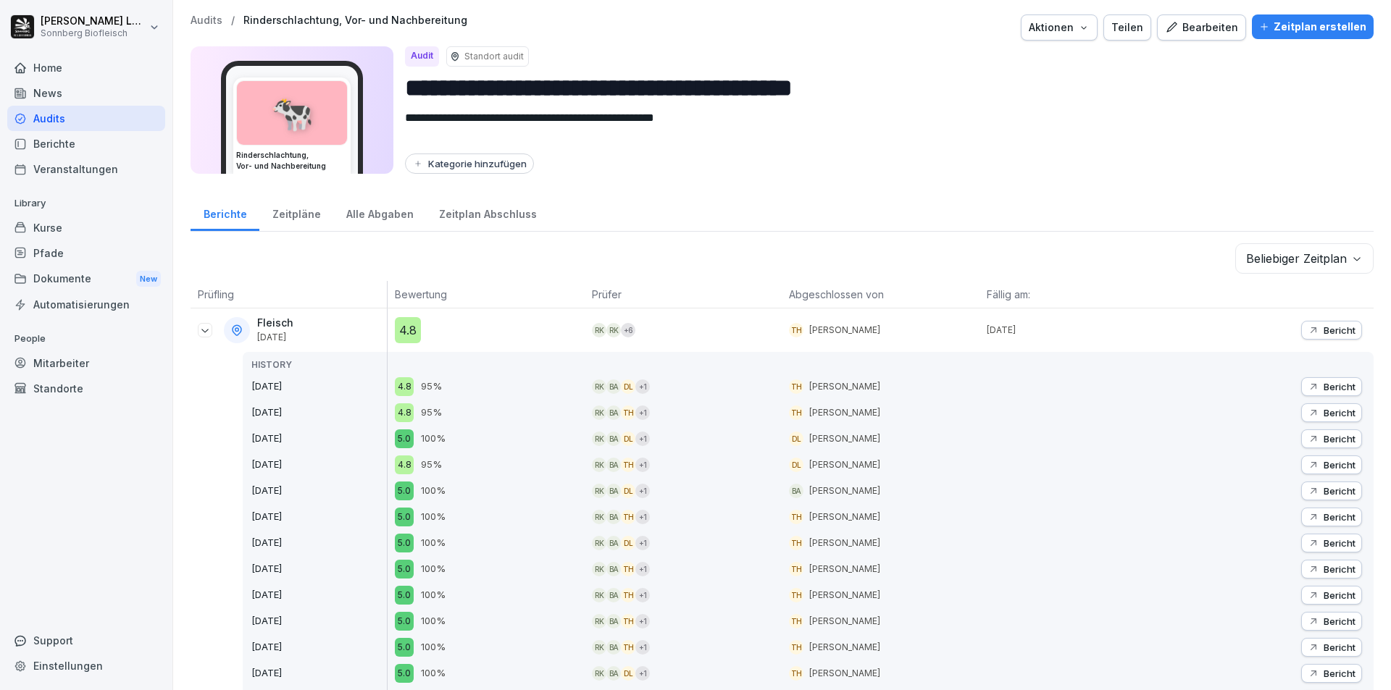
click at [208, 327] on icon at bounding box center [205, 331] width 12 height 12
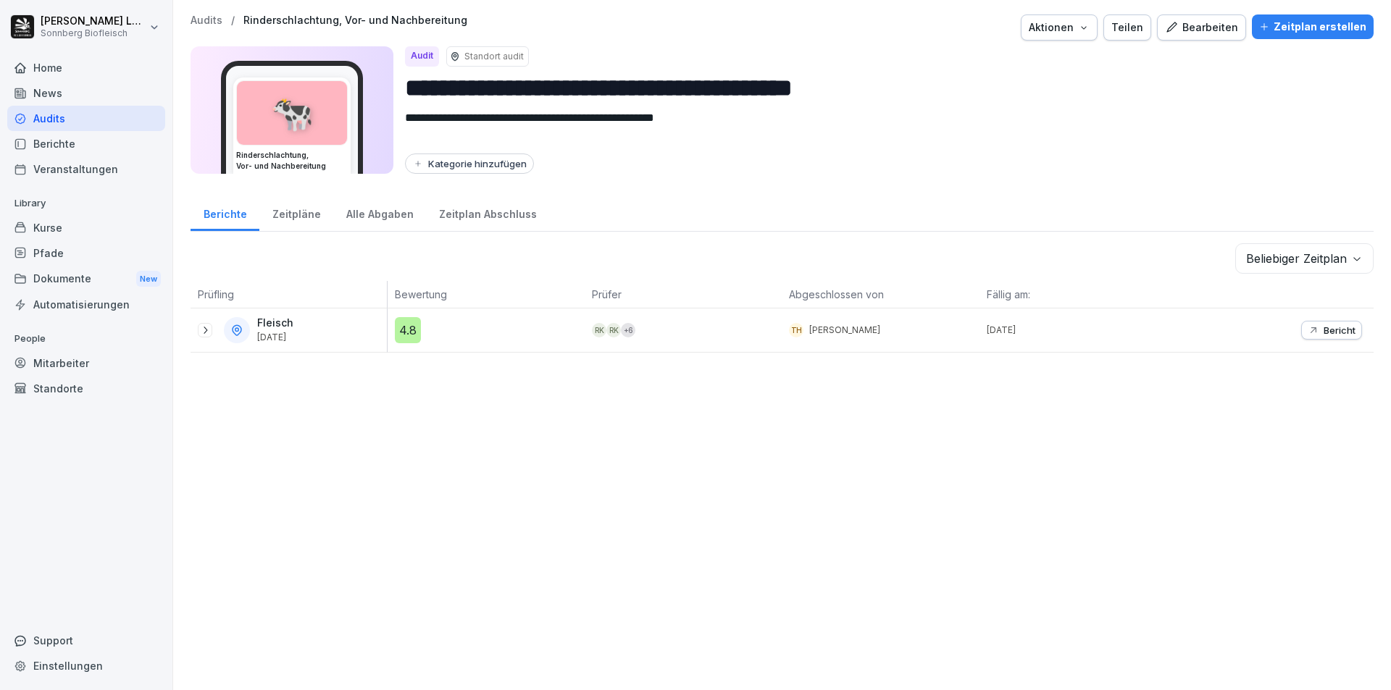
click at [1324, 333] on p "Bericht" at bounding box center [1340, 331] width 32 height 12
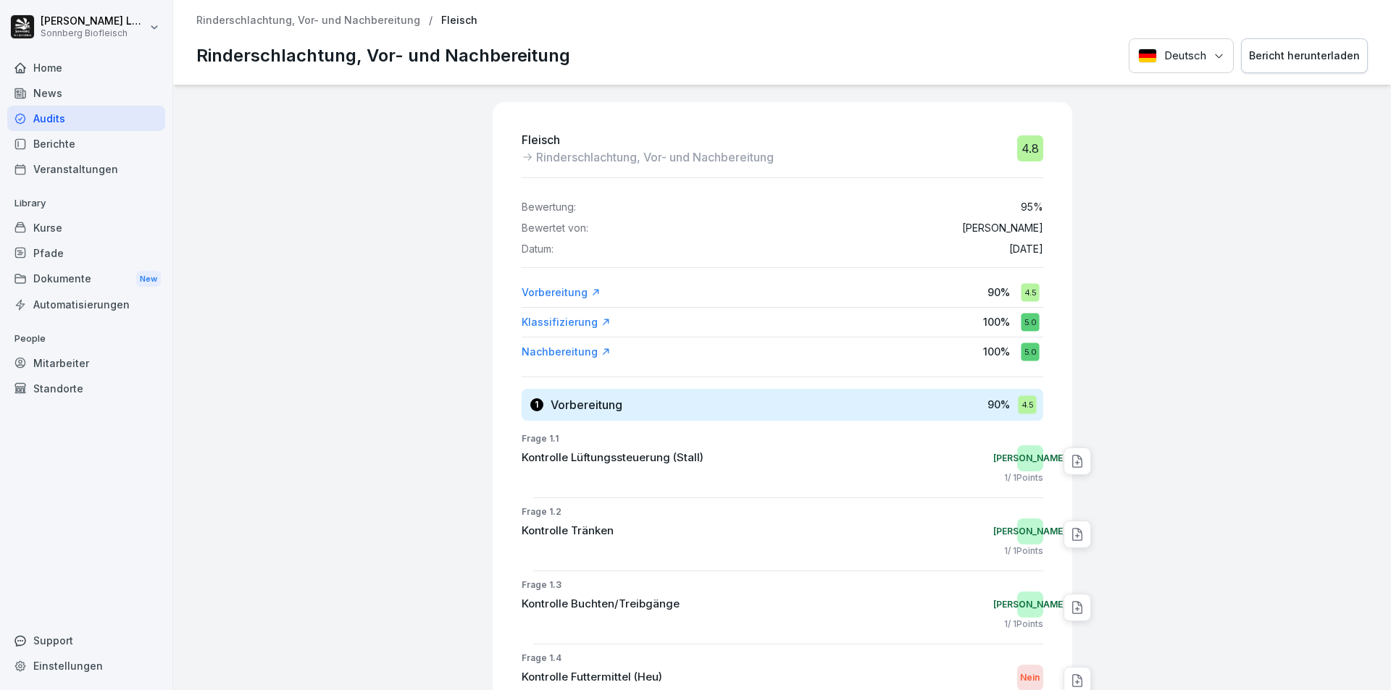
click at [243, 21] on p "Rinderschlachtung, Vor- und Nachbereitung" at bounding box center [308, 20] width 224 height 12
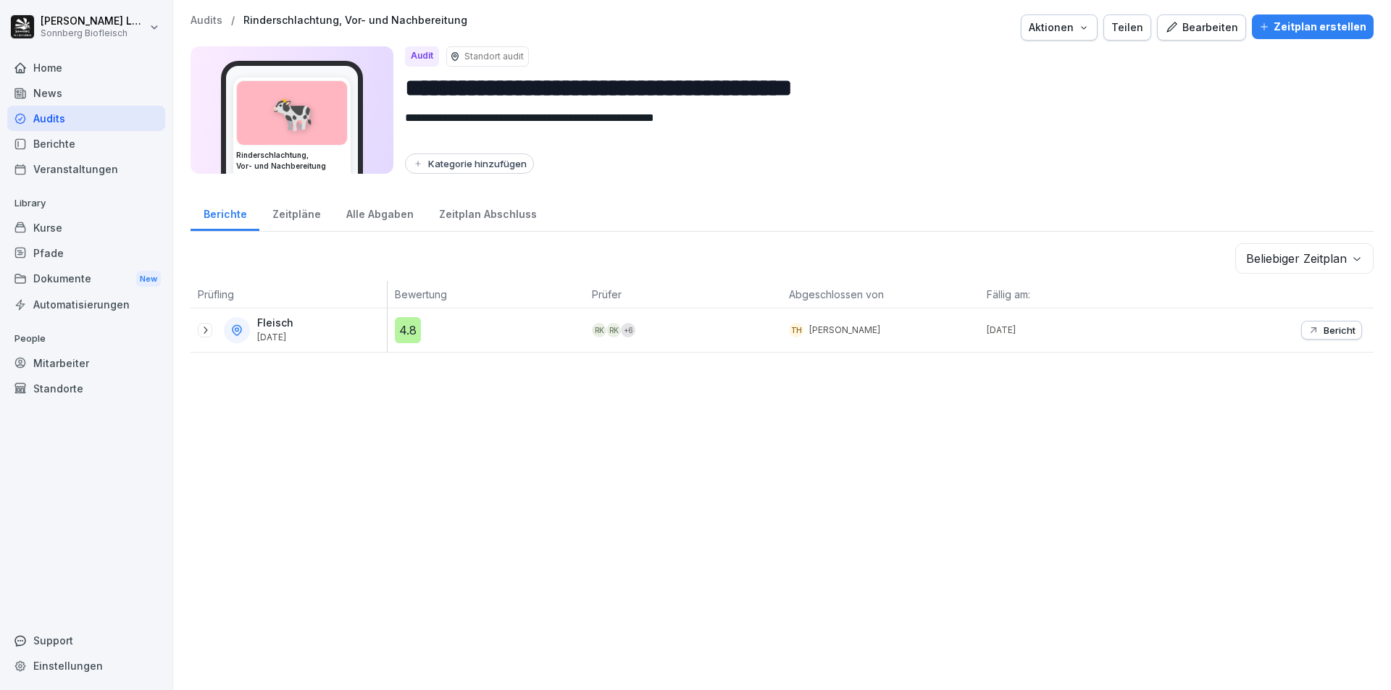
click at [208, 24] on p "Audits" at bounding box center [207, 20] width 32 height 12
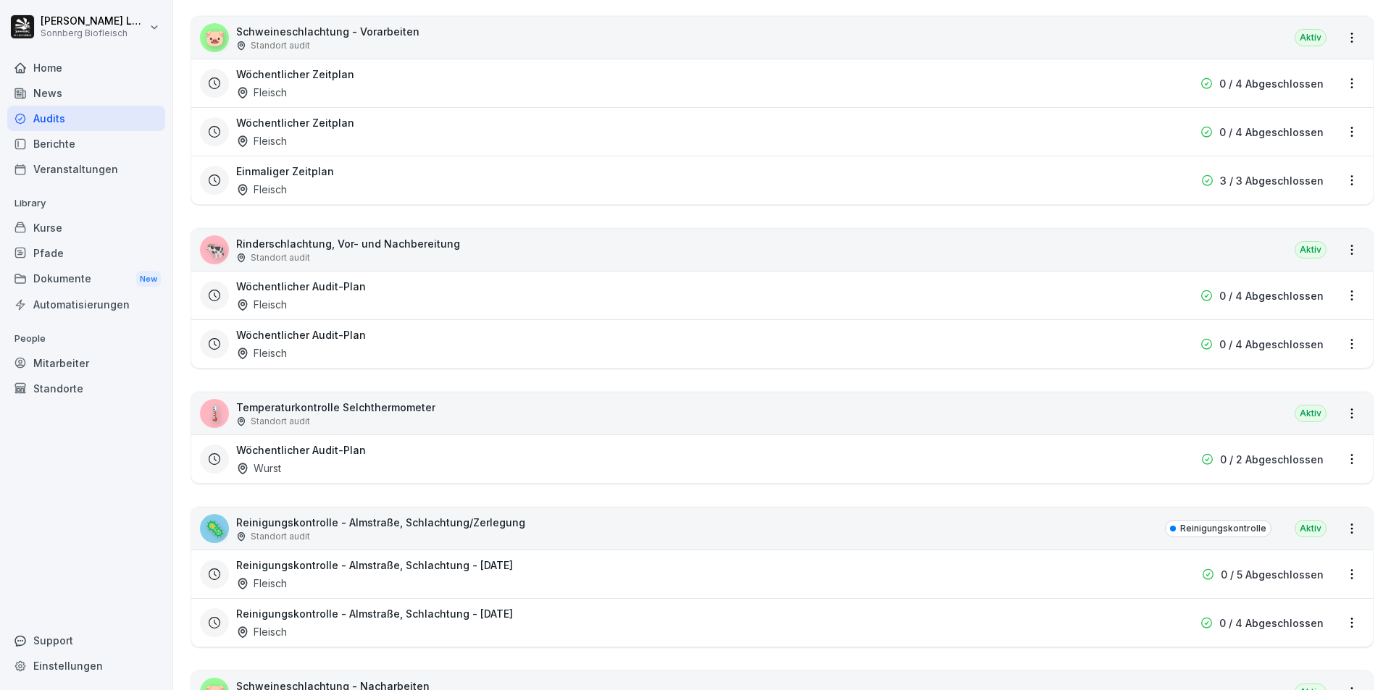
scroll to position [2391, 0]
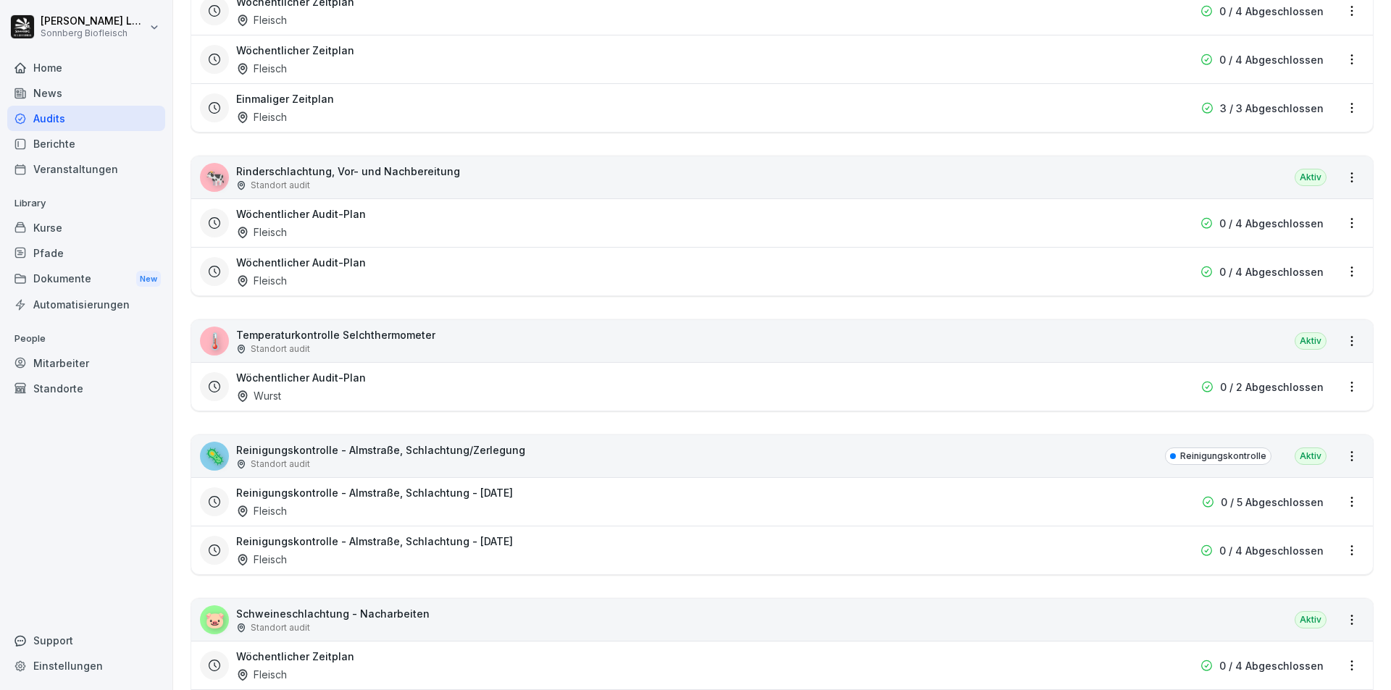
click at [459, 347] on div "🌡️ Temperaturkontrolle Selchthermometer Standort audit Aktiv" at bounding box center [782, 341] width 1182 height 42
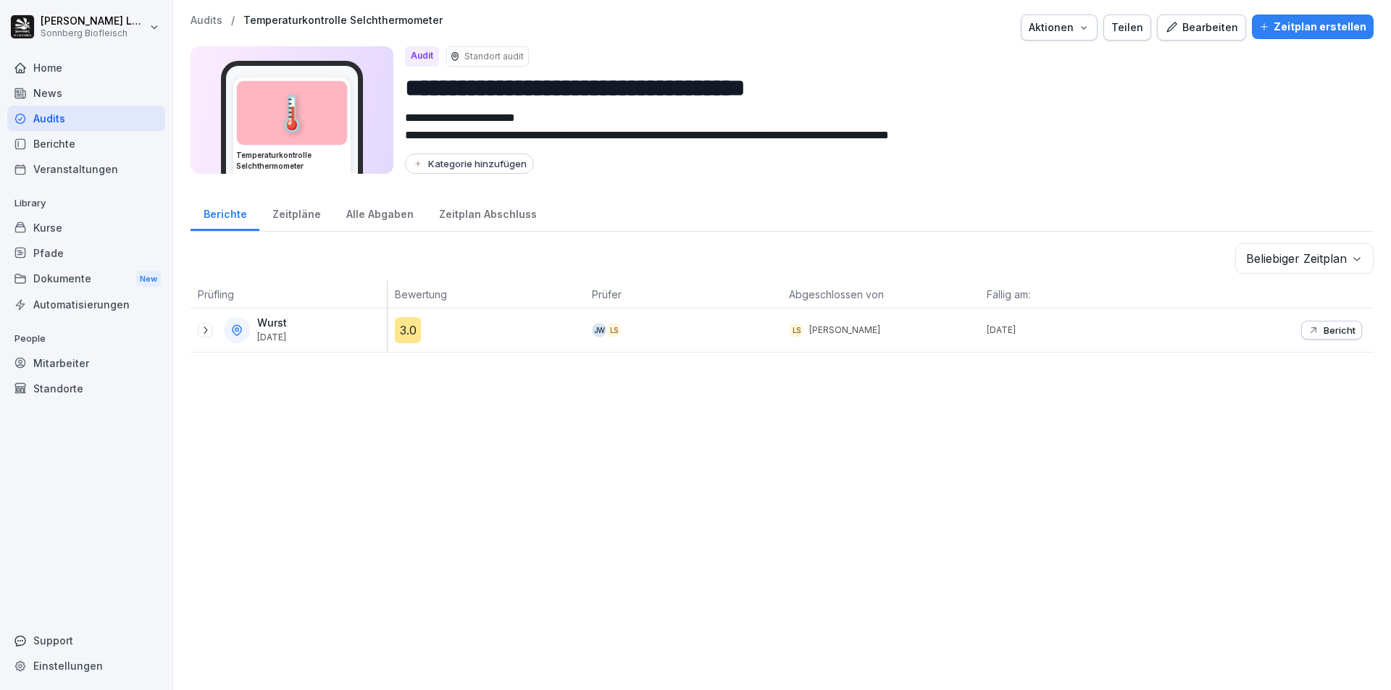
click at [206, 17] on p "Audits" at bounding box center [207, 20] width 32 height 12
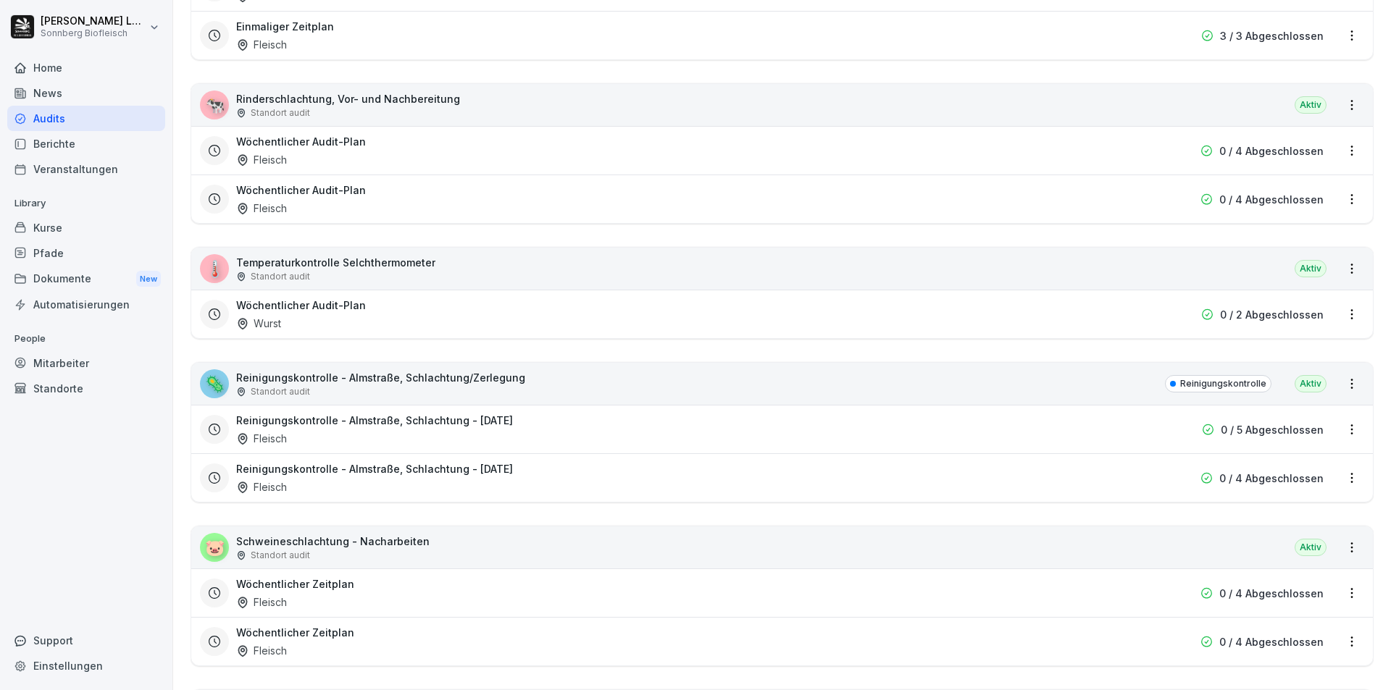
scroll to position [2753, 0]
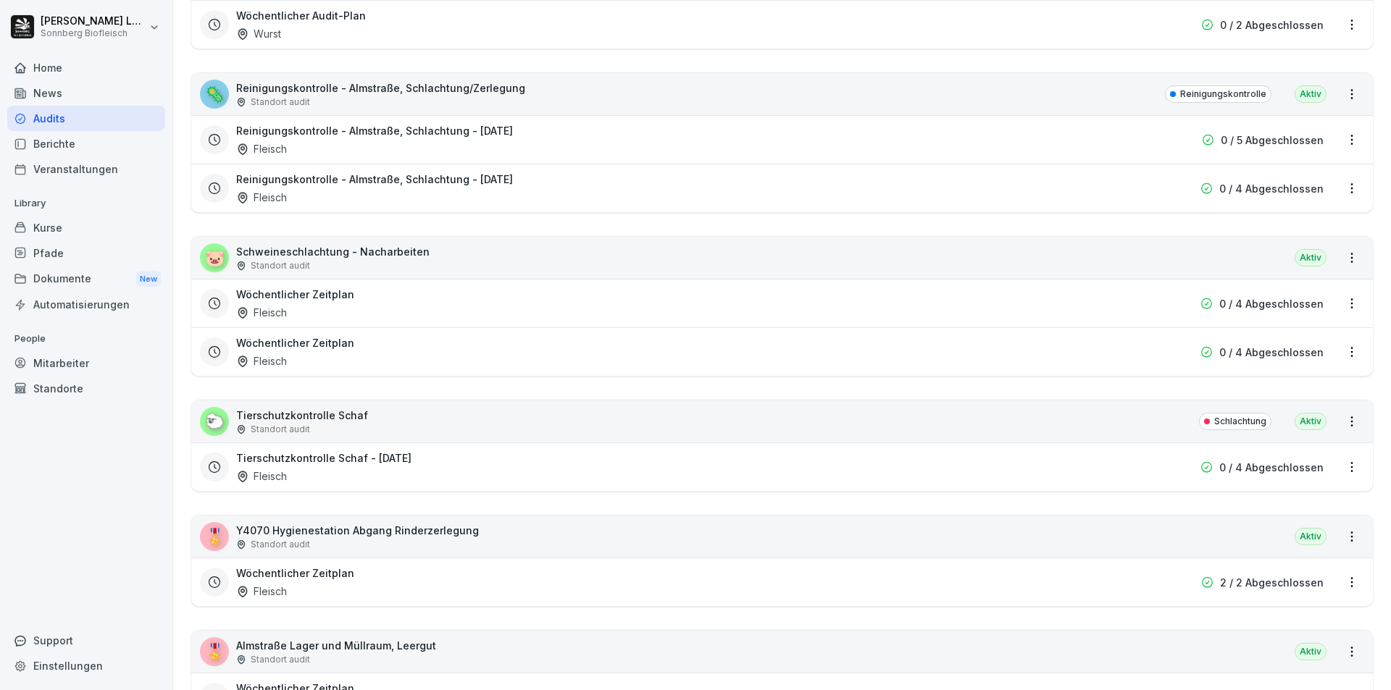
click at [416, 258] on p "Schweineschlachtung - Nacharbeiten" at bounding box center [332, 251] width 193 height 15
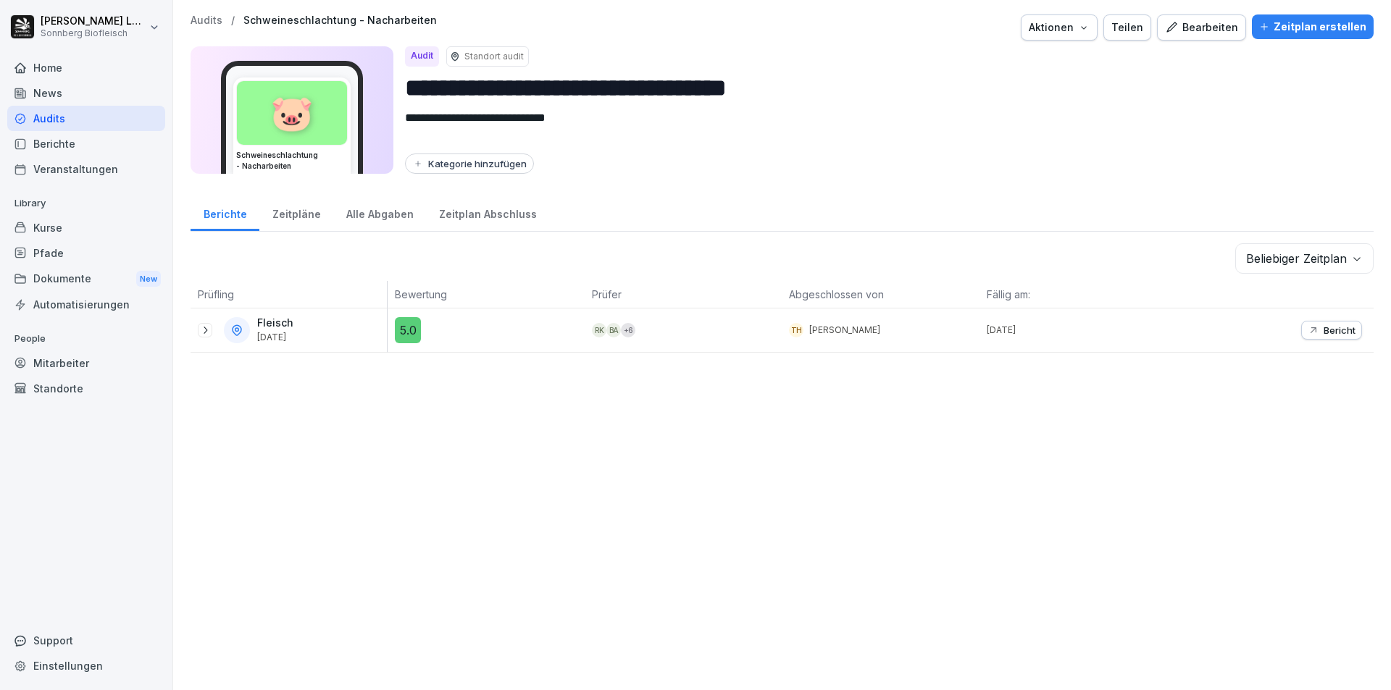
click at [199, 20] on p "Audits" at bounding box center [207, 20] width 32 height 12
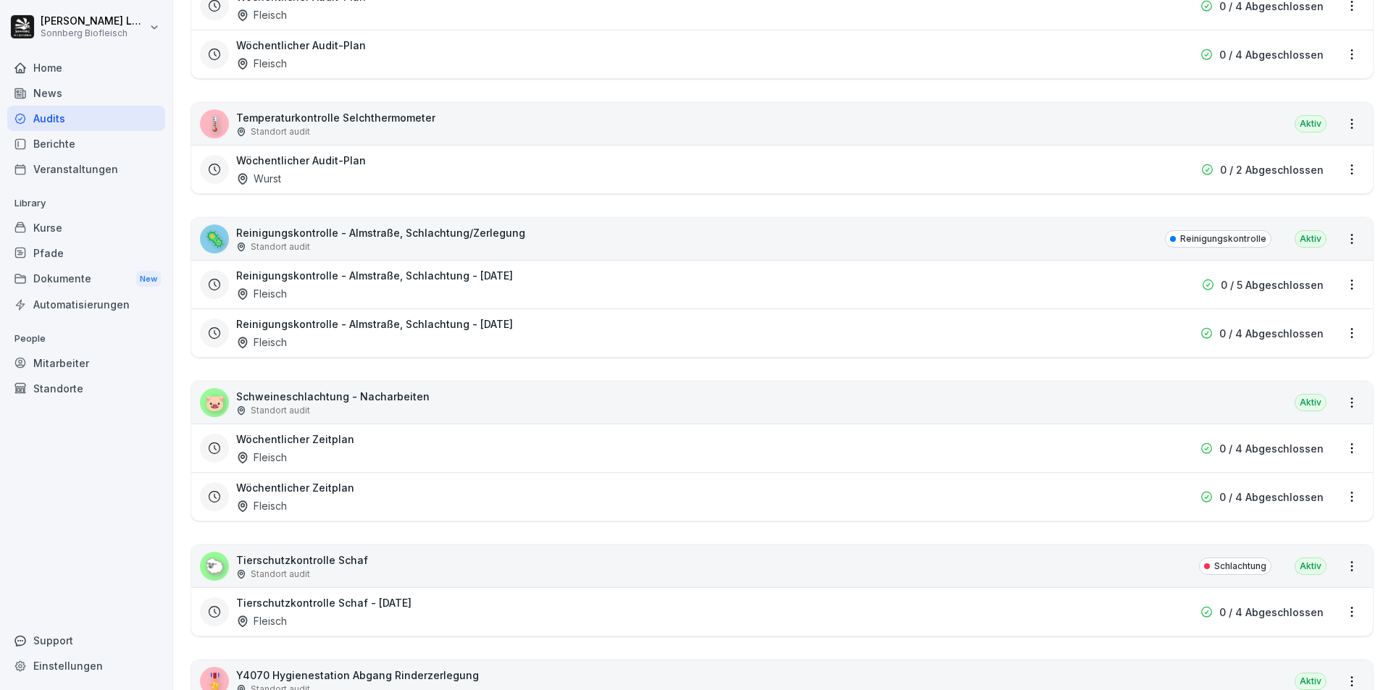
scroll to position [2898, 0]
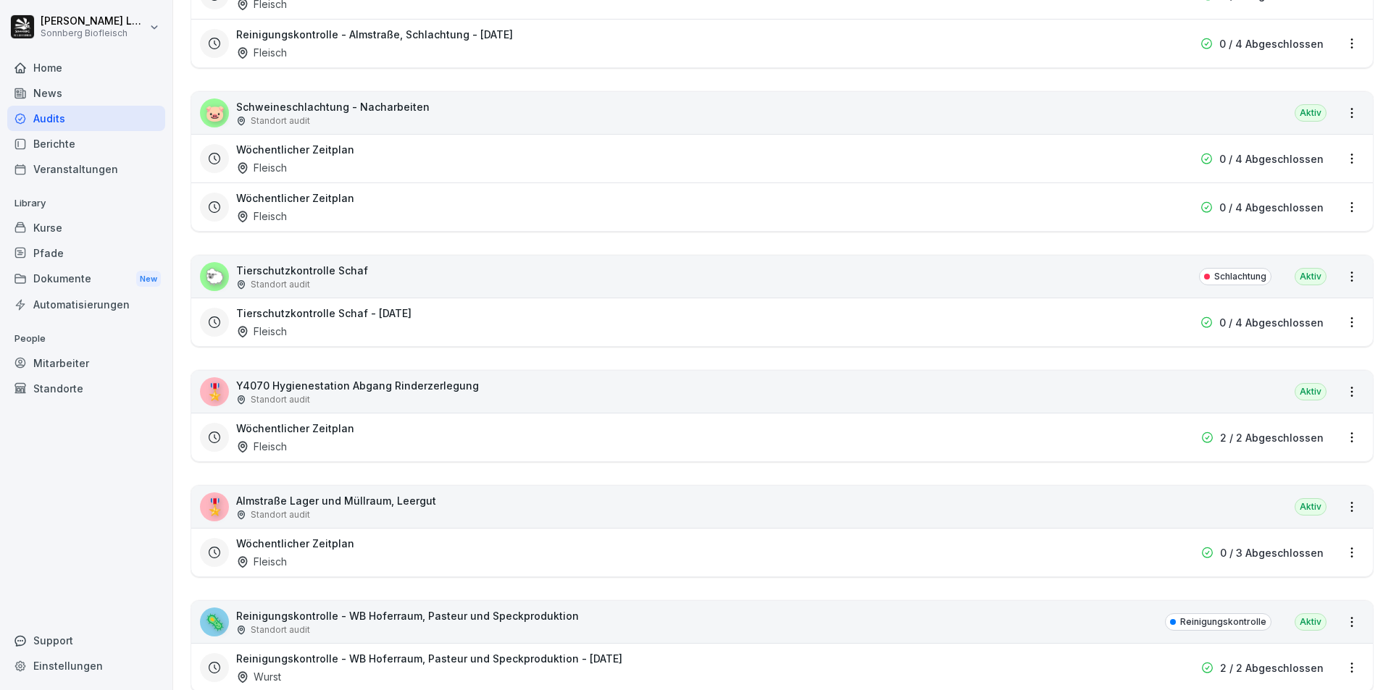
click at [387, 280] on div "🐑 Tierschutzkontrolle Schaf Standort audit Schlachtung [GEOGRAPHIC_DATA]" at bounding box center [782, 277] width 1182 height 42
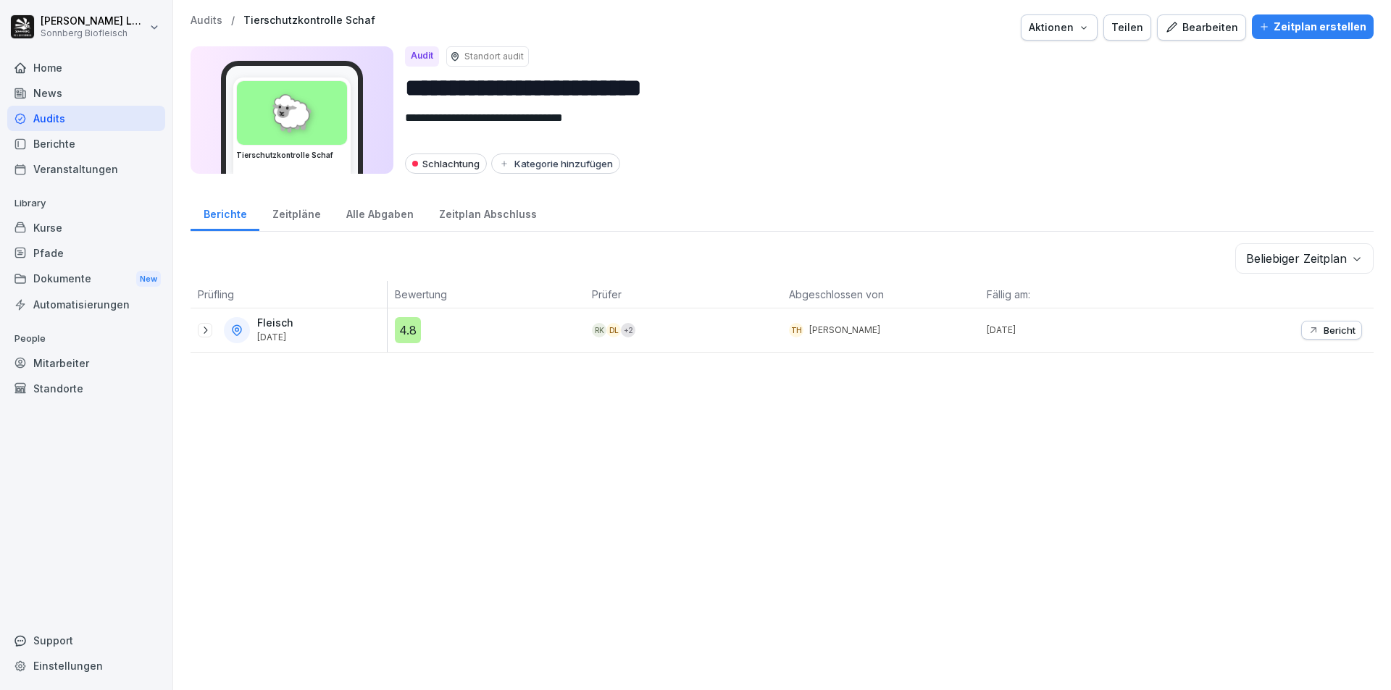
click at [1327, 325] on p "Bericht" at bounding box center [1340, 331] width 32 height 12
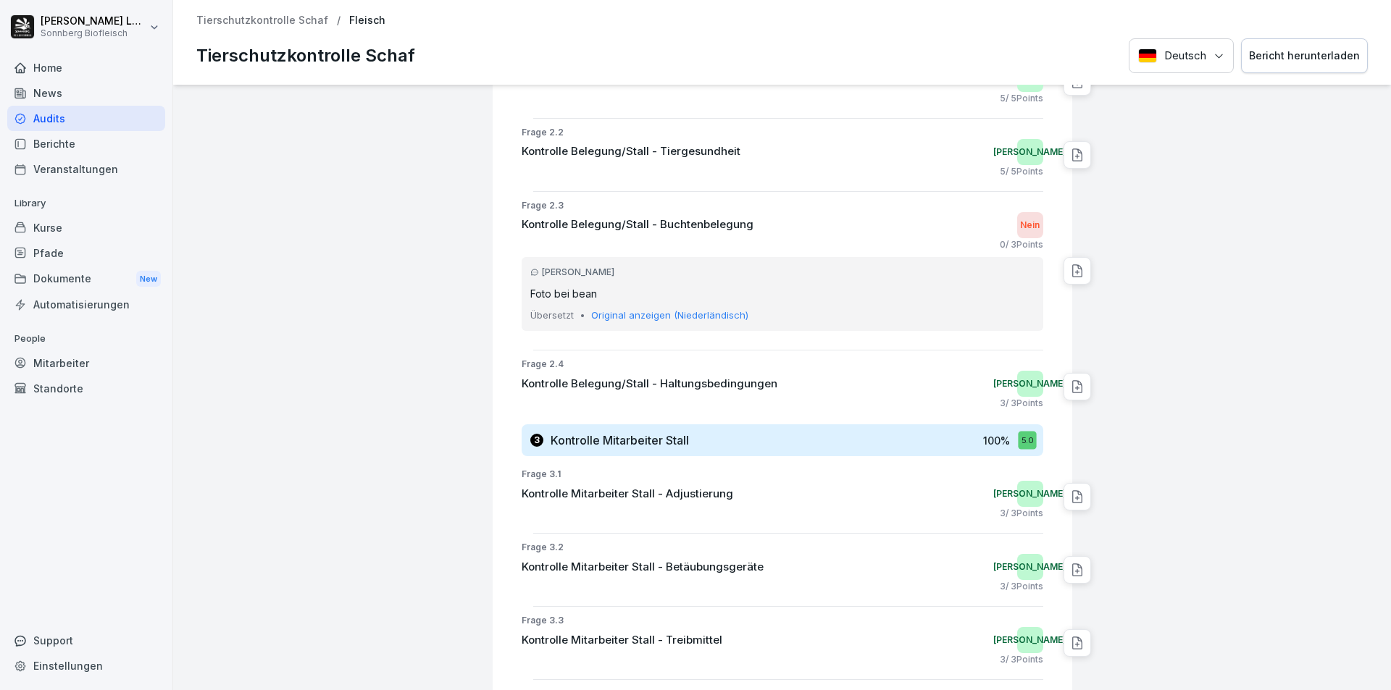
scroll to position [724, 0]
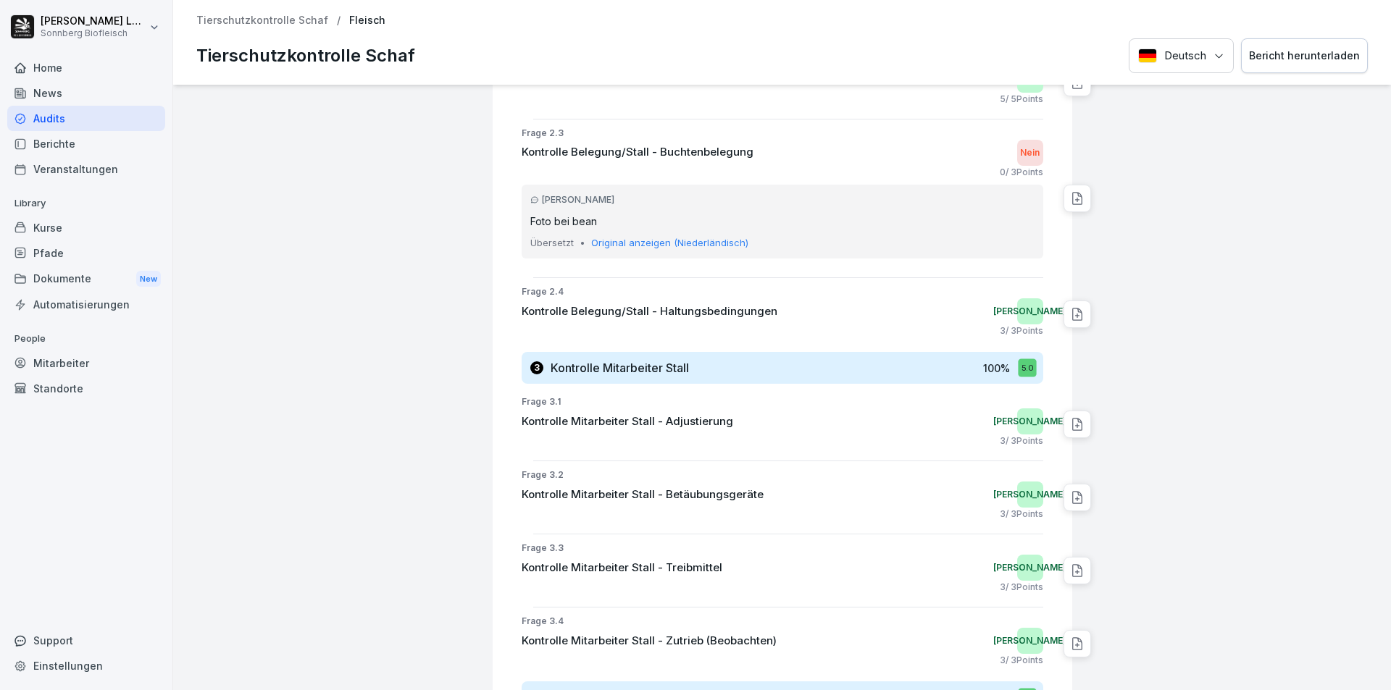
click at [251, 23] on p "Tierschutzkontrolle Schaf" at bounding box center [262, 20] width 132 height 12
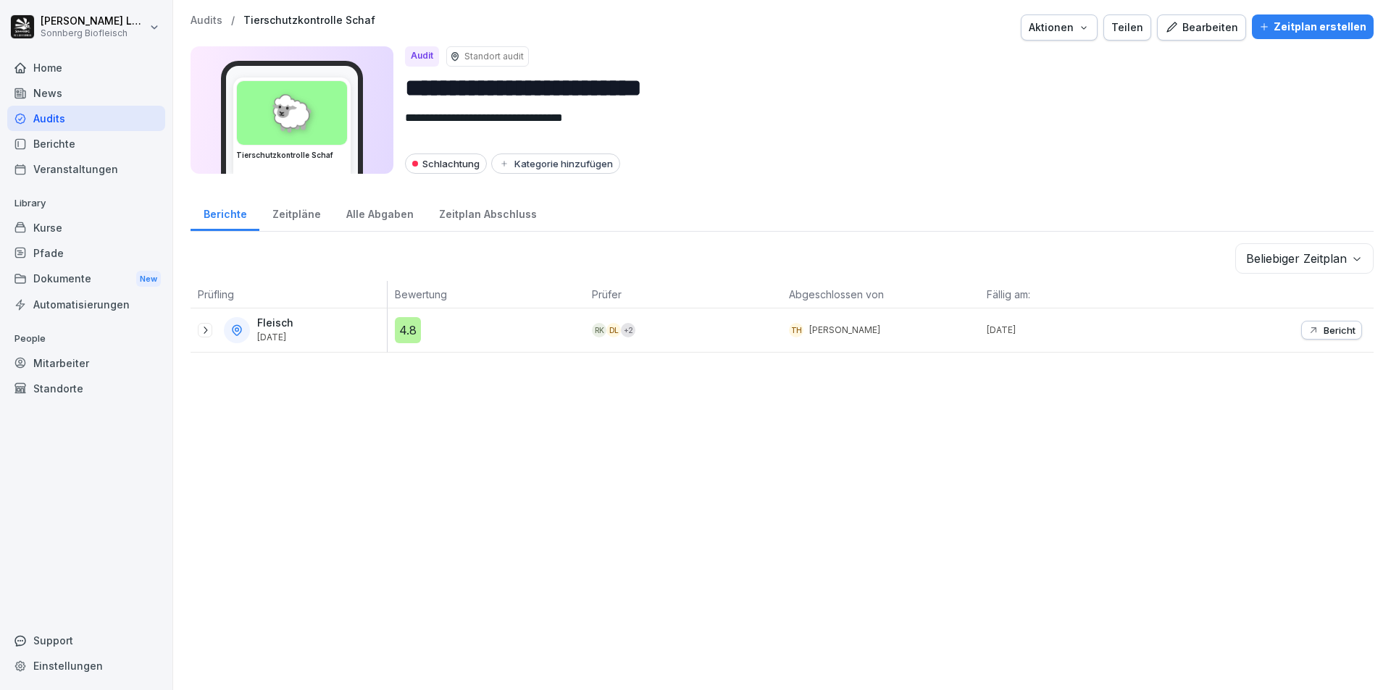
click at [211, 20] on p "Audits" at bounding box center [207, 20] width 32 height 12
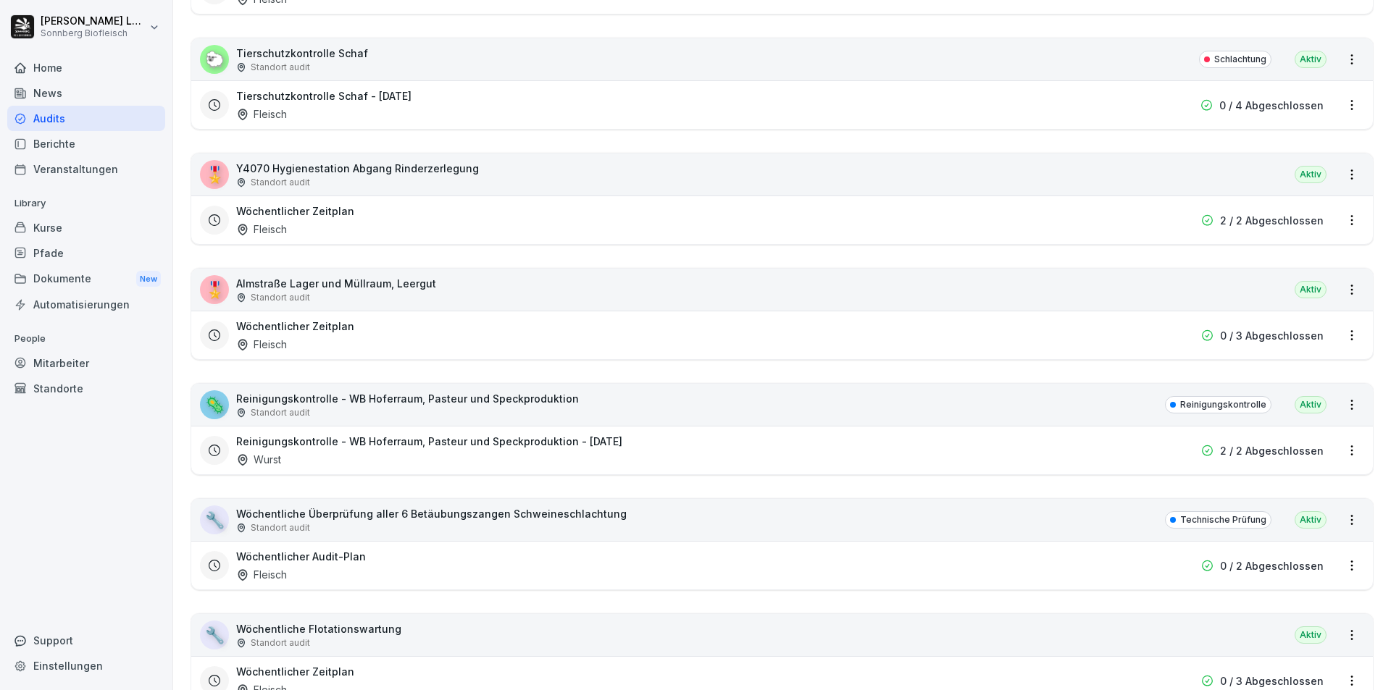
scroll to position [3260, 0]
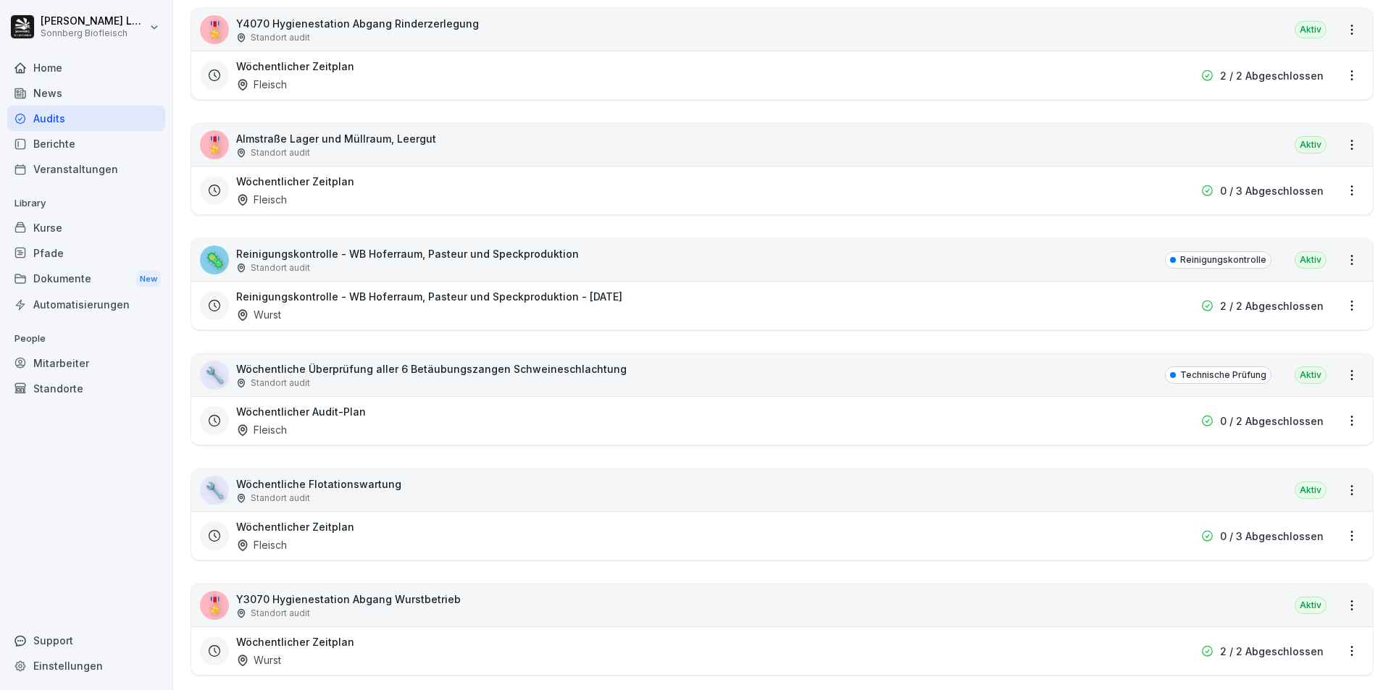
click at [593, 255] on div "🦠 Reinigungskontrolle - WB Hoferraum, Pasteur und Speckproduktion Standort audi…" at bounding box center [782, 260] width 1182 height 42
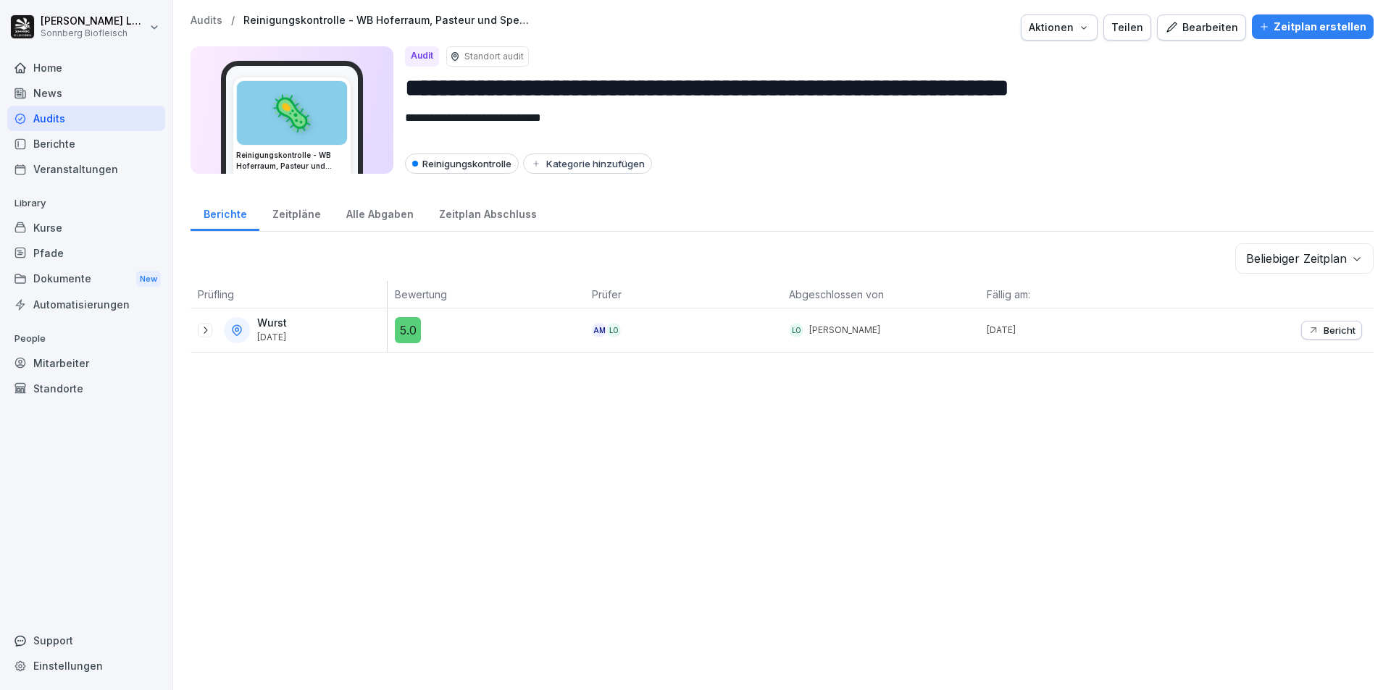
click at [208, 17] on p "Audits" at bounding box center [207, 20] width 32 height 12
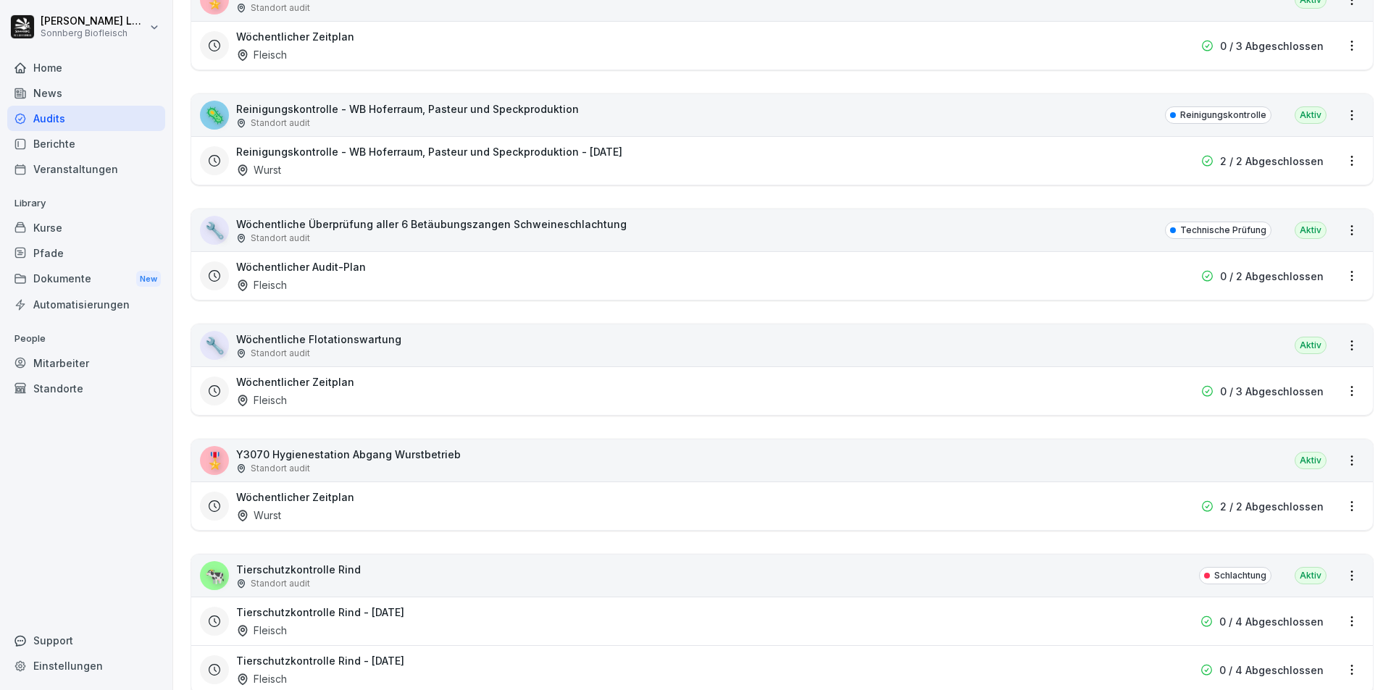
scroll to position [3622, 0]
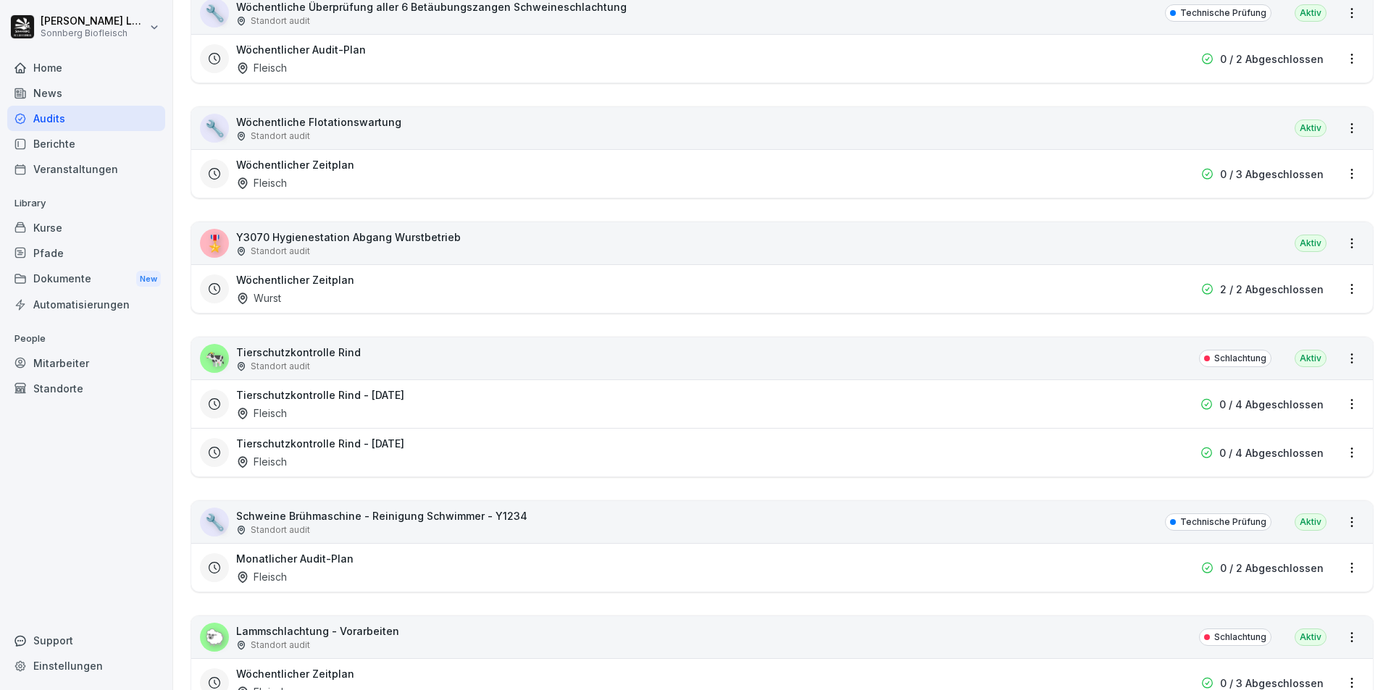
click at [376, 354] on div "🐄 Tierschutzkontrolle Rind Standort audit Schlachtung [GEOGRAPHIC_DATA]" at bounding box center [782, 359] width 1182 height 42
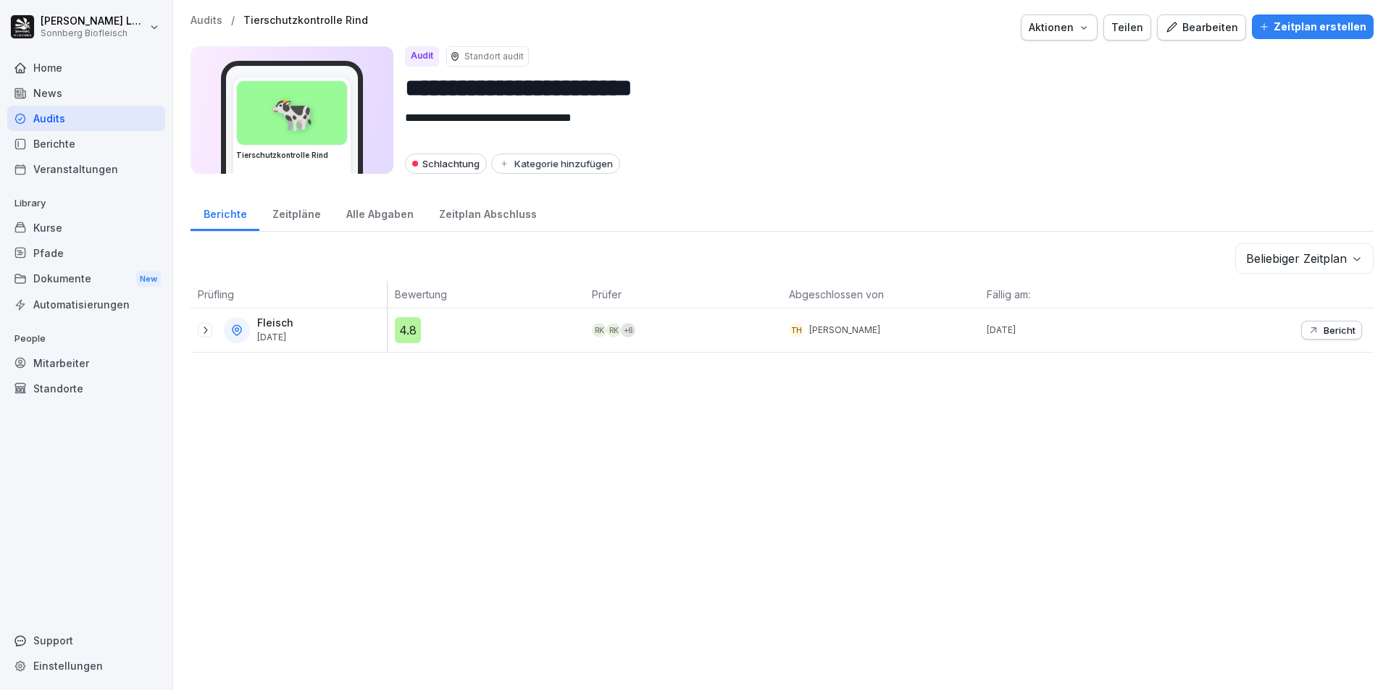
click at [1308, 325] on icon "button" at bounding box center [1314, 331] width 12 height 12
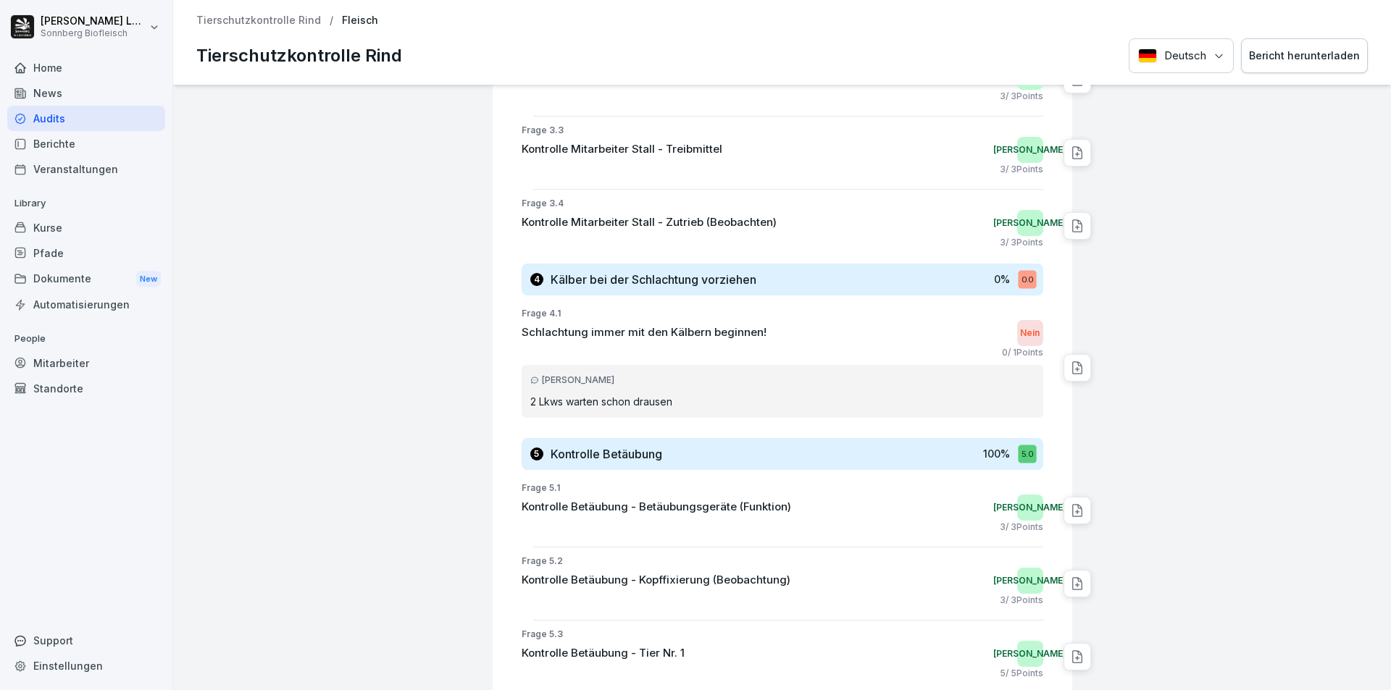
scroll to position [1232, 0]
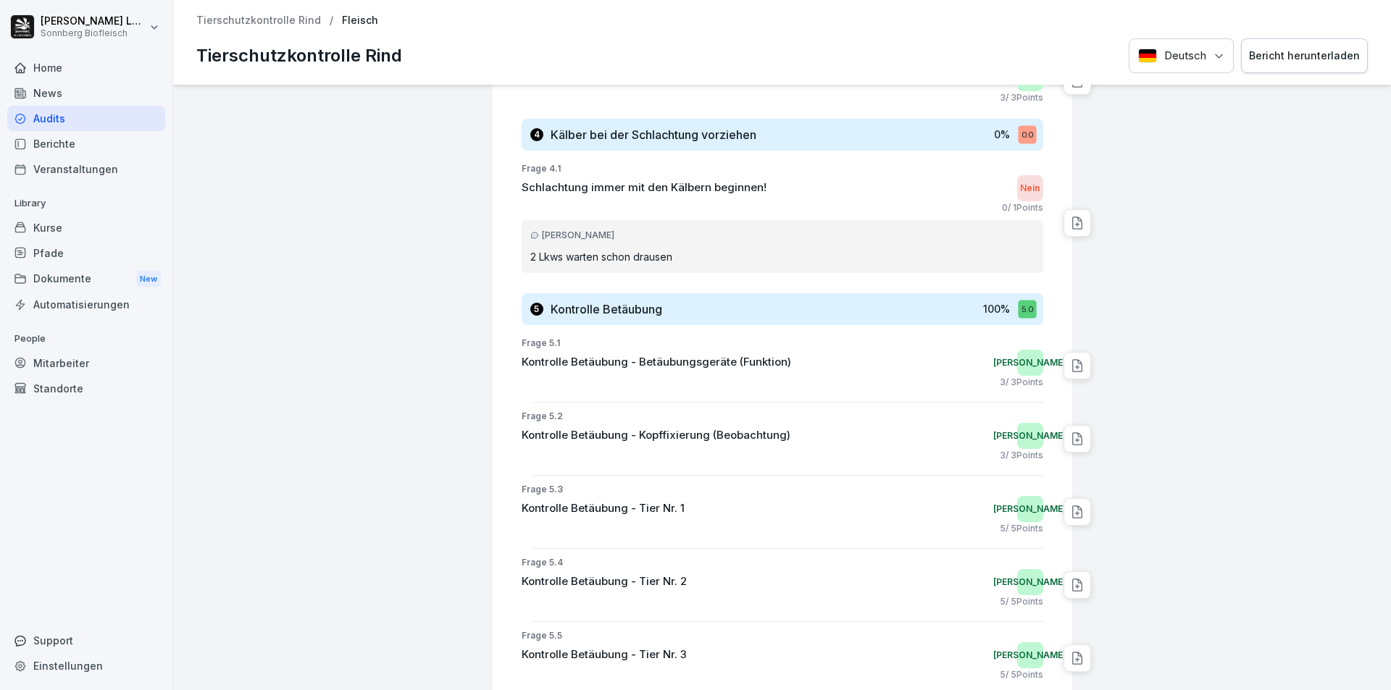
click at [291, 19] on p "Tierschutzkontrolle Rind" at bounding box center [258, 20] width 125 height 12
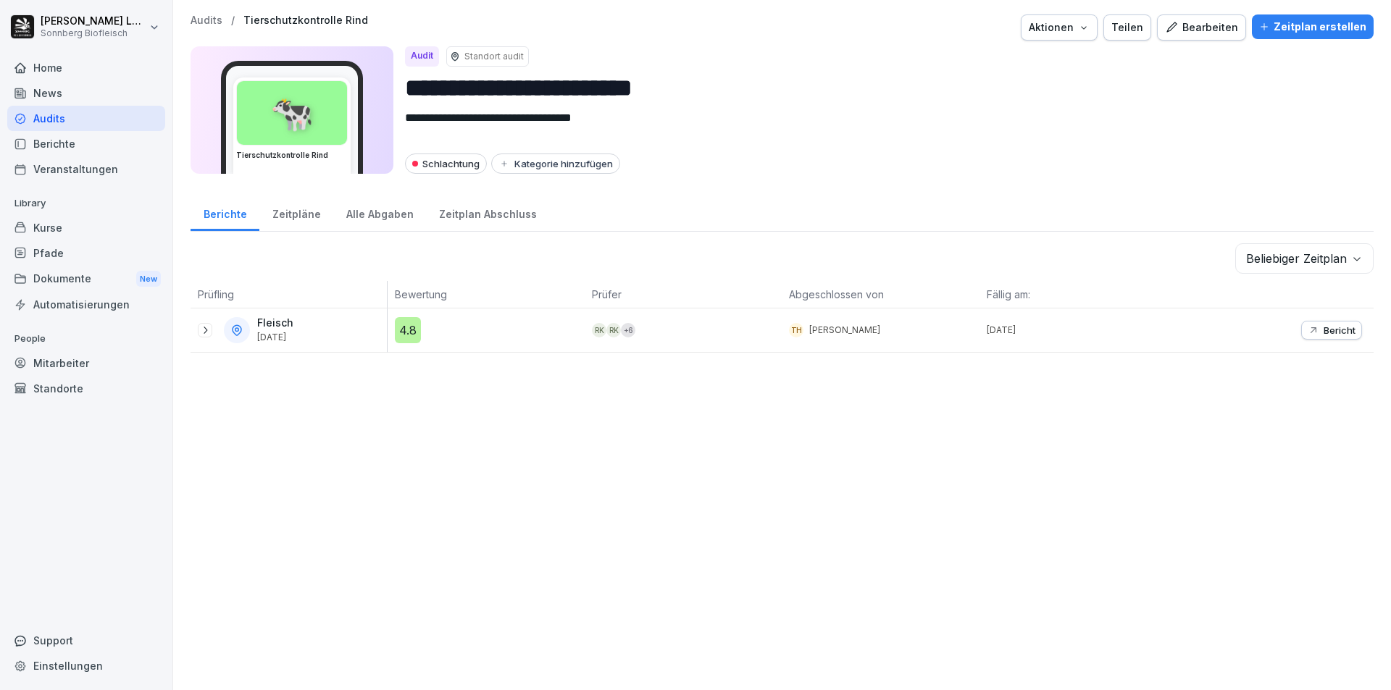
click at [209, 20] on p "Audits" at bounding box center [207, 20] width 32 height 12
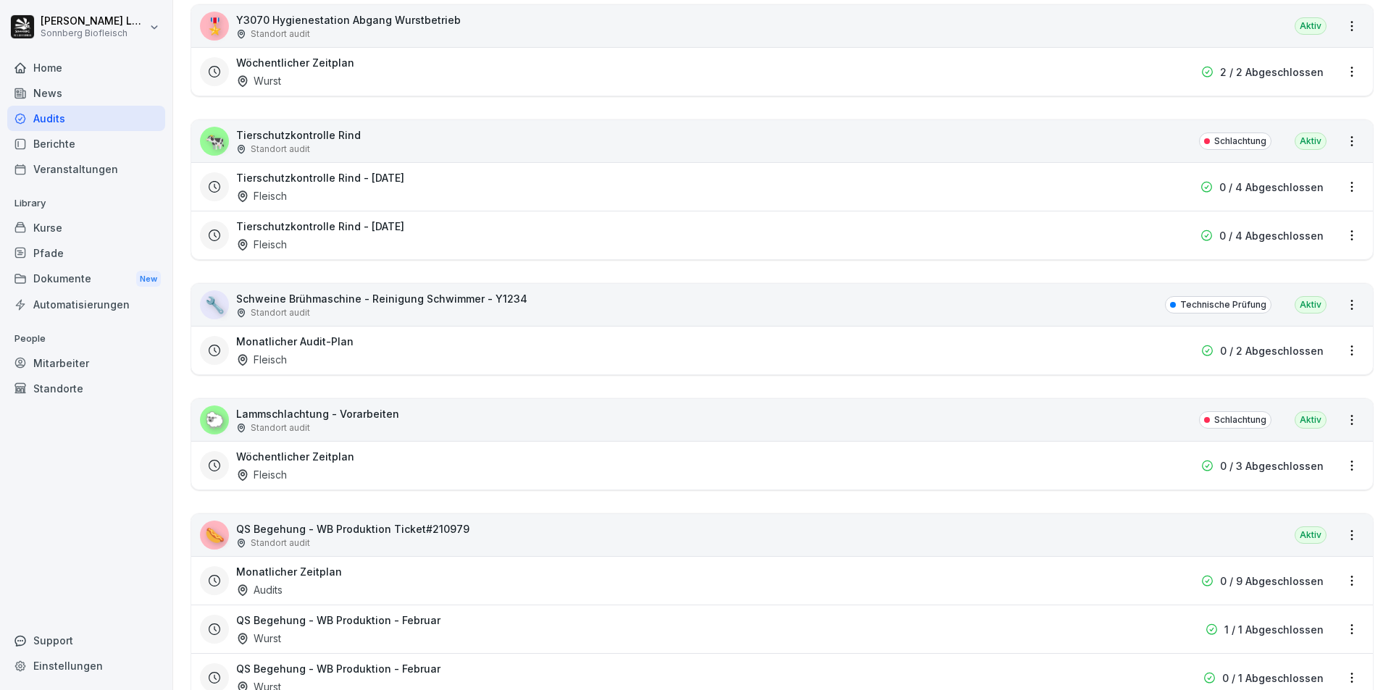
scroll to position [4057, 0]
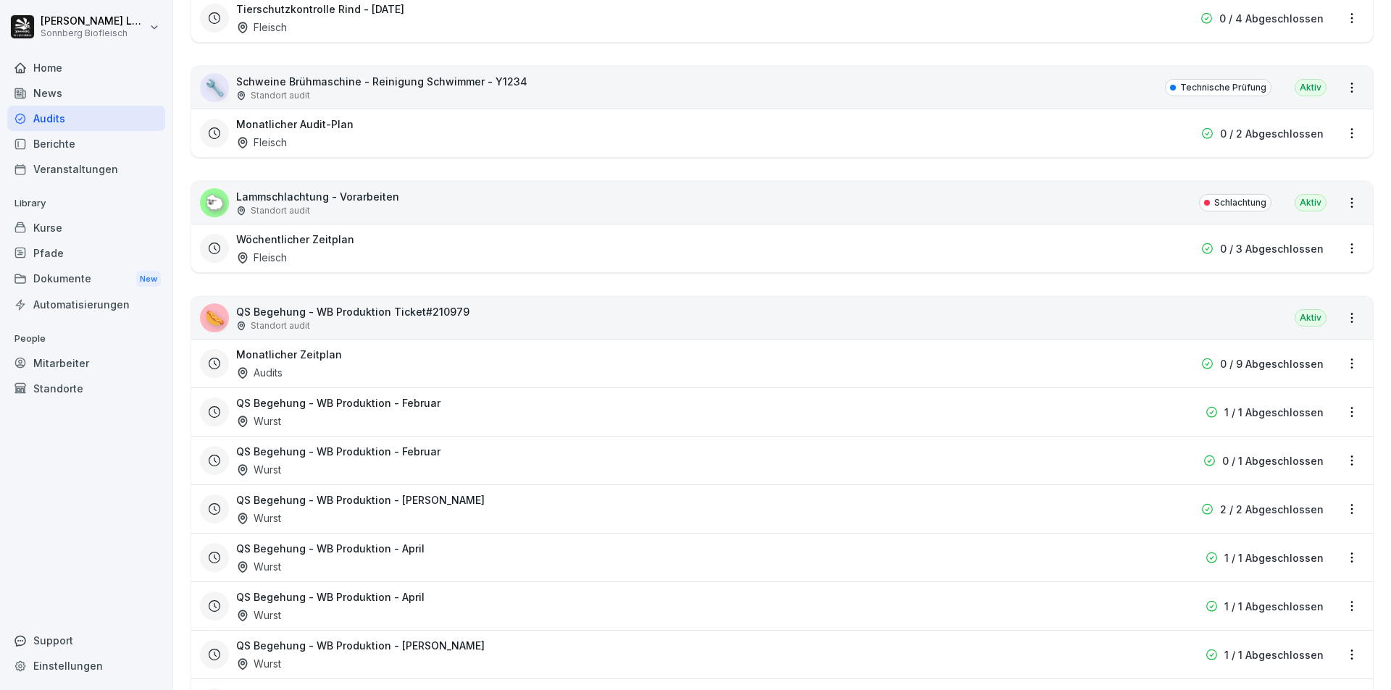
click at [480, 201] on div "🐑 Lammschlachtung - Vorarbeiten Standort audit Schlachtung [GEOGRAPHIC_DATA]" at bounding box center [782, 203] width 1182 height 42
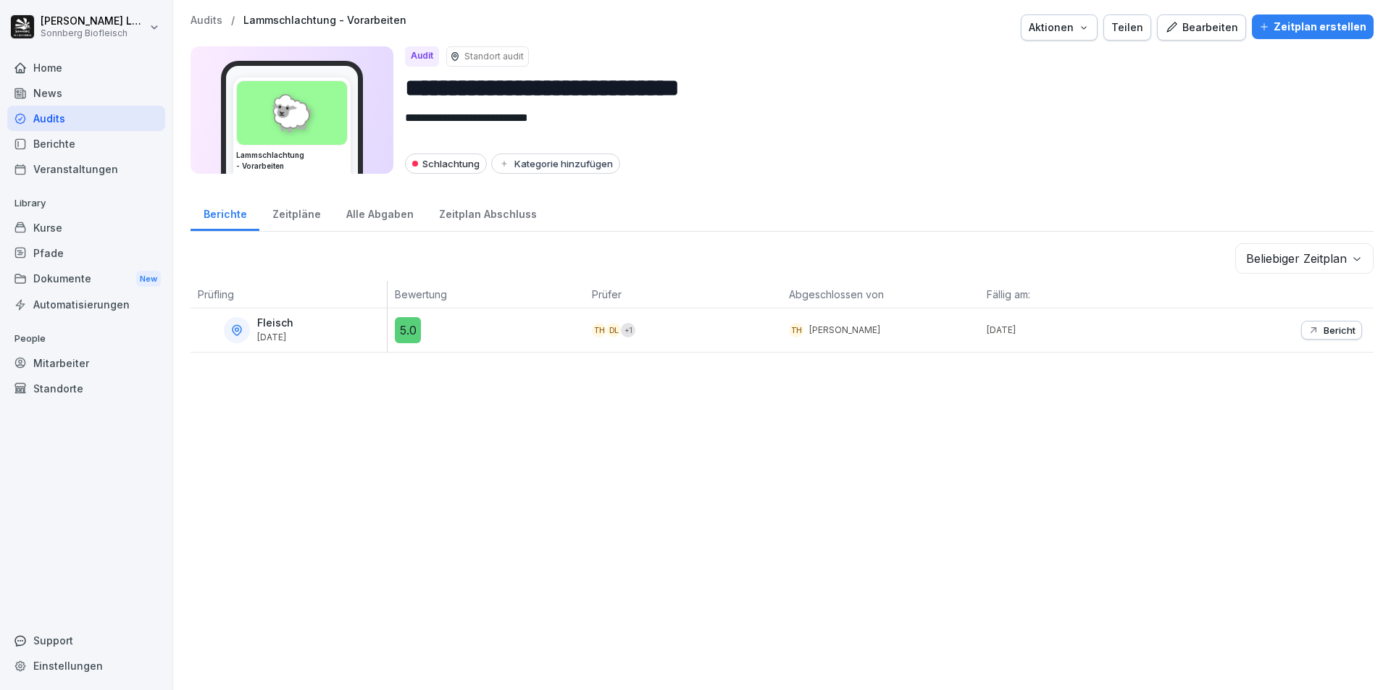
click at [197, 25] on p "Audits" at bounding box center [207, 20] width 32 height 12
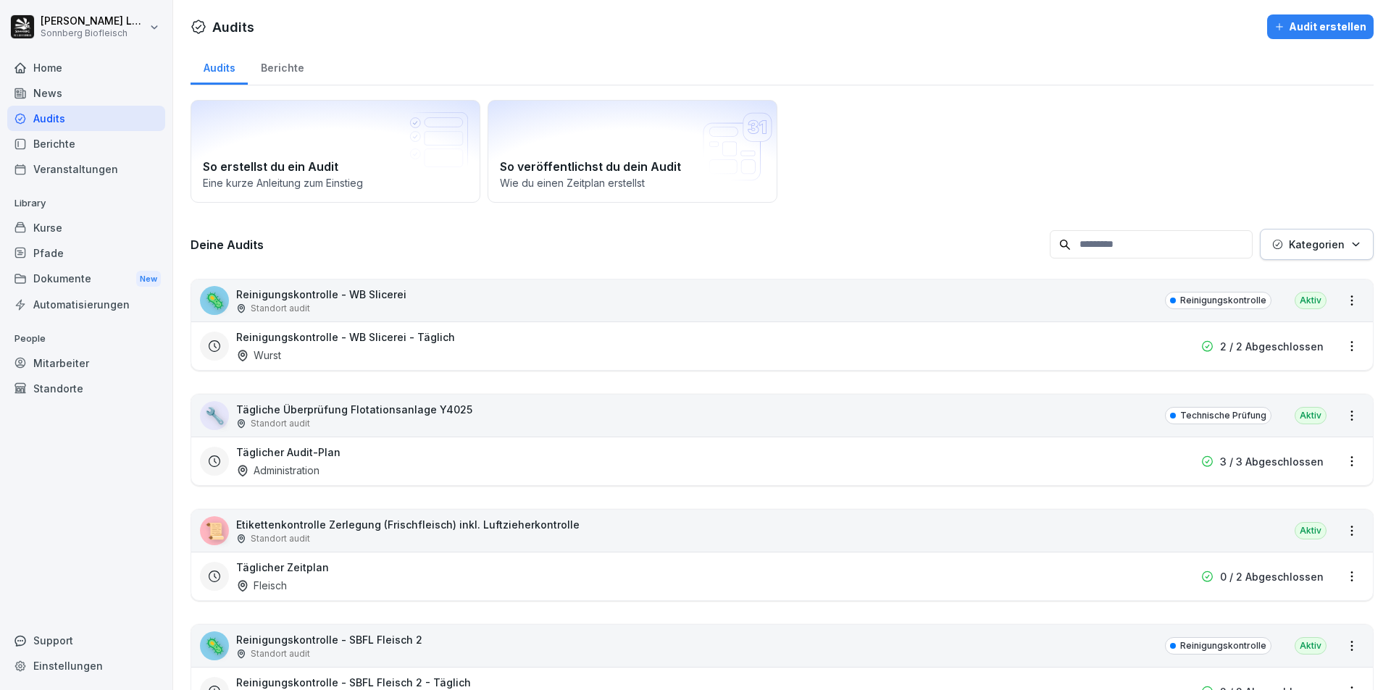
click at [1126, 239] on input at bounding box center [1151, 244] width 203 height 28
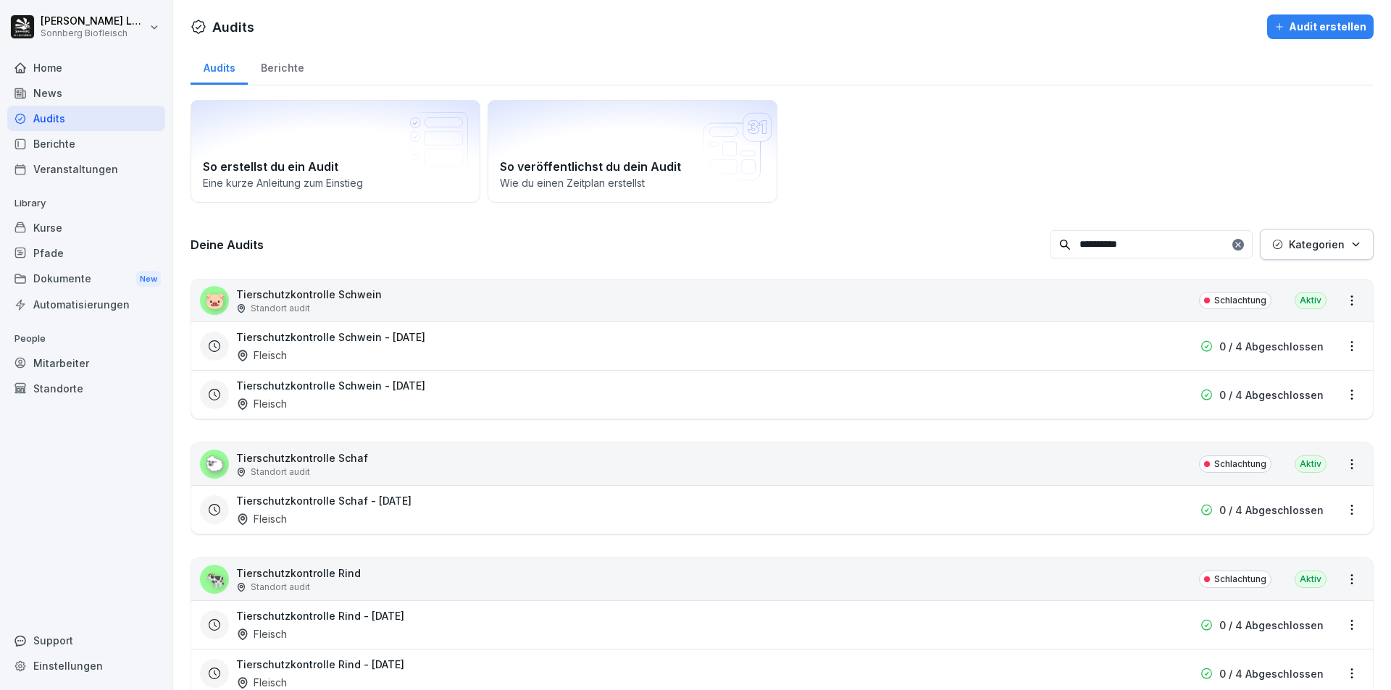
type input "**********"
click at [509, 300] on div "🐷 Tierschutzkontrolle Schwein Standort audit Schlachtung [GEOGRAPHIC_DATA]" at bounding box center [782, 301] width 1182 height 42
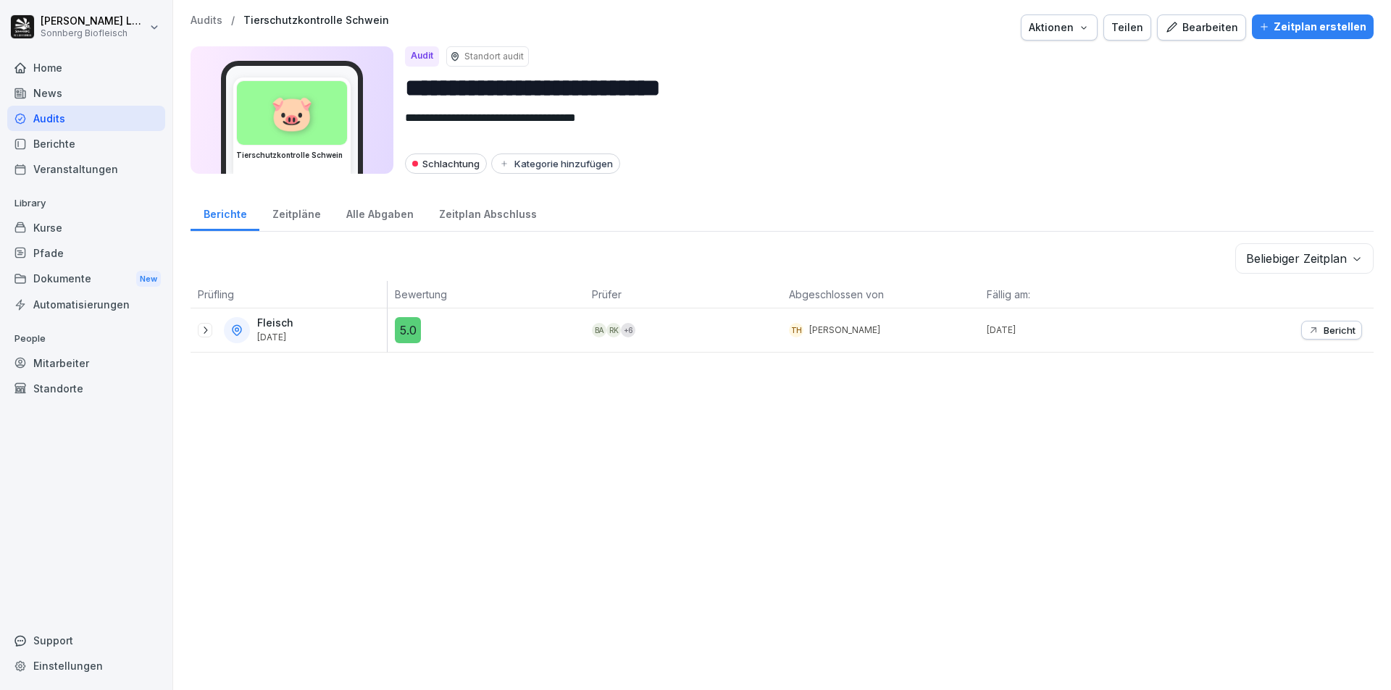
click at [209, 18] on p "Audits" at bounding box center [207, 20] width 32 height 12
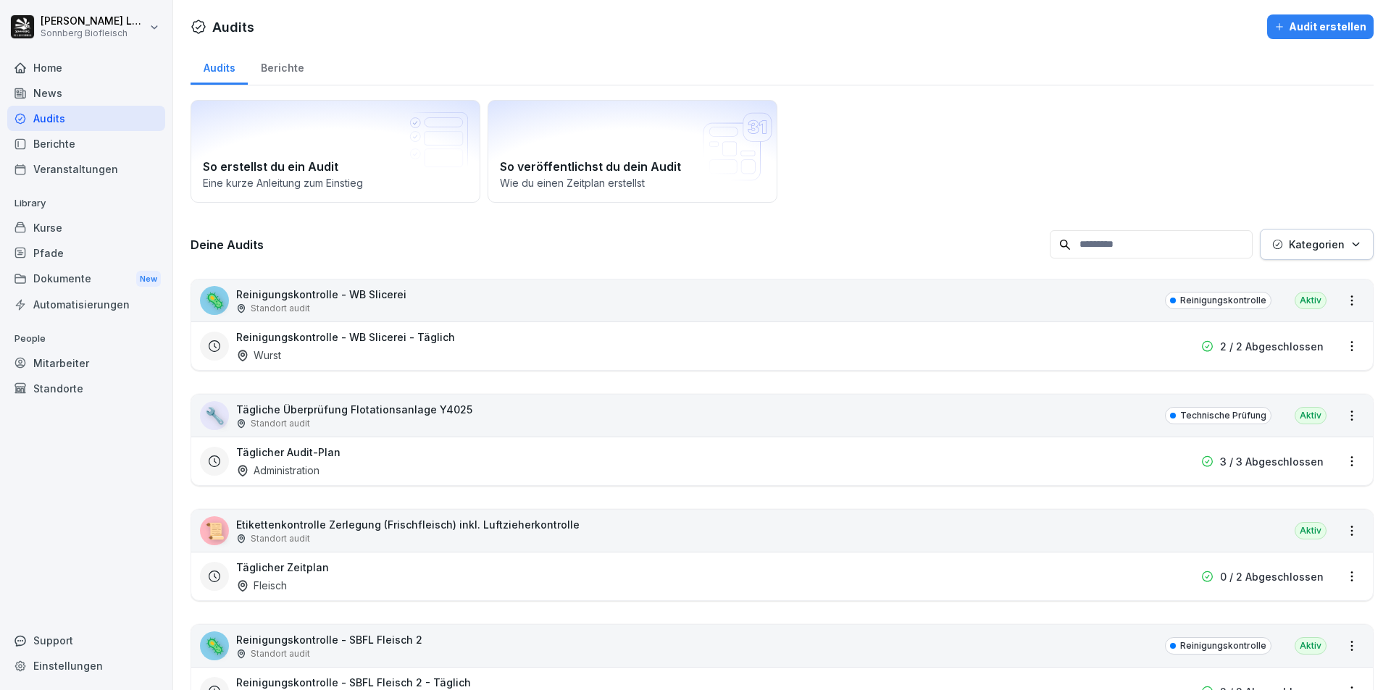
click at [1123, 248] on input at bounding box center [1151, 244] width 203 height 28
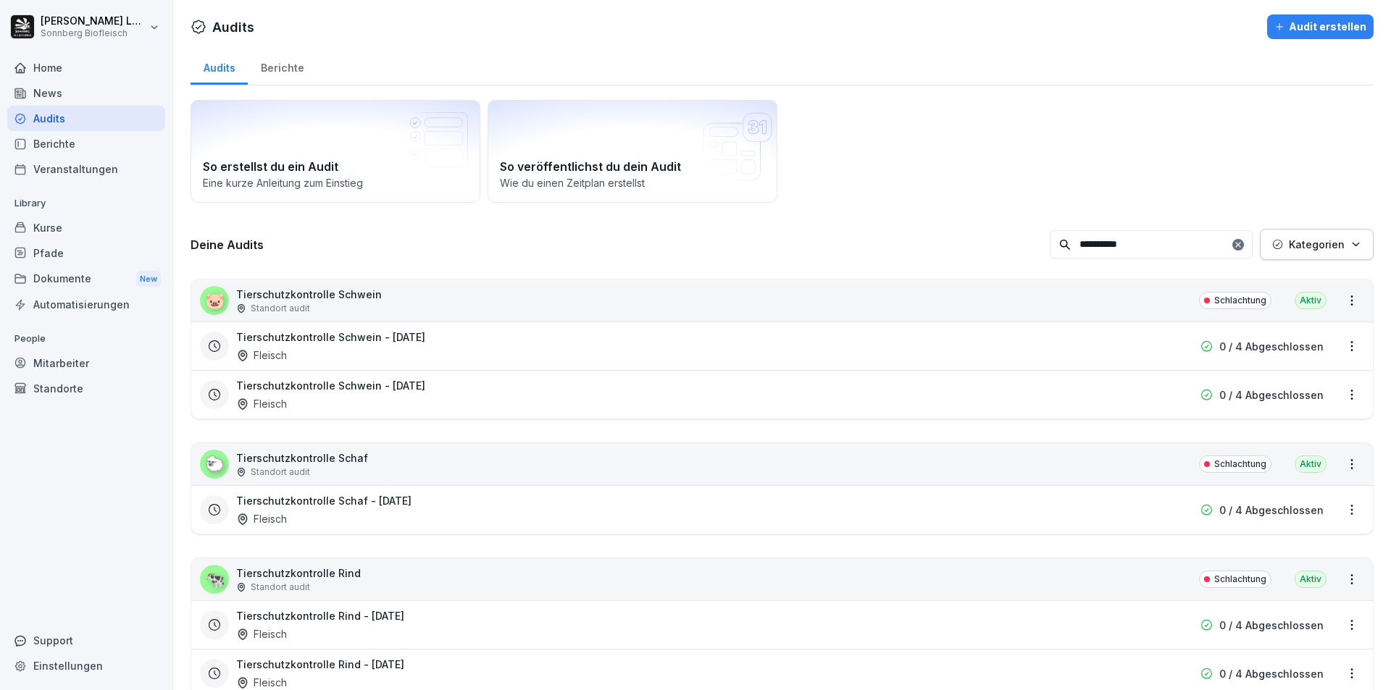
scroll to position [54, 0]
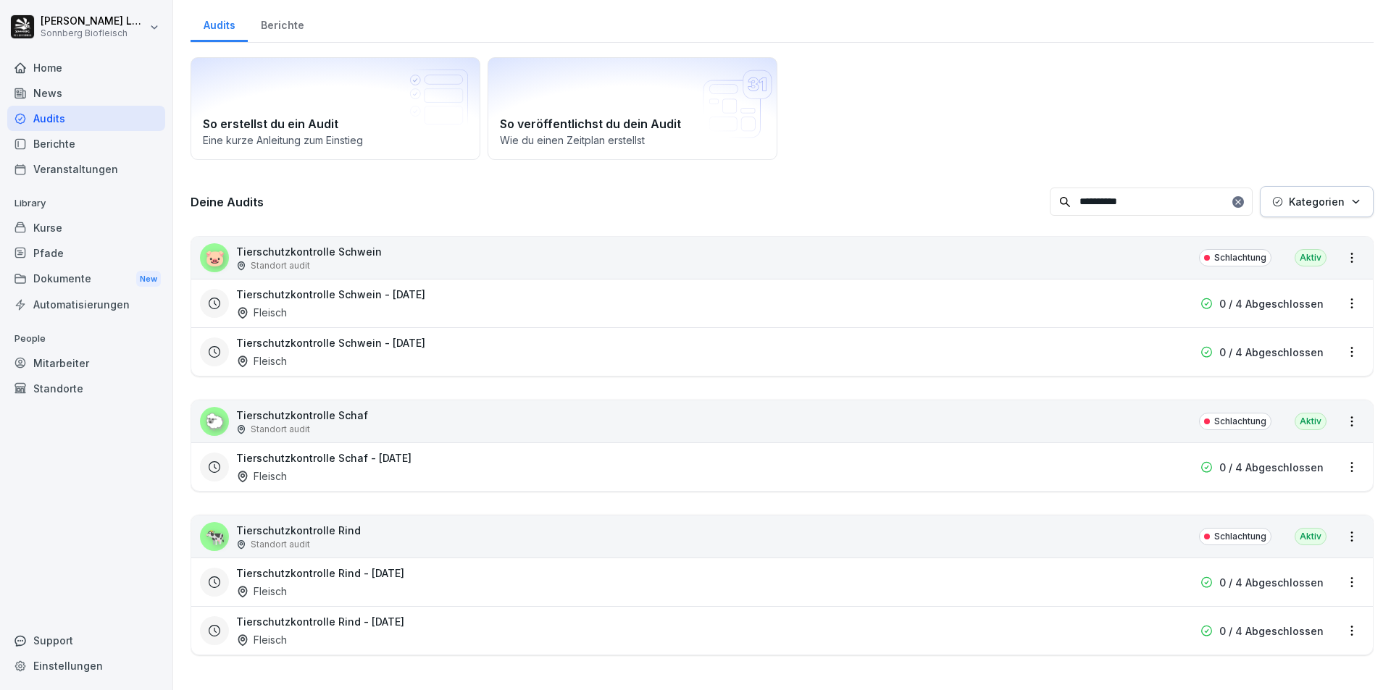
type input "**********"
click at [602, 419] on div "🐑 Tierschutzkontrolle Schaf Standort audit Schlachtung [GEOGRAPHIC_DATA]" at bounding box center [782, 422] width 1182 height 42
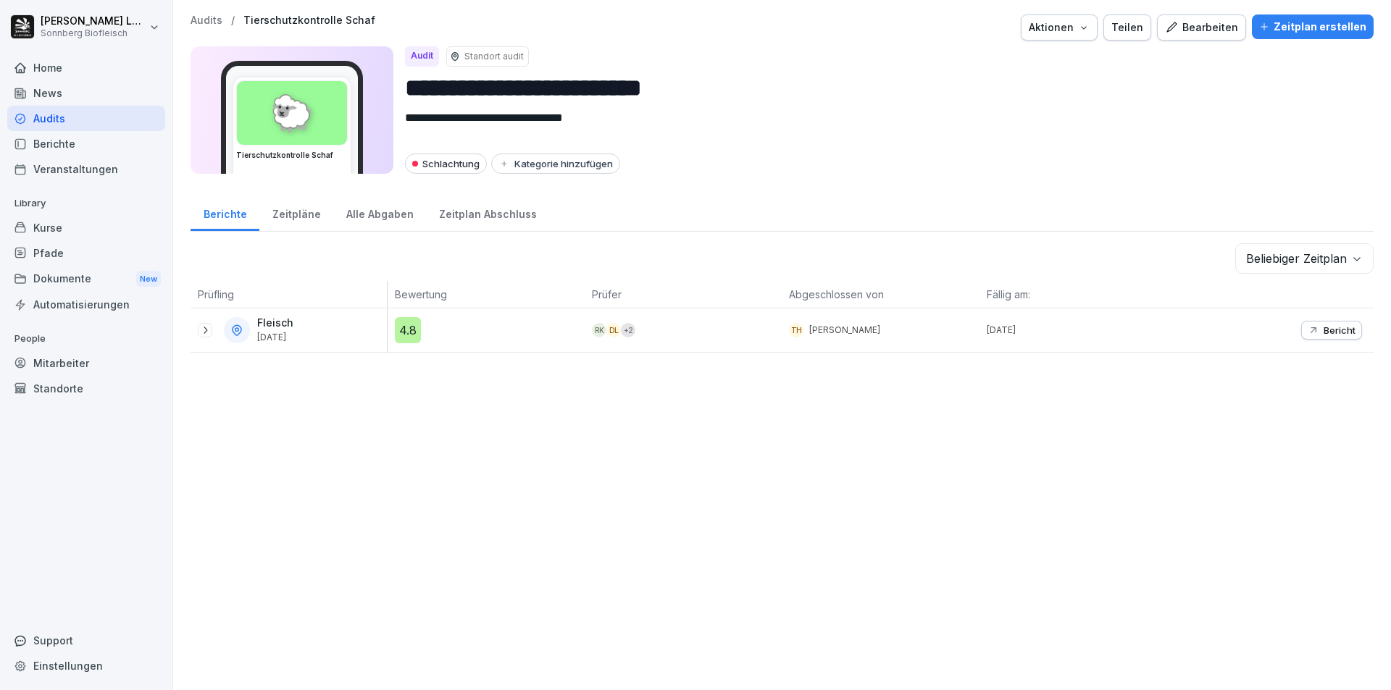
click at [193, 22] on p "Audits" at bounding box center [207, 20] width 32 height 12
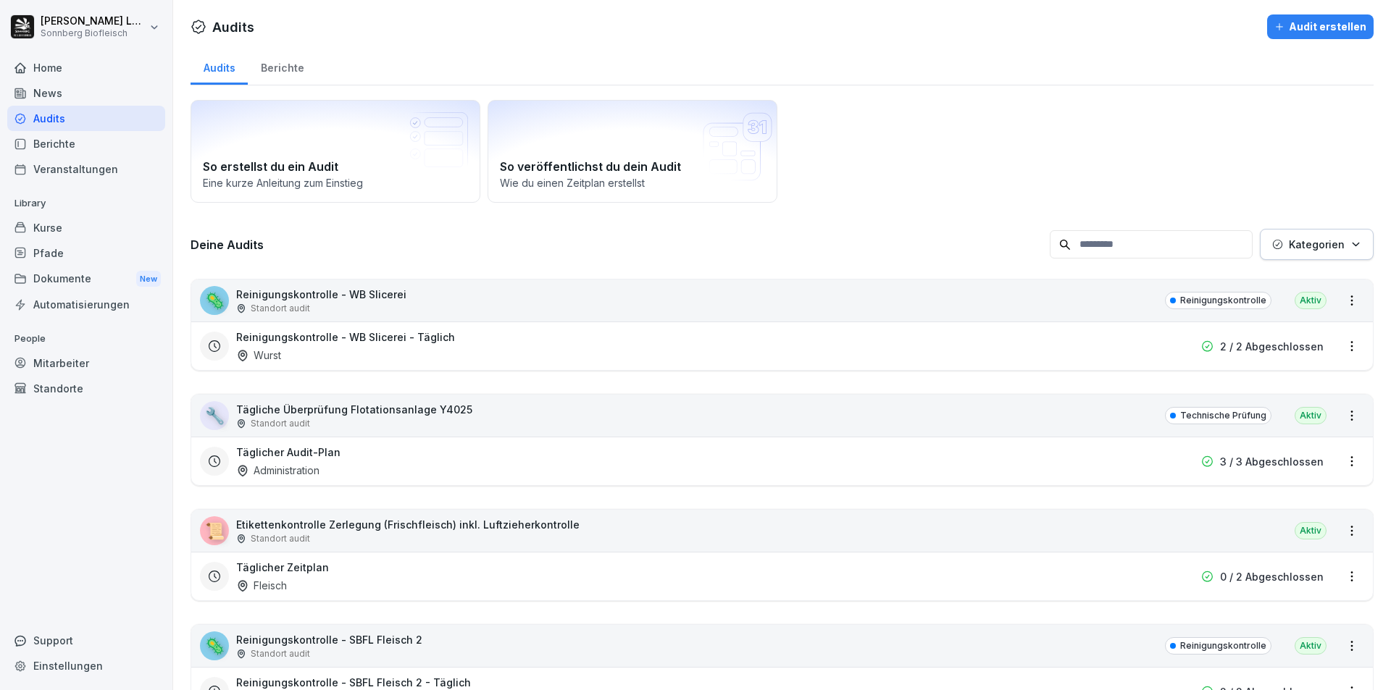
click at [1116, 249] on input at bounding box center [1151, 244] width 203 height 28
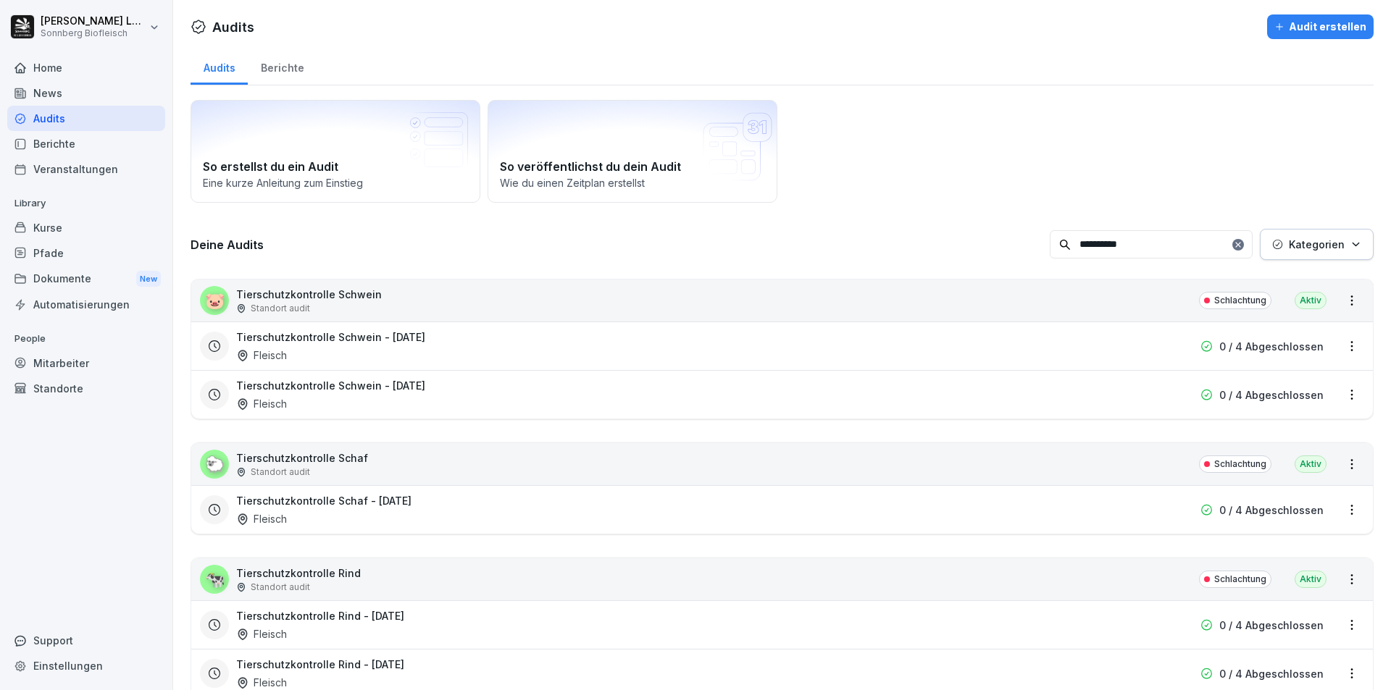
scroll to position [54, 0]
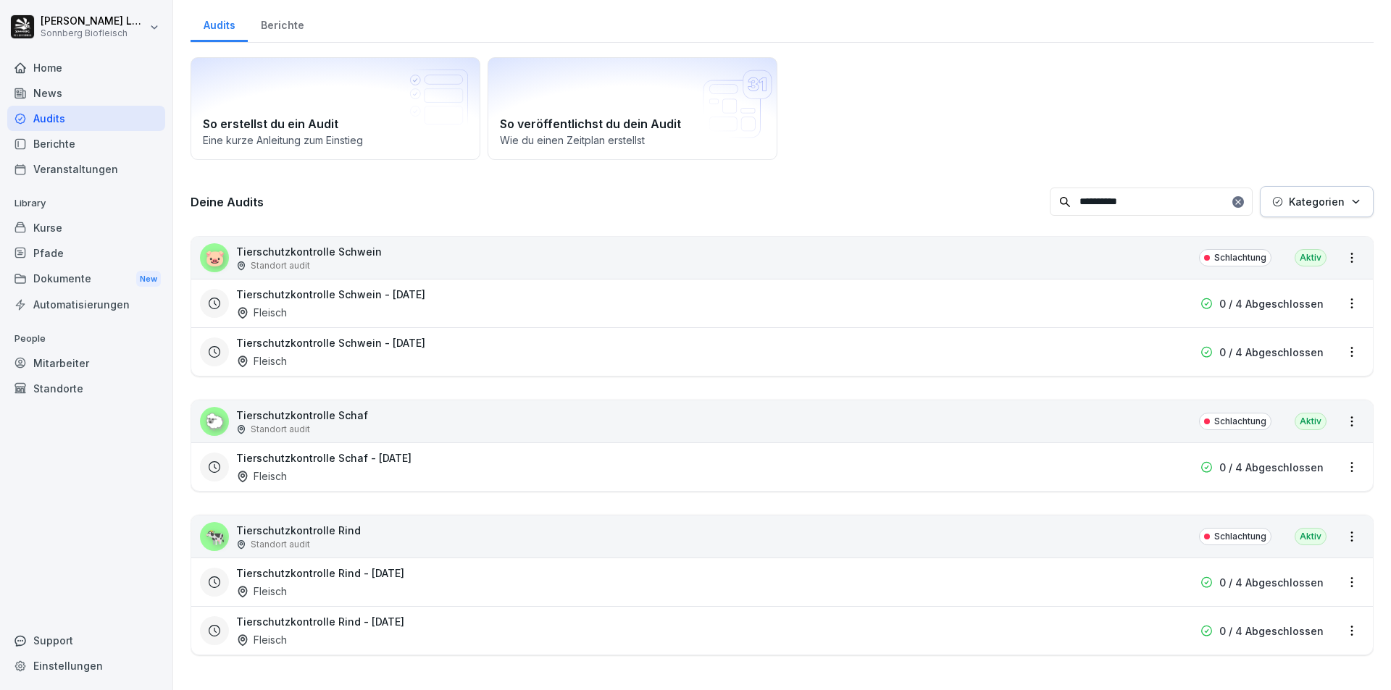
type input "**********"
click at [627, 533] on div "🐄 Tierschutzkontrolle Rind Standort audit Schlachtung [GEOGRAPHIC_DATA]" at bounding box center [782, 537] width 1182 height 42
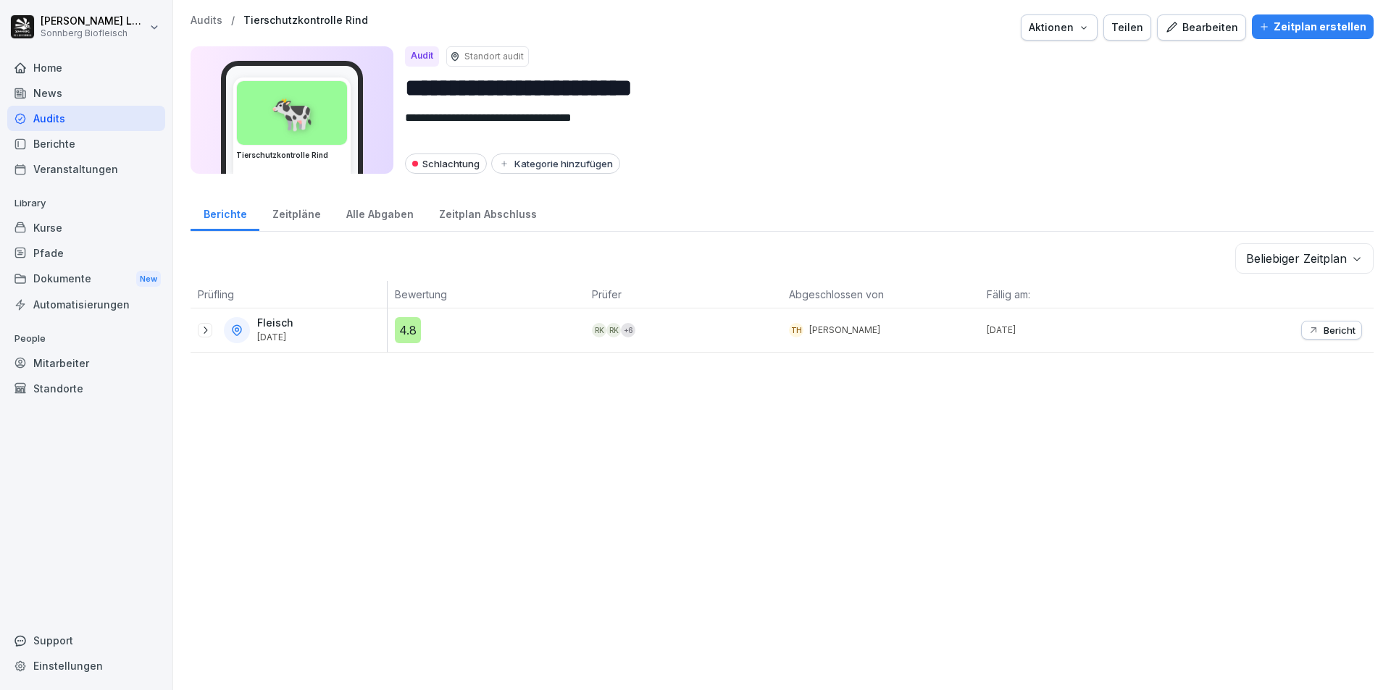
click at [195, 17] on p "Audits" at bounding box center [207, 20] width 32 height 12
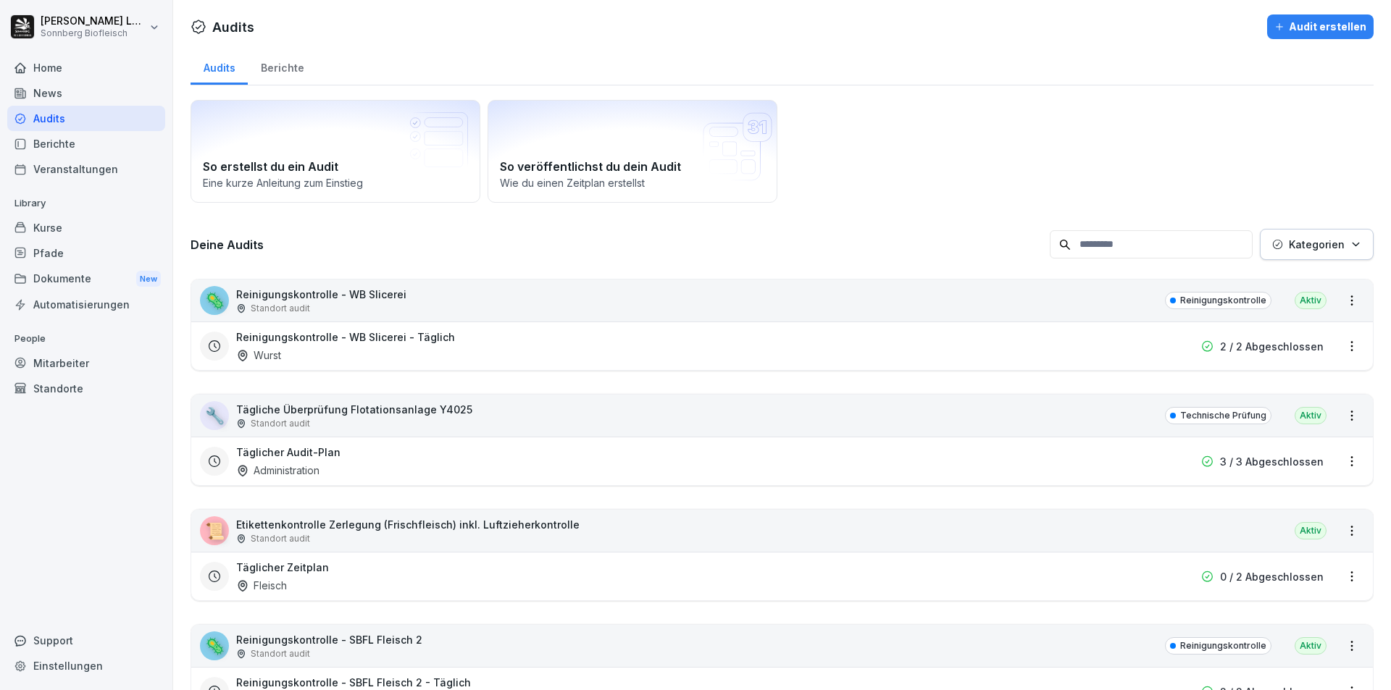
click at [1085, 247] on input at bounding box center [1151, 244] width 203 height 28
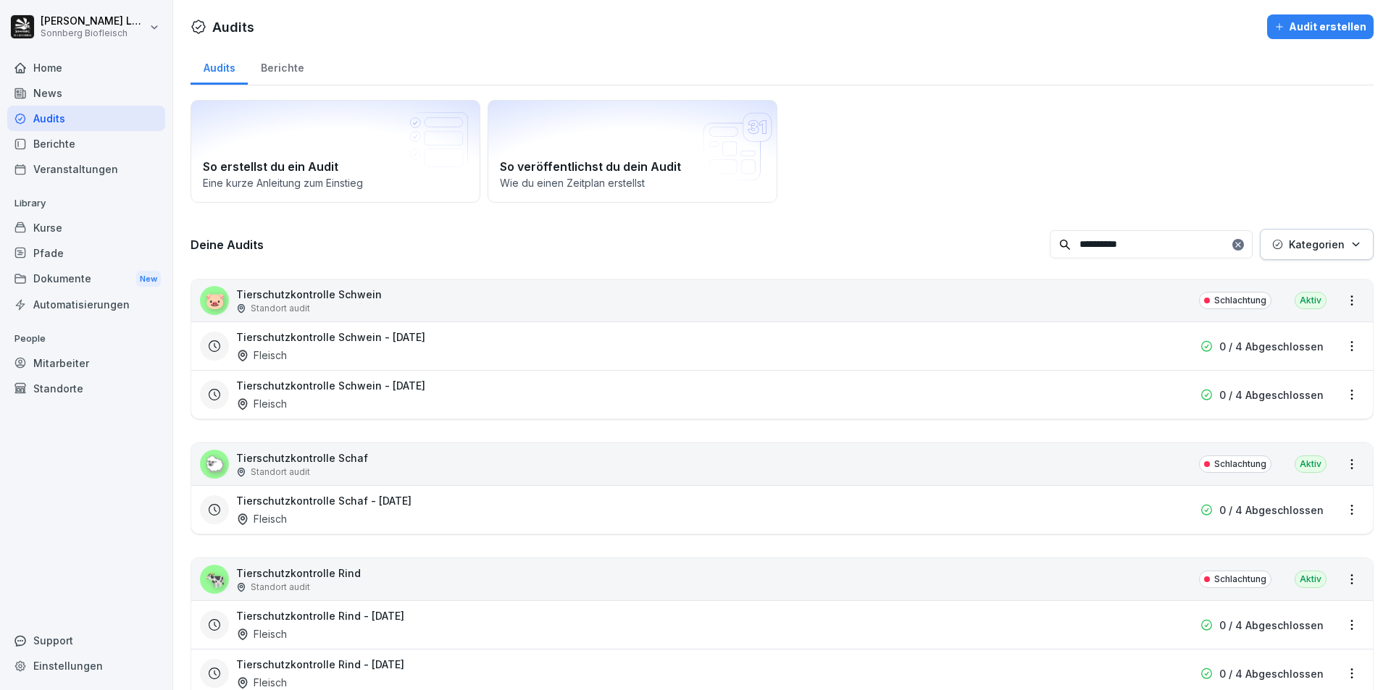
scroll to position [54, 0]
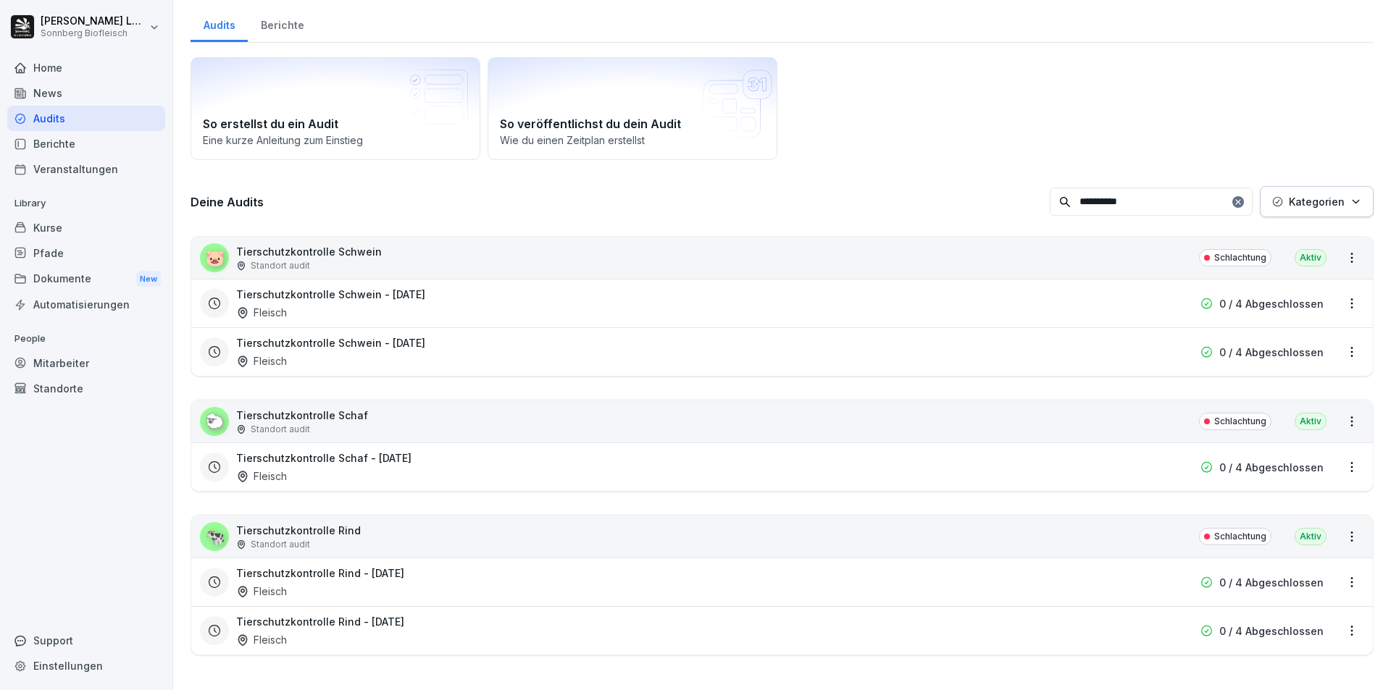
type input "**********"
click at [496, 614] on div "Tierschutzkontrolle Rind - [DATE] Fleisch" at bounding box center [689, 630] width 906 height 33
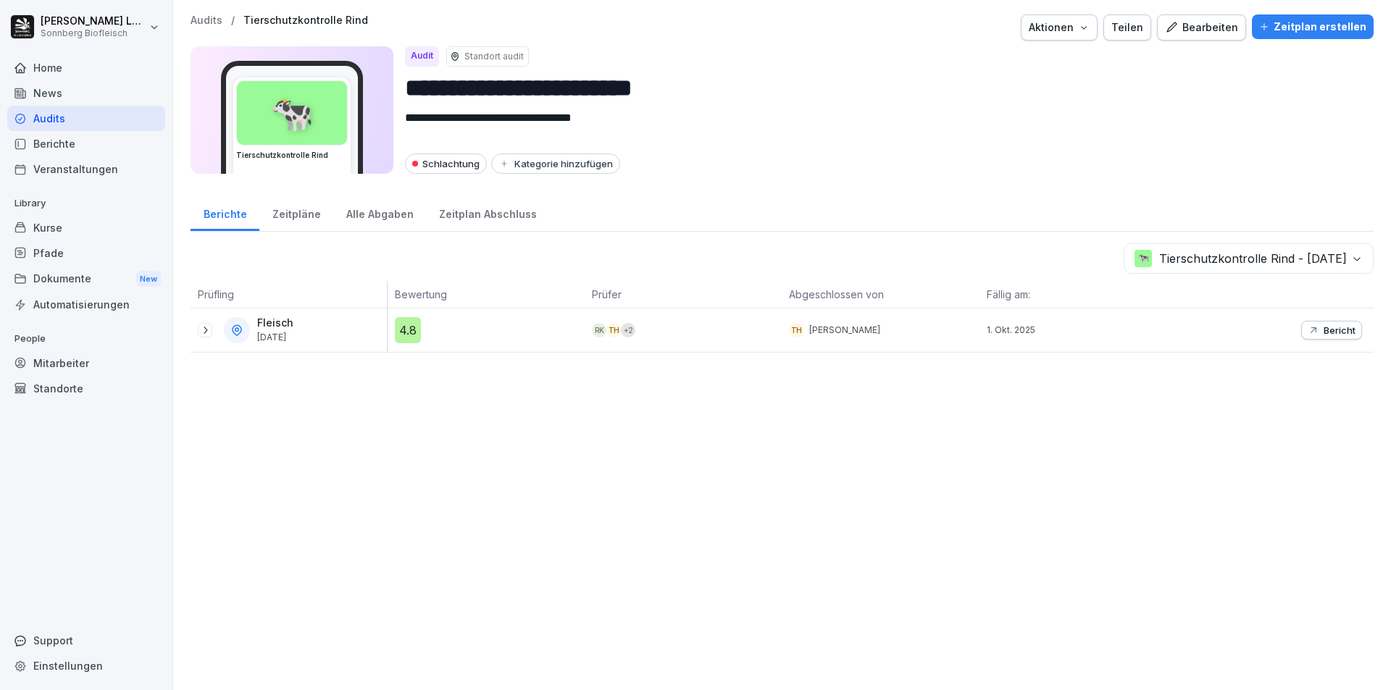
click at [197, 21] on p "Audits" at bounding box center [207, 20] width 32 height 12
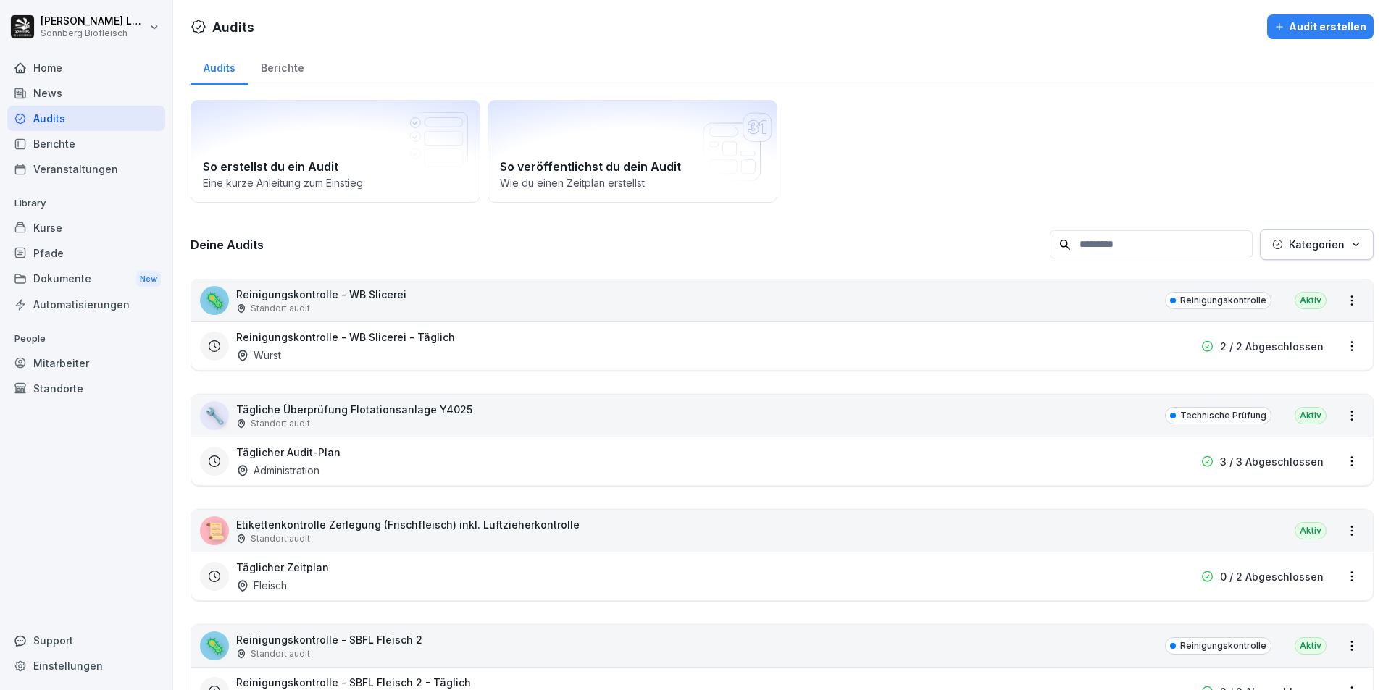
click at [1103, 249] on input at bounding box center [1151, 244] width 203 height 28
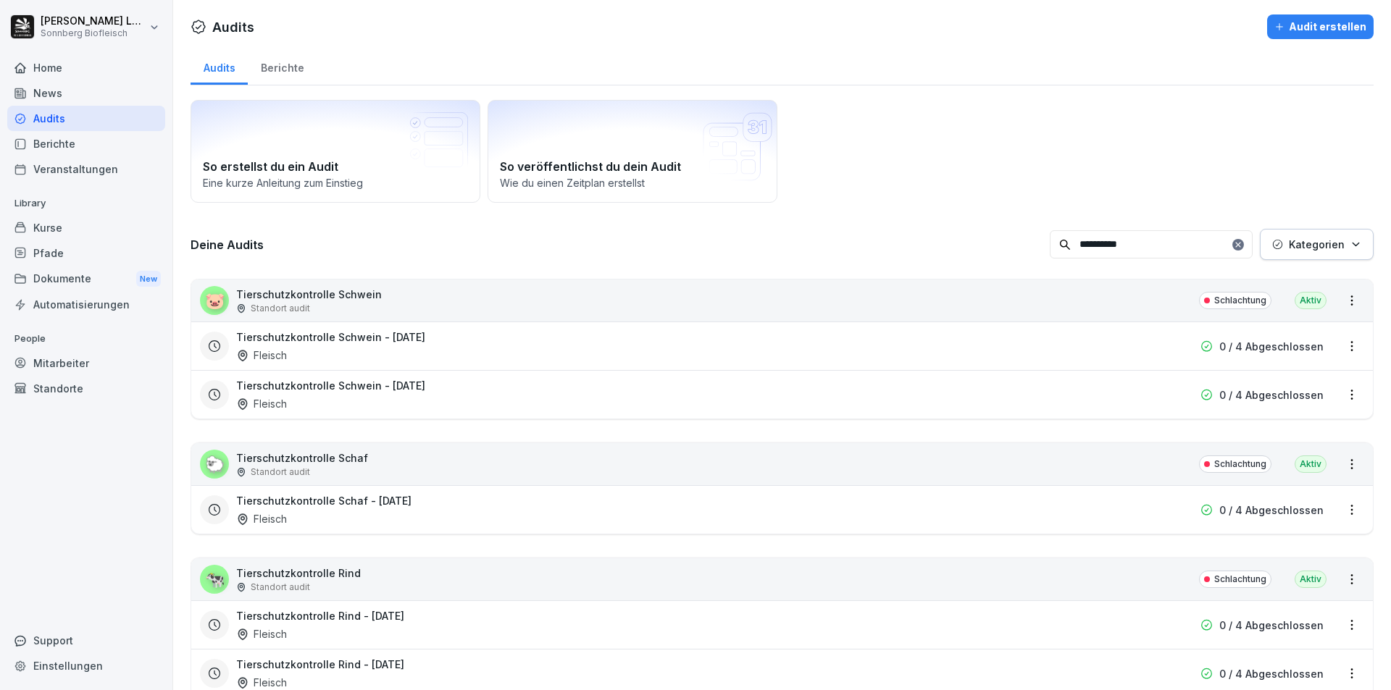
scroll to position [54, 0]
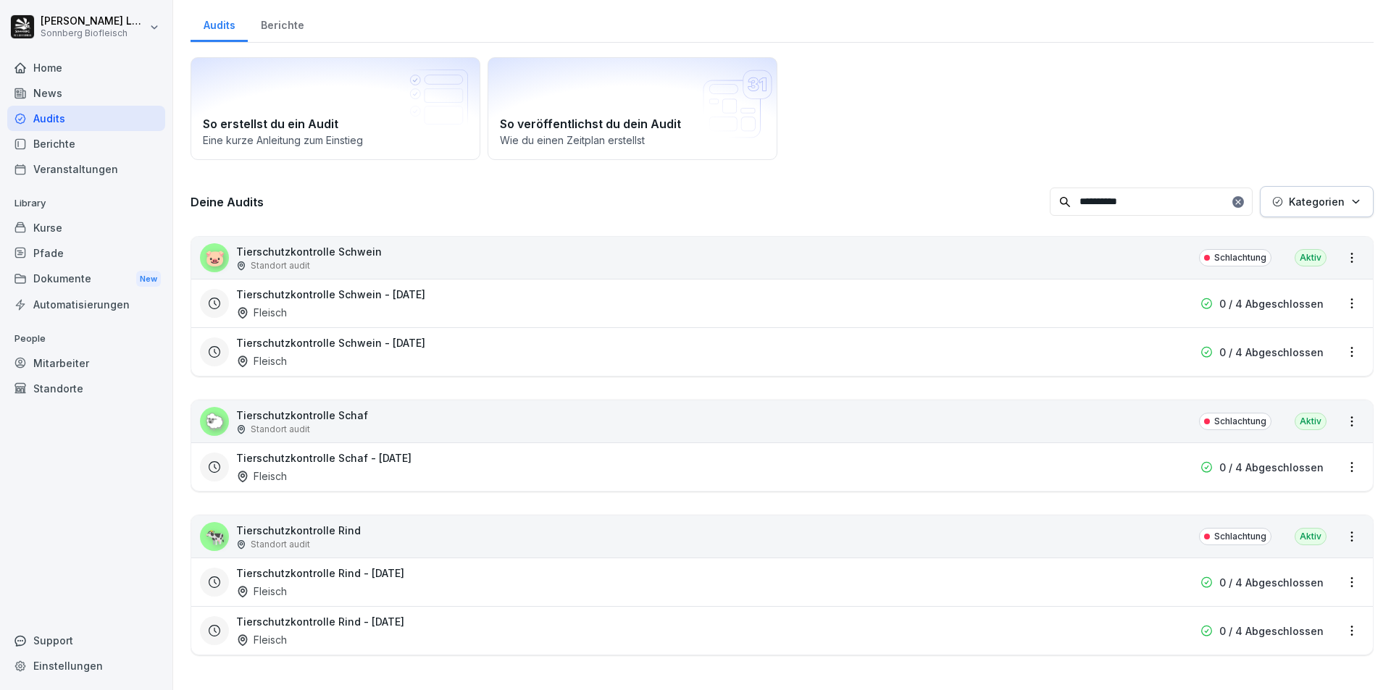
type input "**********"
click at [591, 575] on div "Tierschutzkontrolle Rind - [DATE] Fleisch" at bounding box center [689, 582] width 906 height 33
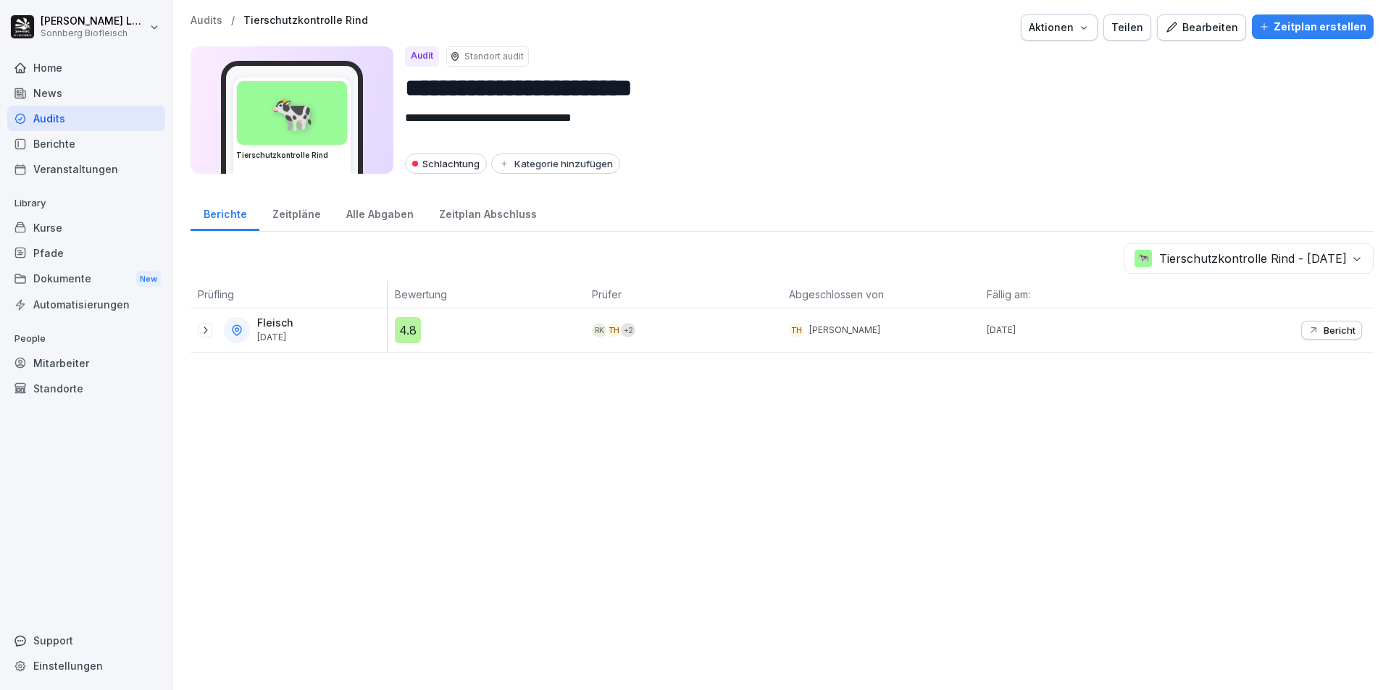
click at [189, 17] on div "**********" at bounding box center [782, 345] width 1218 height 690
click at [199, 17] on p "Audits" at bounding box center [207, 20] width 32 height 12
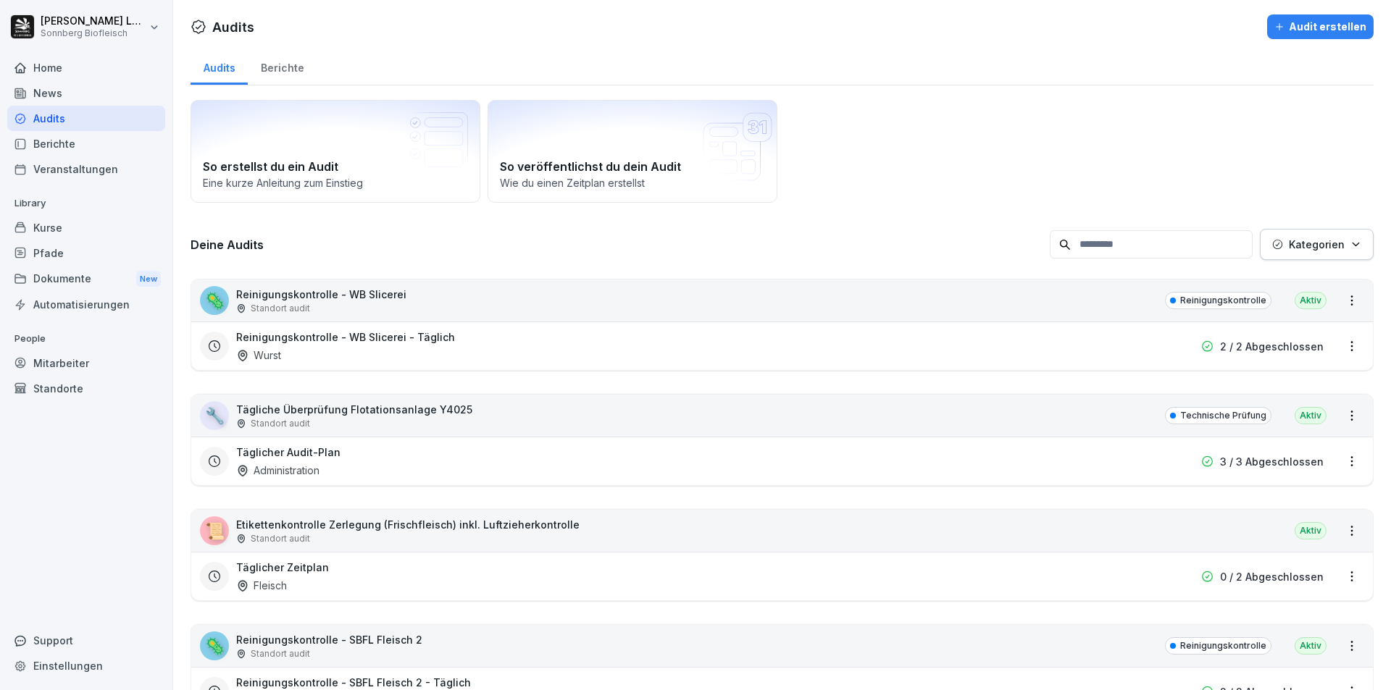
click at [1106, 250] on input at bounding box center [1151, 244] width 203 height 28
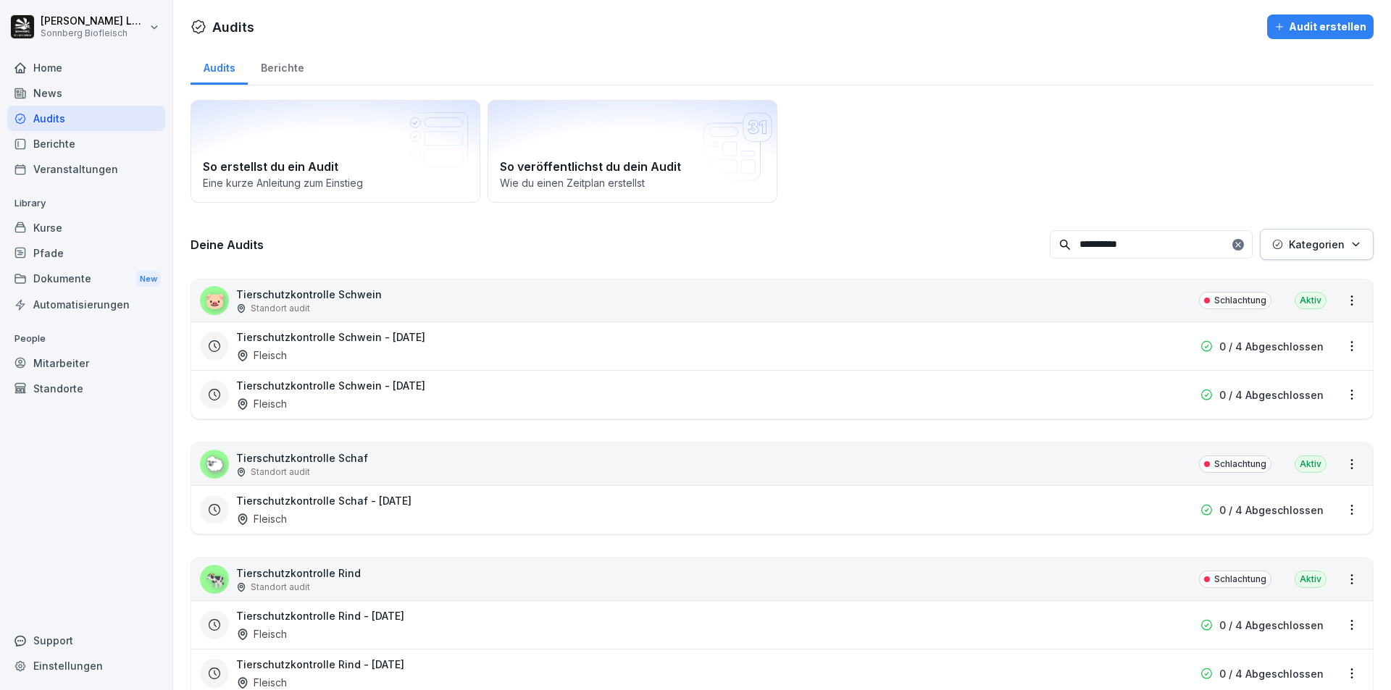
scroll to position [54, 0]
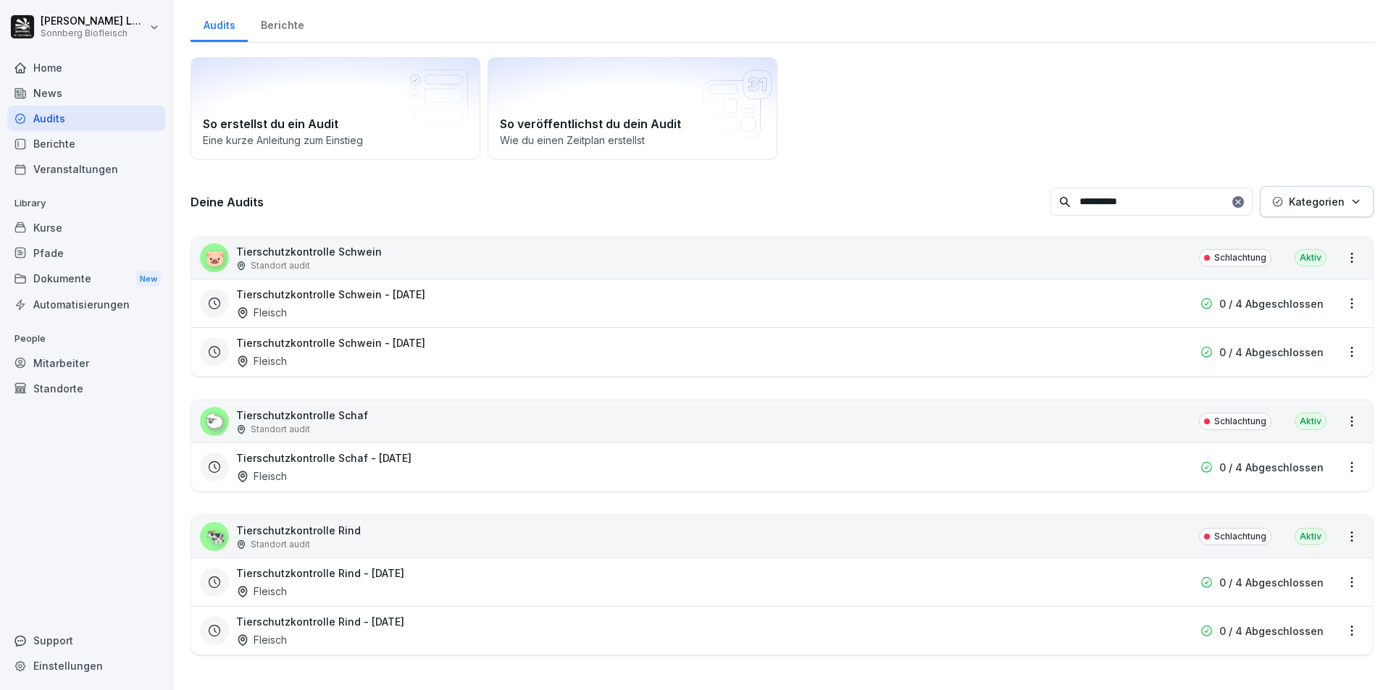
type input "**********"
click at [689, 627] on div "Tierschutzkontrolle Rind - [DATE] Fleisch" at bounding box center [689, 630] width 906 height 33
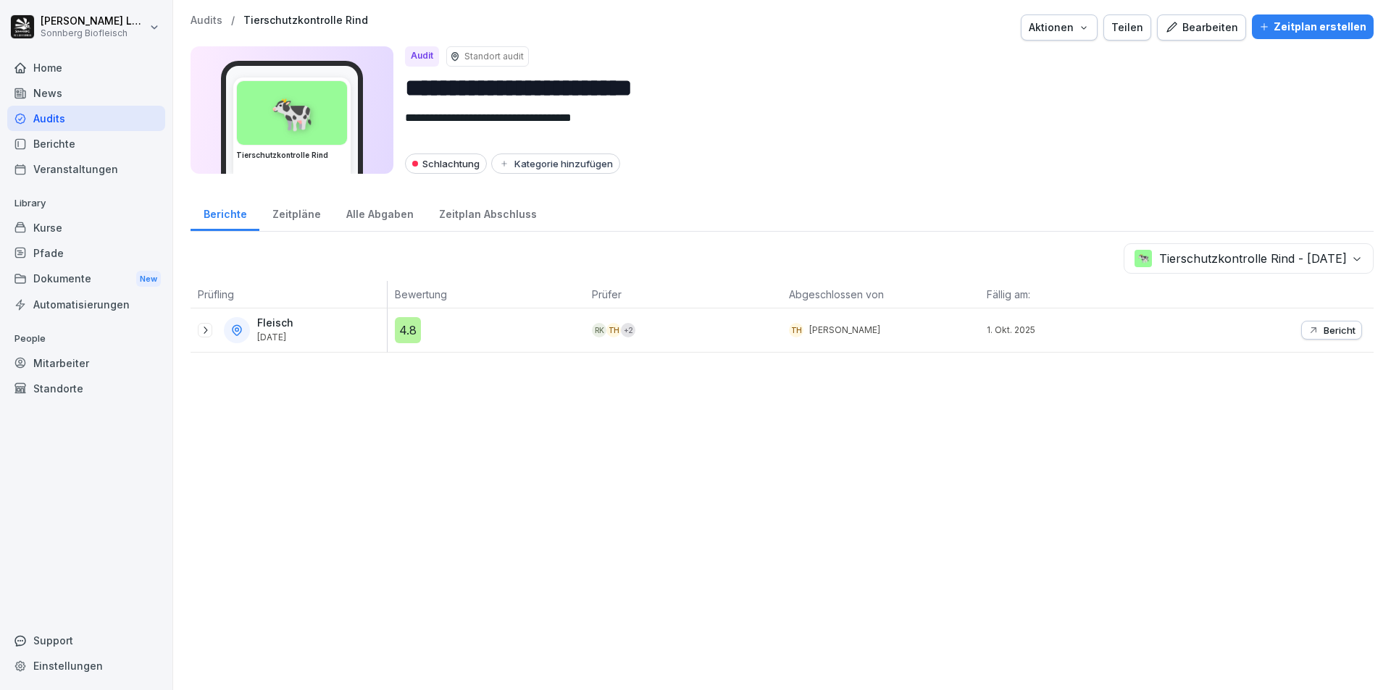
click at [1001, 337] on div "1. Okt. 2025" at bounding box center [1078, 330] width 197 height 43
click at [204, 327] on icon at bounding box center [205, 331] width 12 height 12
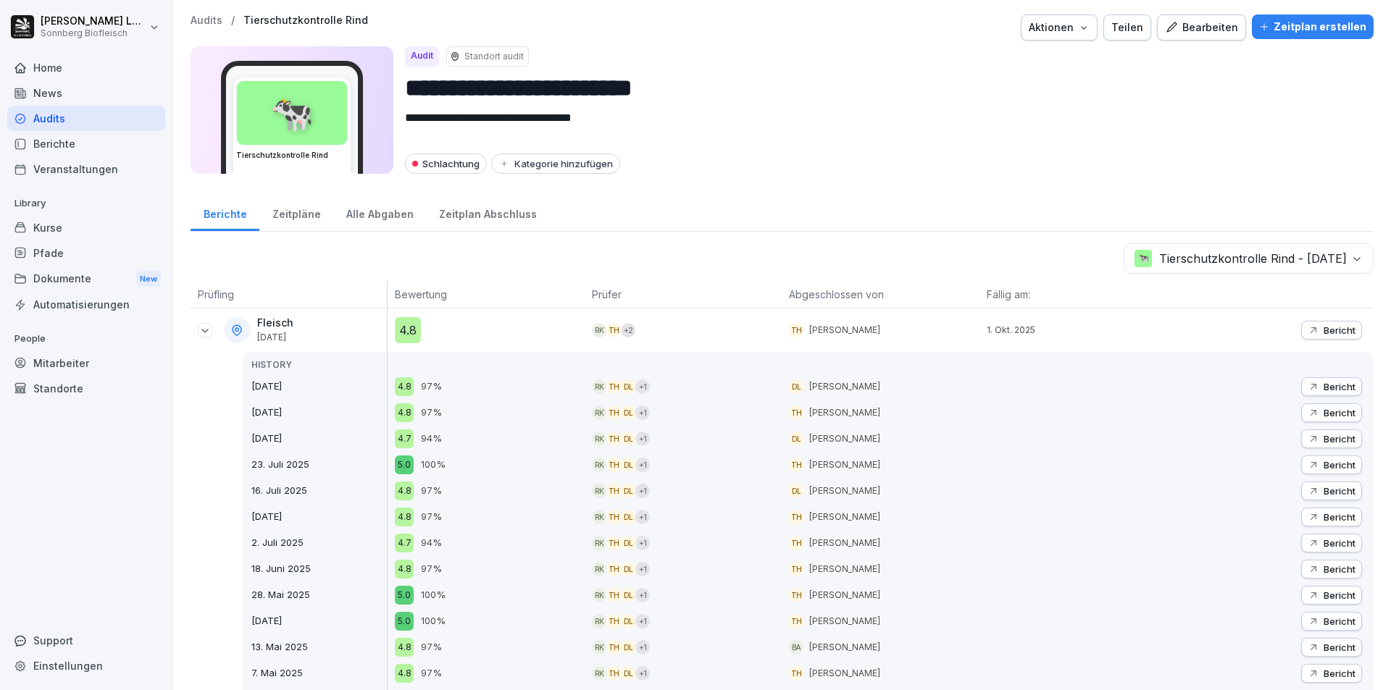
click at [1324, 333] on p "Bericht" at bounding box center [1340, 331] width 32 height 12
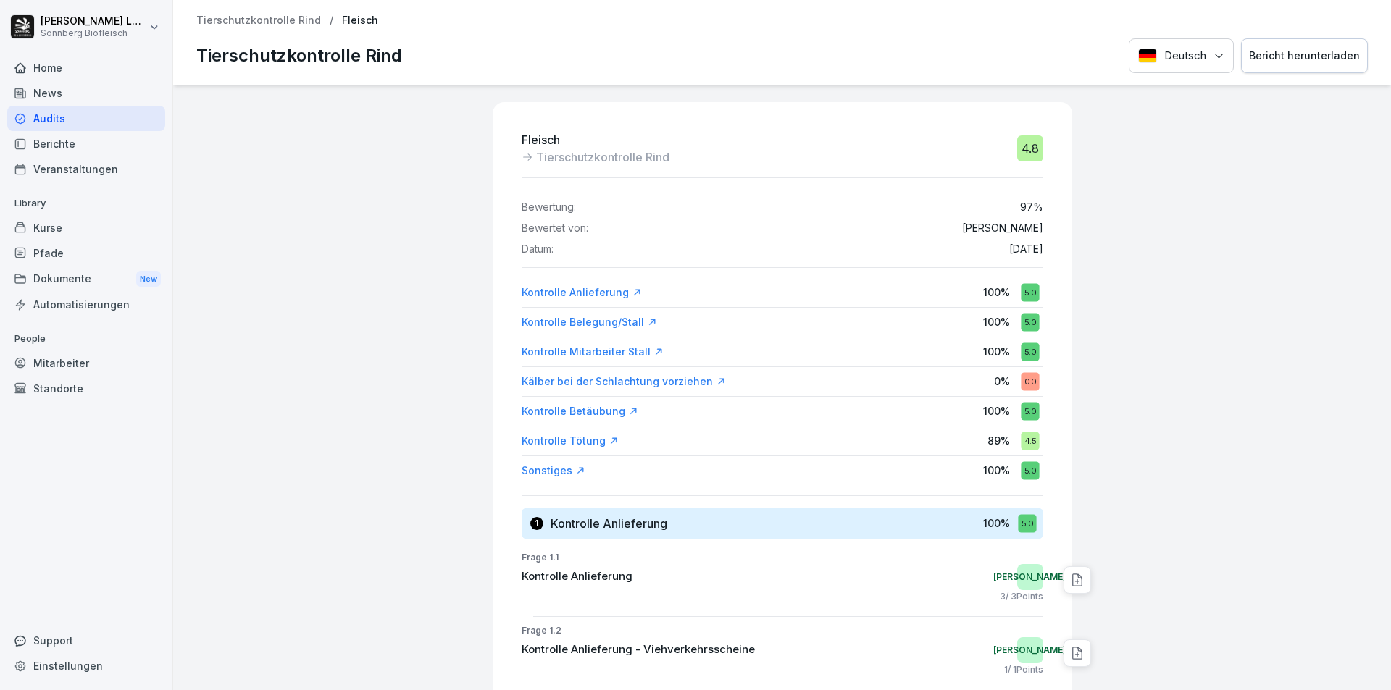
click at [230, 17] on p "Tierschutzkontrolle Rind" at bounding box center [258, 20] width 125 height 12
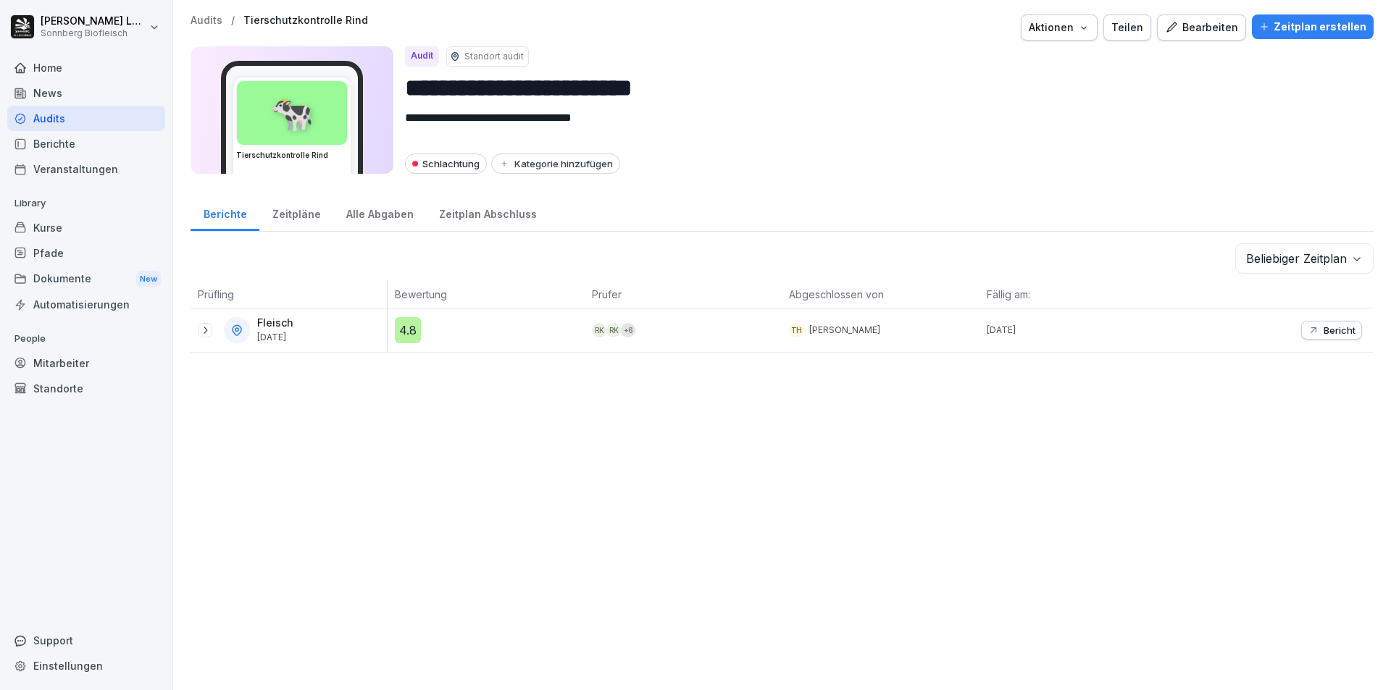
click at [208, 21] on p "Audits" at bounding box center [207, 20] width 32 height 12
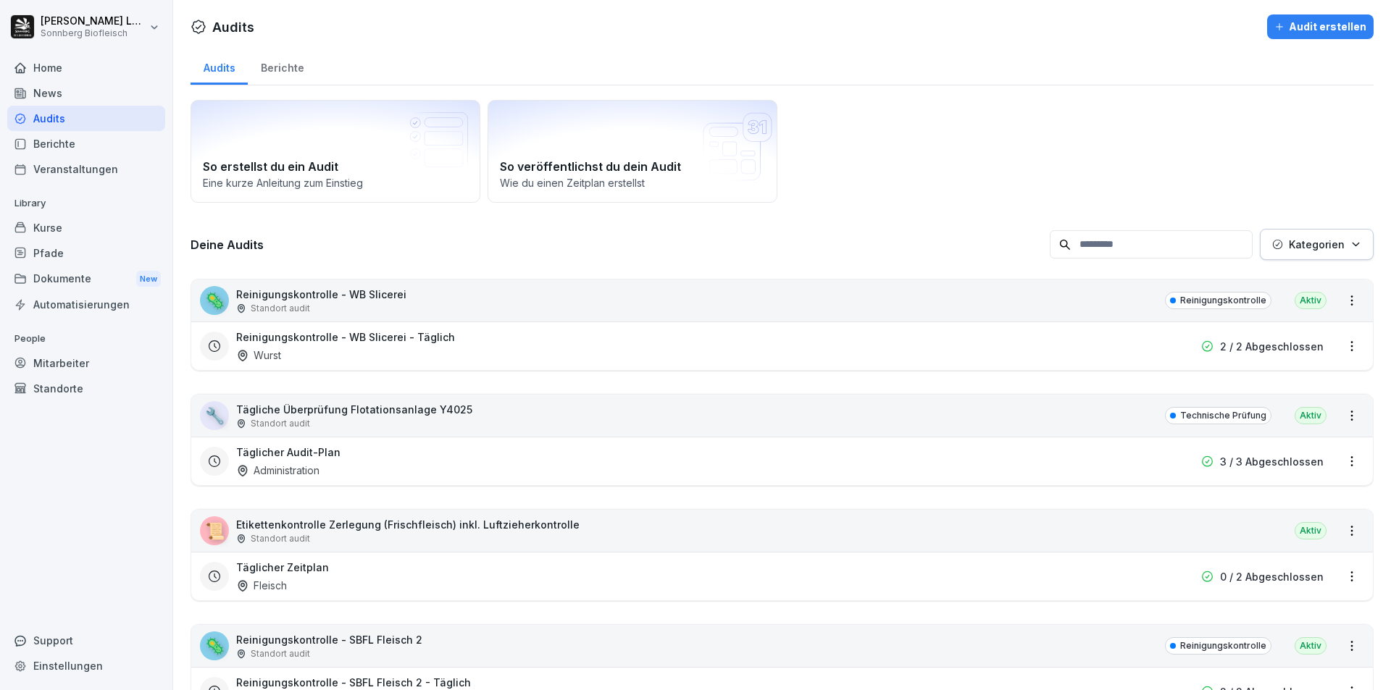
click at [1107, 250] on input at bounding box center [1151, 244] width 203 height 28
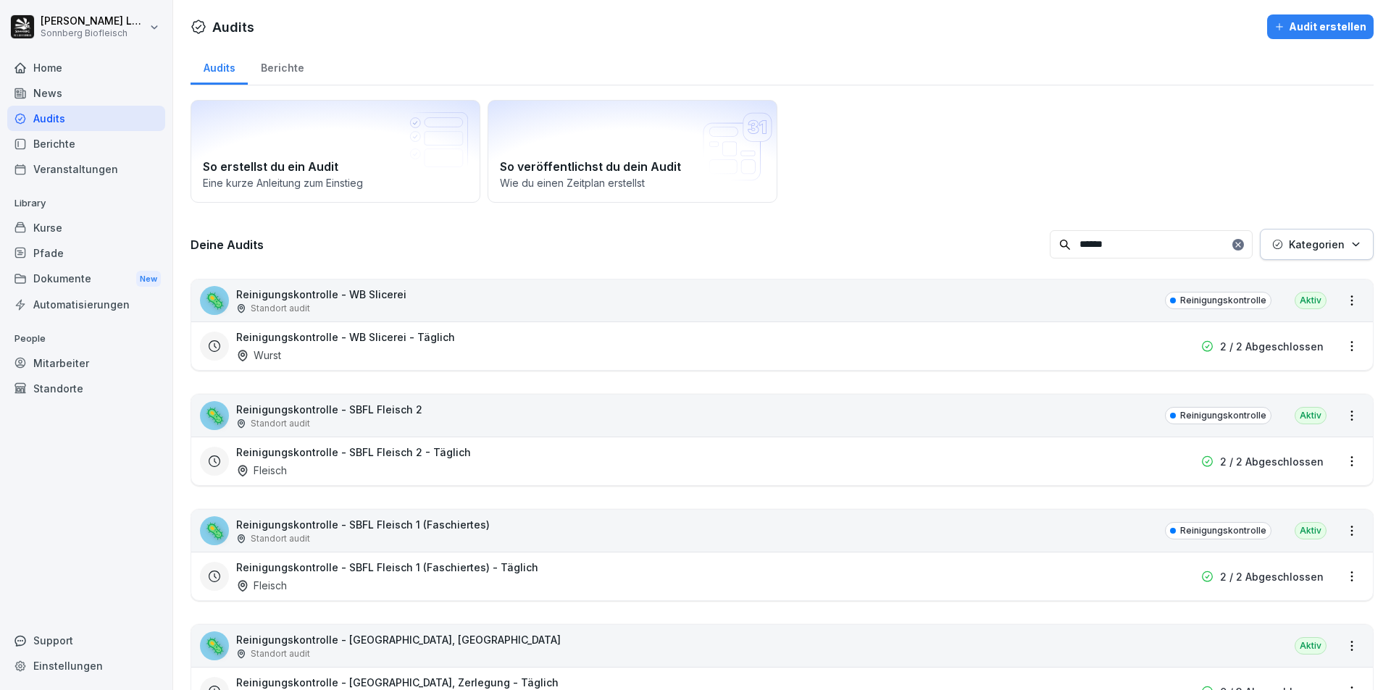
type input "******"
click at [813, 304] on div "🦠 Reinigungskontrolle - WB Slicerei Standort audit Reinigungskontrolle Aktiv" at bounding box center [782, 301] width 1182 height 42
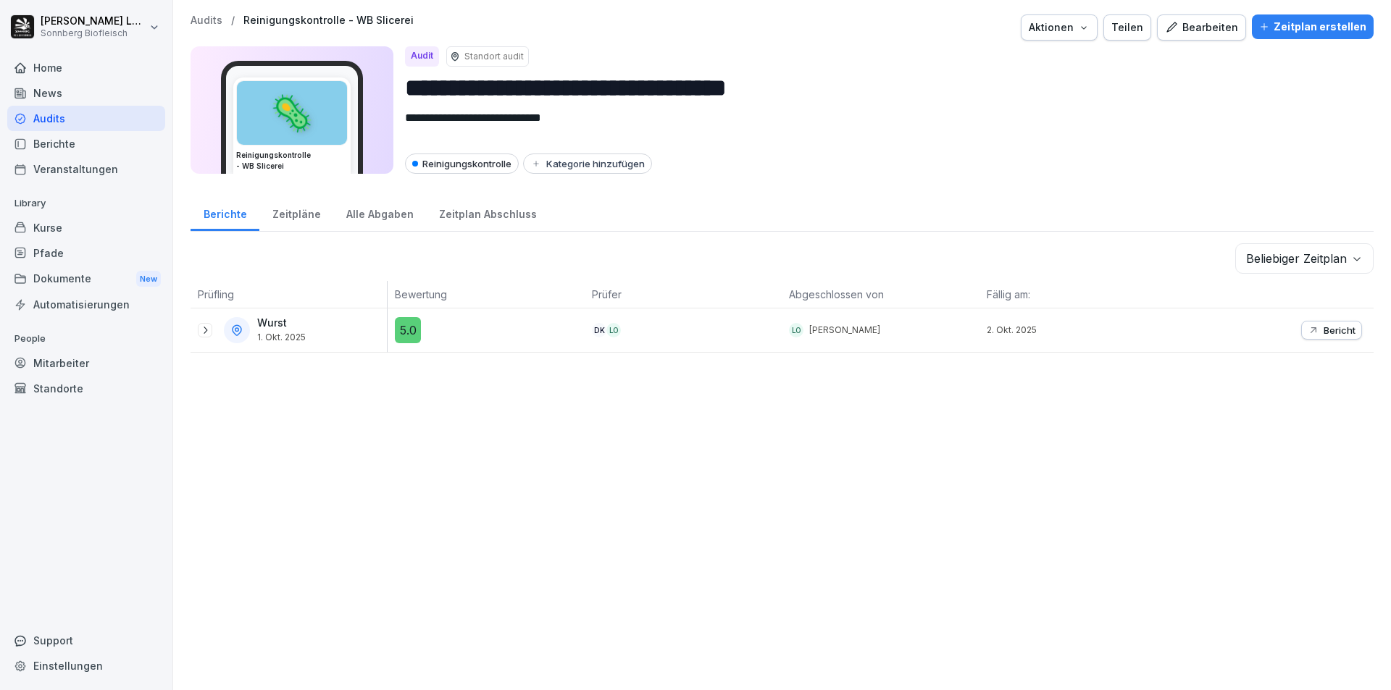
click at [205, 333] on icon at bounding box center [206, 330] width 4 height 7
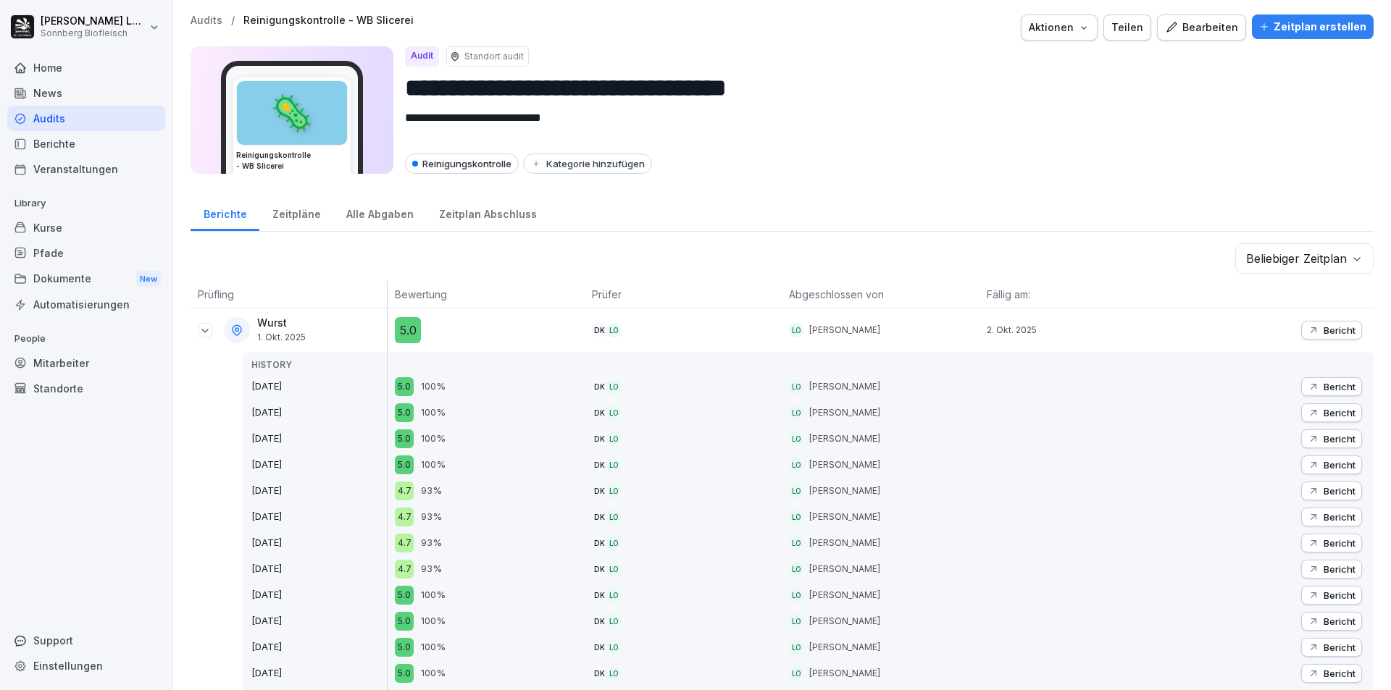
click at [1331, 333] on p "Bericht" at bounding box center [1340, 331] width 32 height 12
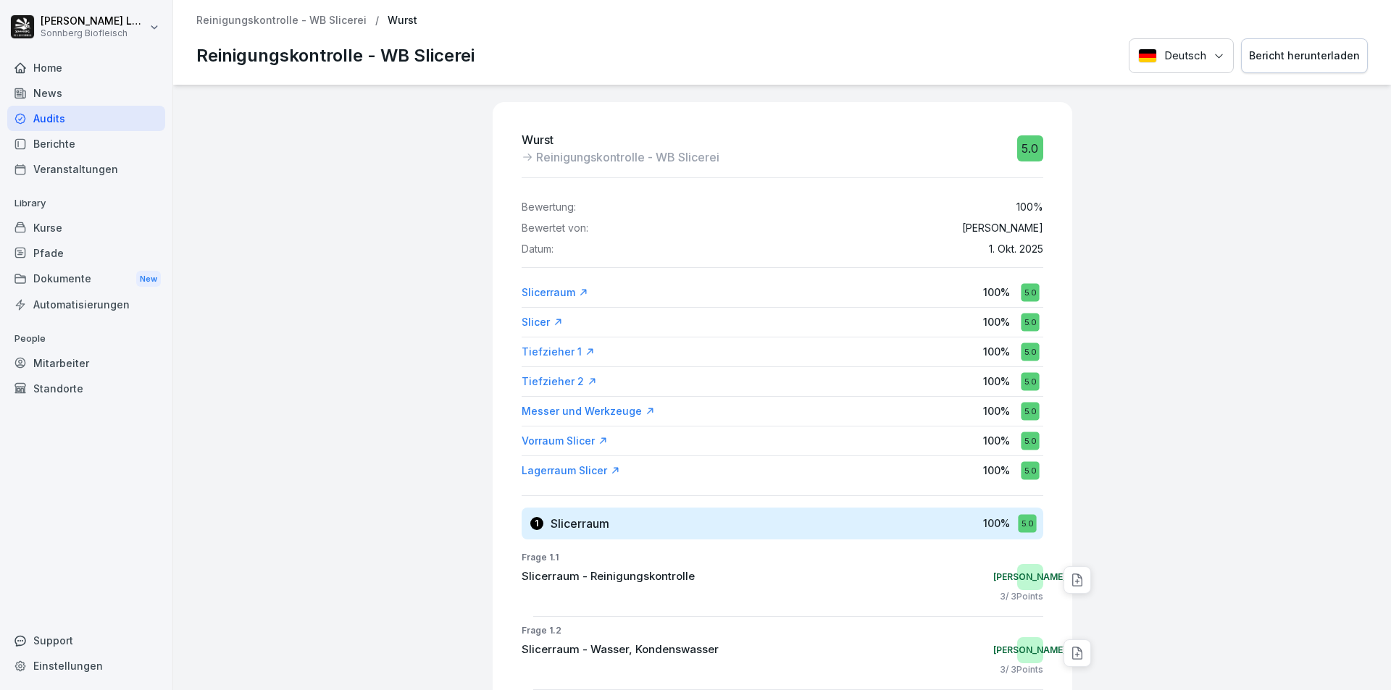
click at [1303, 54] on div "Bericht herunterladen" at bounding box center [1304, 56] width 111 height 16
click at [320, 19] on p "Reinigungskontrolle - WB Slicerei" at bounding box center [281, 20] width 170 height 12
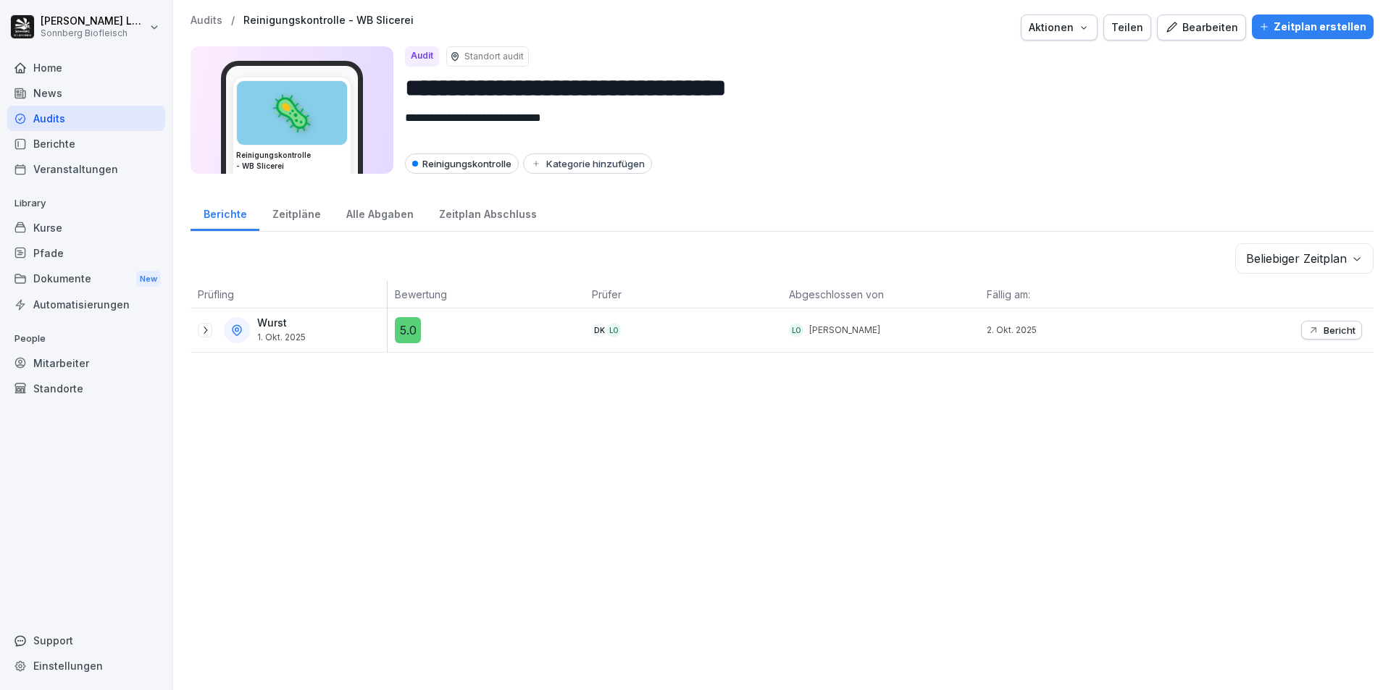
click at [216, 17] on p "Audits" at bounding box center [207, 20] width 32 height 12
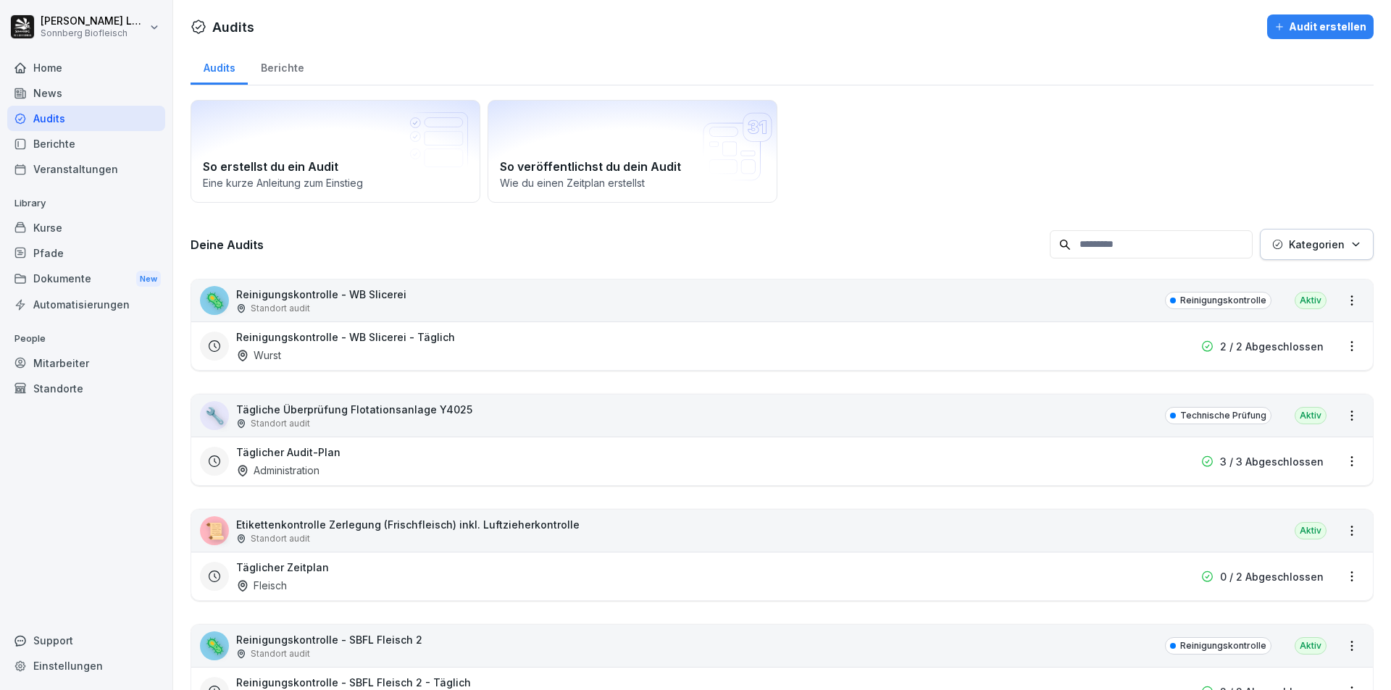
click at [1091, 251] on input at bounding box center [1151, 244] width 203 height 28
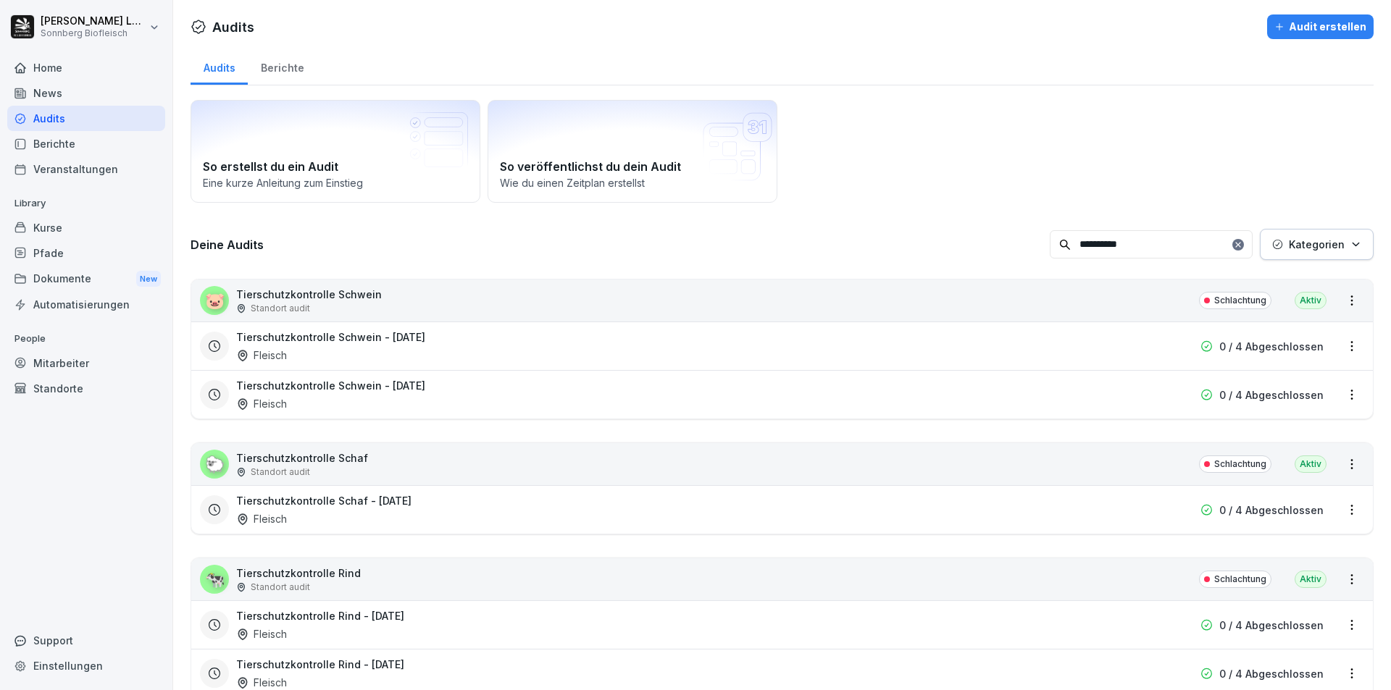
type input "**********"
click at [440, 629] on div "Tierschutzkontrolle Rind - [DATE] Fleisch" at bounding box center [689, 625] width 906 height 33
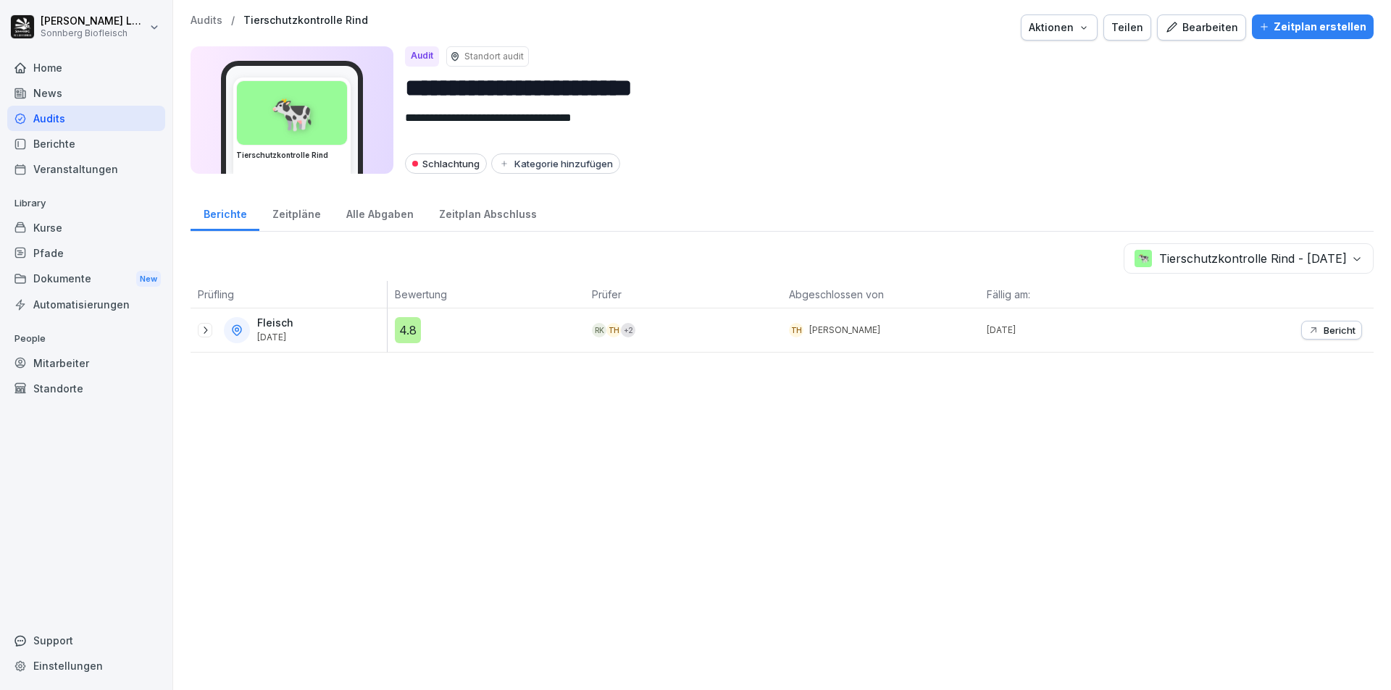
click at [1311, 333] on div "Bericht" at bounding box center [1332, 331] width 48 height 12
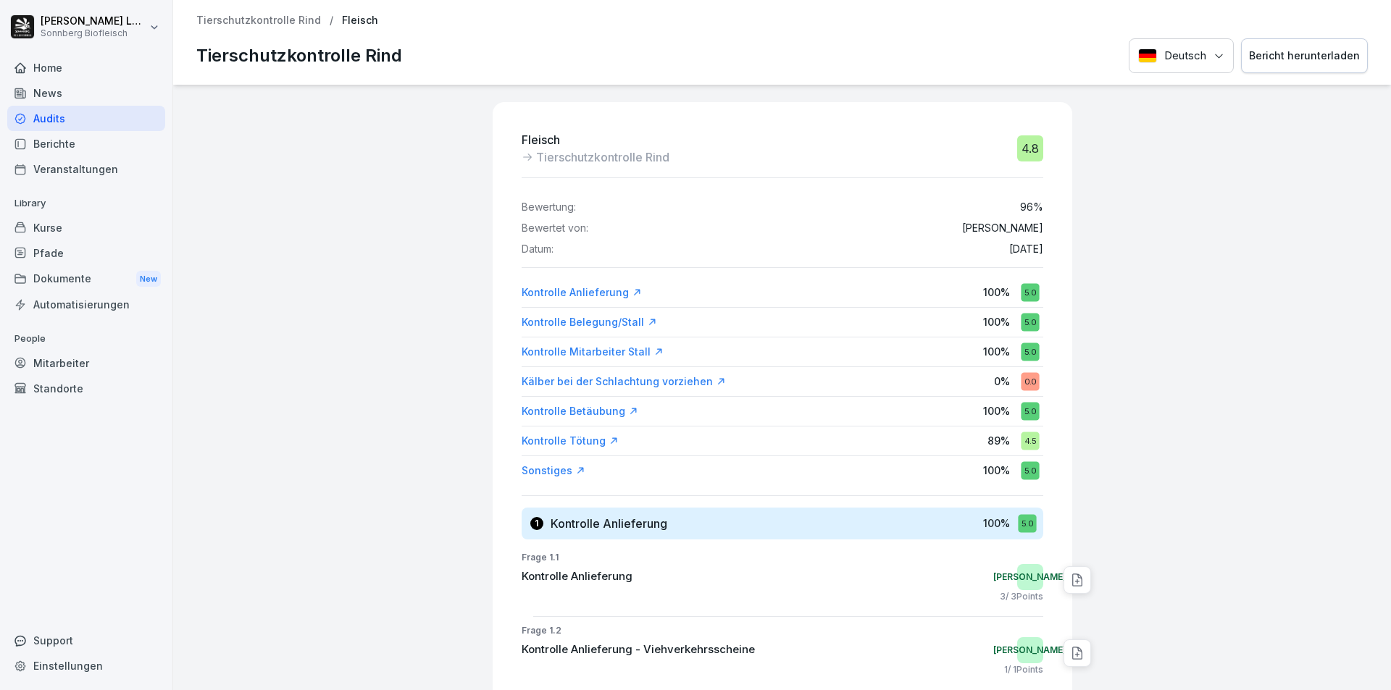
click at [1280, 51] on div "Bericht herunterladen" at bounding box center [1304, 56] width 111 height 16
